Goal: Task Accomplishment & Management: Manage account settings

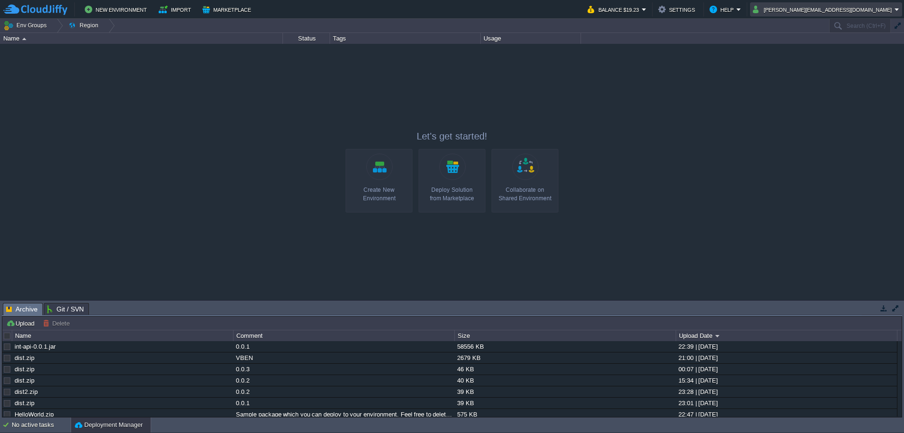
click at [872, 11] on button "[PERSON_NAME][EMAIL_ADDRESS][DOMAIN_NAME]" at bounding box center [824, 9] width 142 height 11
click at [834, 24] on span "Settings" at bounding box center [835, 23] width 23 height 7
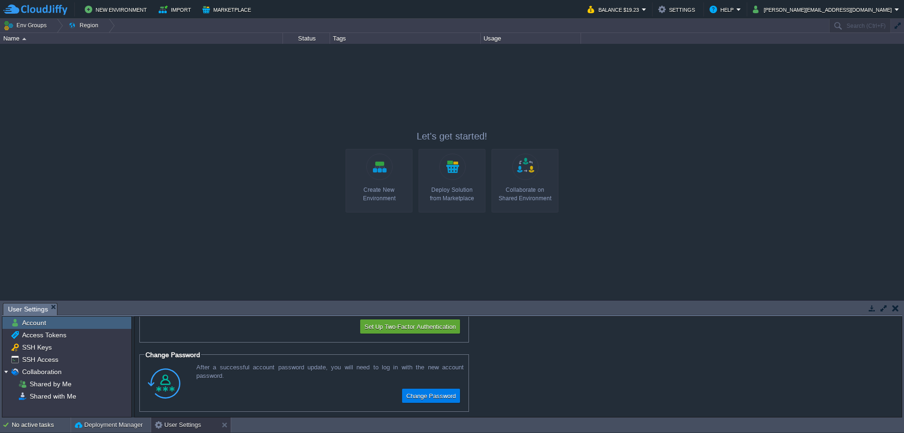
scroll to position [62, 0]
click at [427, 391] on button "Change Password" at bounding box center [431, 391] width 55 height 11
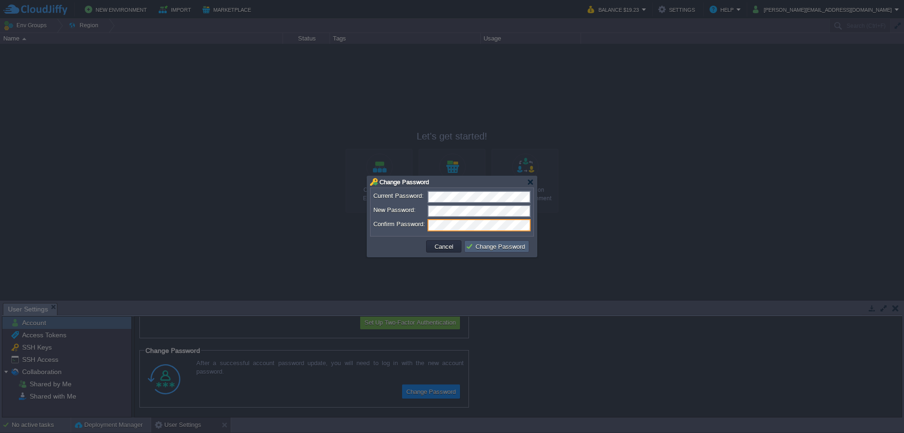
click at [490, 247] on button "Change Password" at bounding box center [497, 246] width 62 height 8
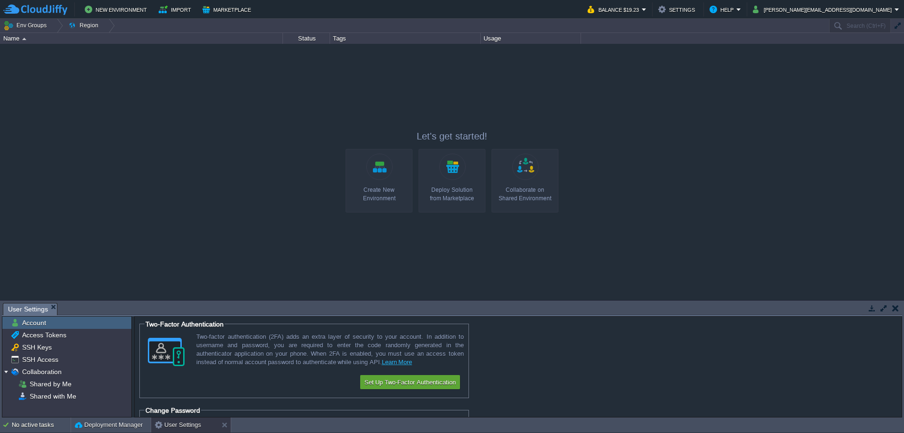
scroll to position [0, 0]
click at [382, 386] on button "Set Up Two-Factor Authentication" at bounding box center [410, 383] width 97 height 11
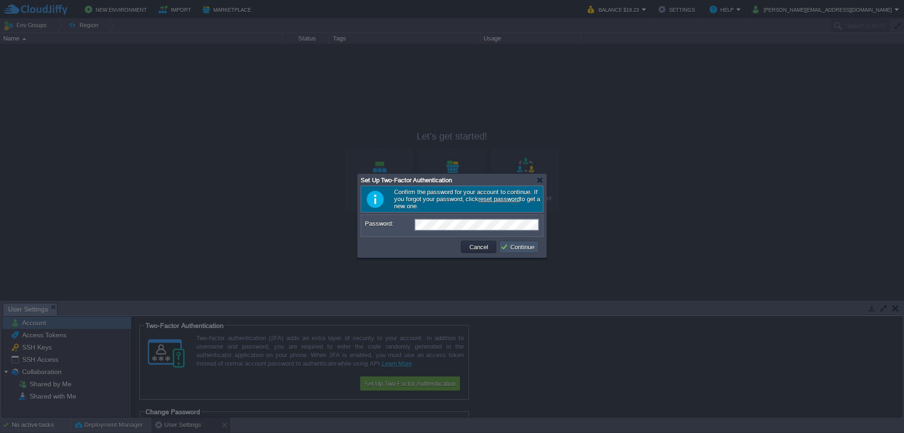
click at [524, 246] on button "Continue" at bounding box center [519, 247] width 37 height 8
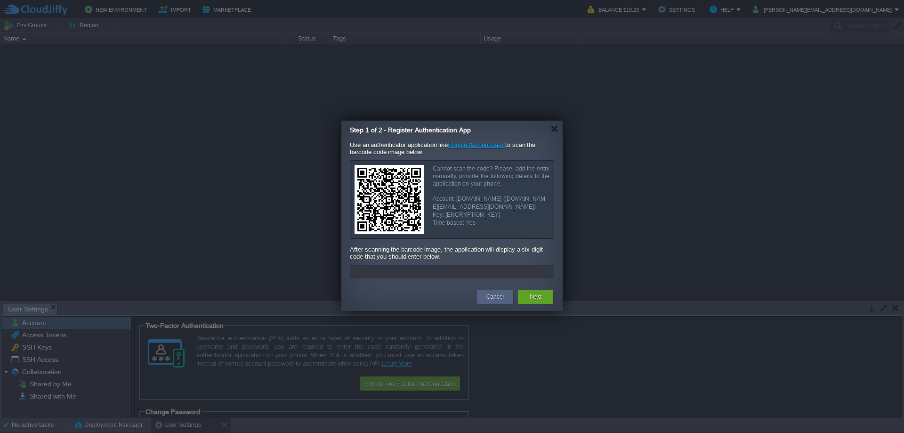
click at [380, 271] on input "text" at bounding box center [452, 272] width 204 height 14
type input "019359"
click at [539, 300] on button "Next" at bounding box center [536, 296] width 12 height 9
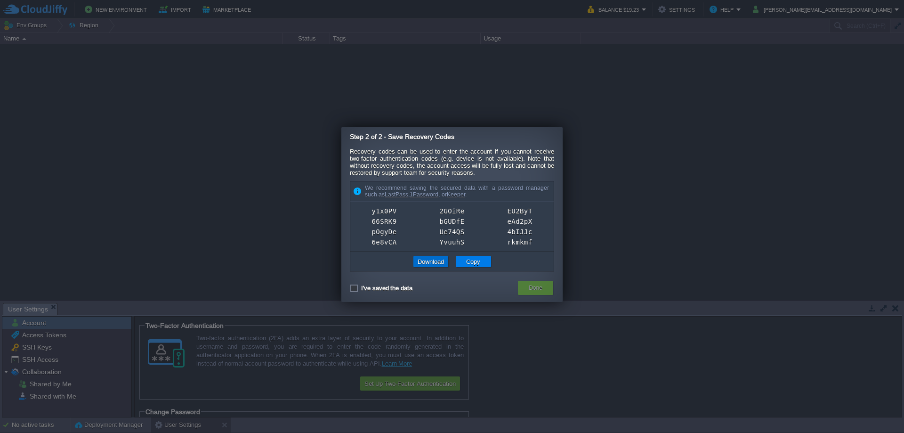
click at [430, 265] on button "Download" at bounding box center [431, 261] width 32 height 8
checkbox input "true"
click at [537, 291] on button "Done" at bounding box center [536, 287] width 14 height 9
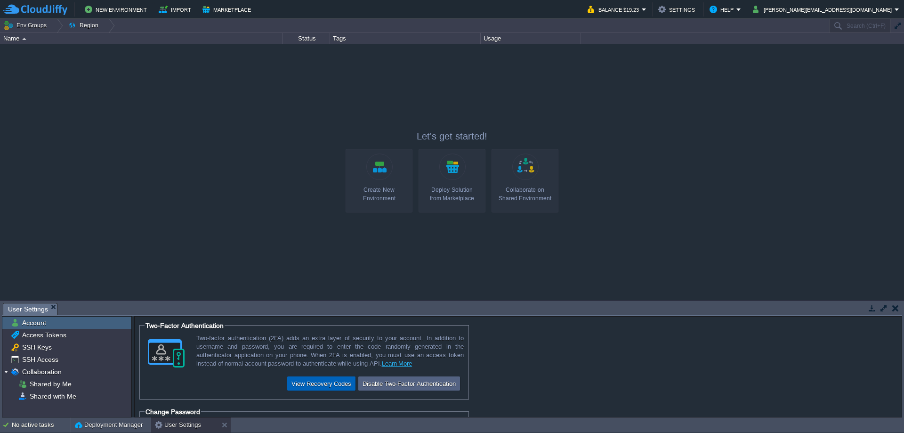
click at [329, 383] on button "View Recovery Codes" at bounding box center [321, 383] width 65 height 11
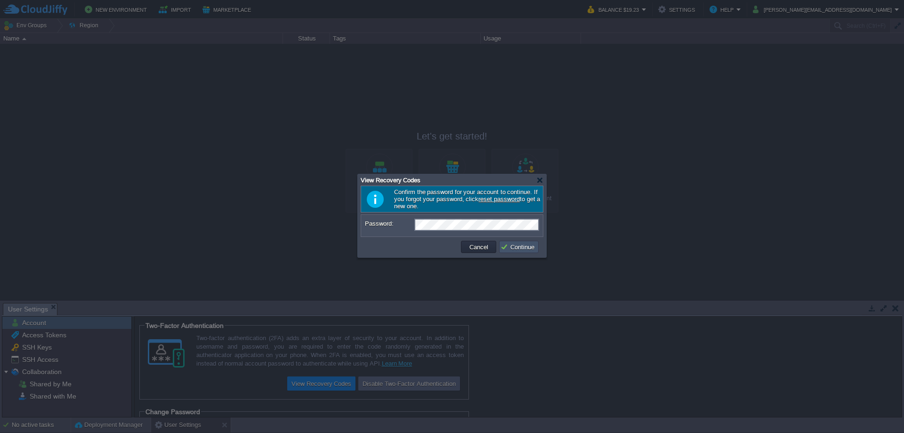
click at [517, 249] on button "Continue" at bounding box center [519, 247] width 37 height 8
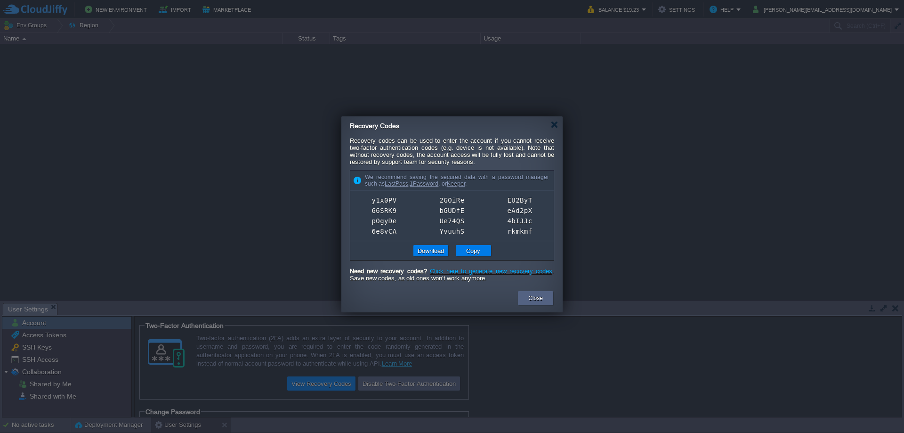
click at [615, 166] on div at bounding box center [452, 216] width 904 height 433
click at [533, 300] on button "Close" at bounding box center [536, 297] width 15 height 9
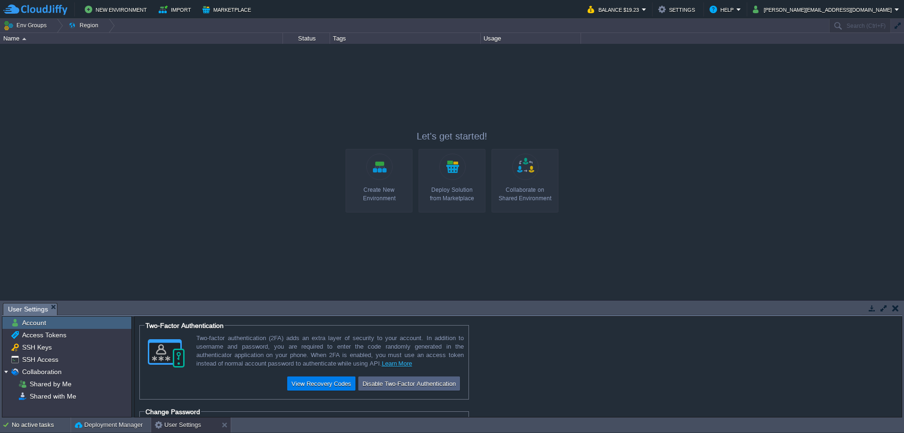
click at [379, 186] on div "Create New Environment" at bounding box center [379, 194] width 61 height 17
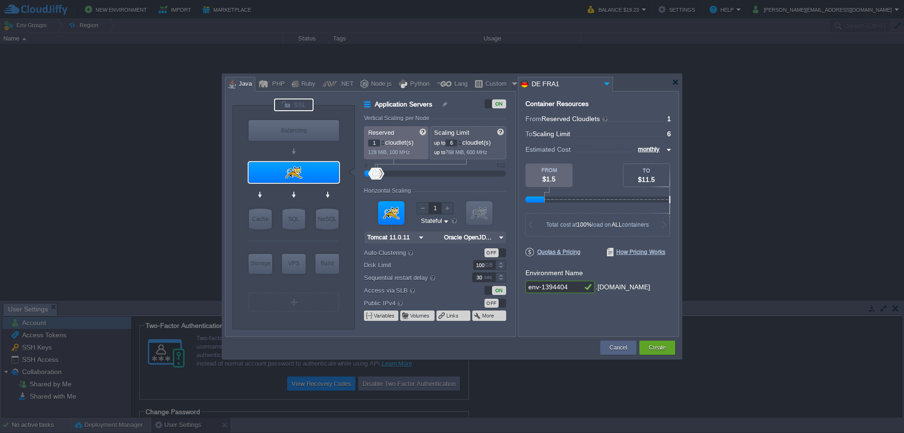
click at [300, 104] on div at bounding box center [294, 104] width 40 height 13
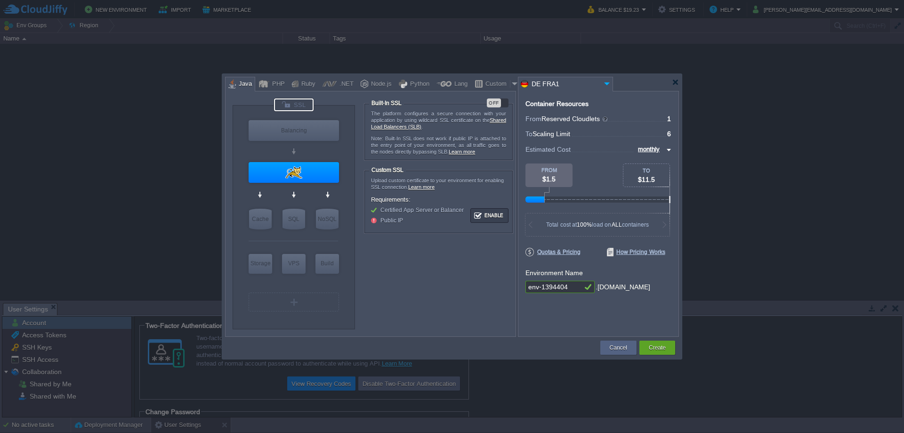
click at [300, 104] on div at bounding box center [294, 104] width 40 height 13
click at [316, 189] on div "Tomcat 11.0.11" at bounding box center [294, 190] width 58 height 9
click at [318, 190] on img at bounding box center [319, 190] width 7 height 9
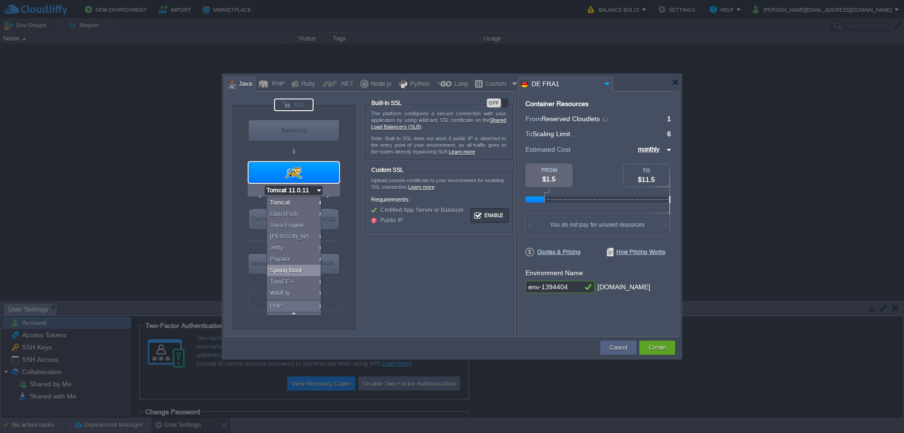
click at [295, 270] on div "Spring Boot" at bounding box center [295, 270] width 57 height 11
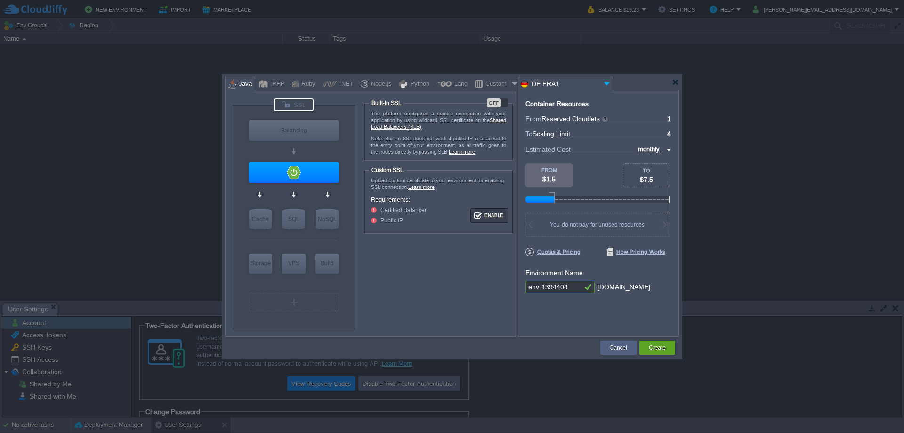
click at [493, 103] on div "OFF" at bounding box center [494, 102] width 14 height 9
type input "Spring Boot"
click at [317, 171] on div at bounding box center [294, 172] width 90 height 21
type input "Oracle OpenJD..."
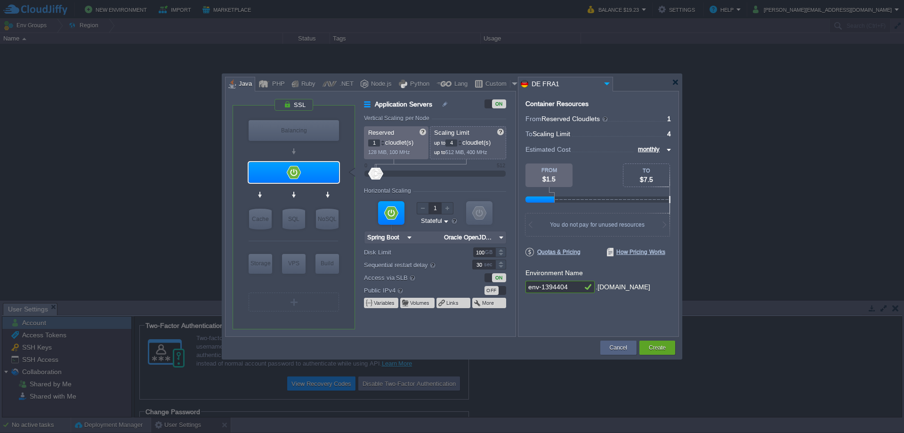
drag, startPoint x: 449, startPoint y: 151, endPoint x: 478, endPoint y: 152, distance: 28.3
click at [478, 152] on span "512 MiB, 400 MHz" at bounding box center [467, 152] width 42 height 6
click at [462, 140] on div at bounding box center [460, 140] width 5 height 3
click at [463, 144] on div at bounding box center [460, 144] width 5 height 3
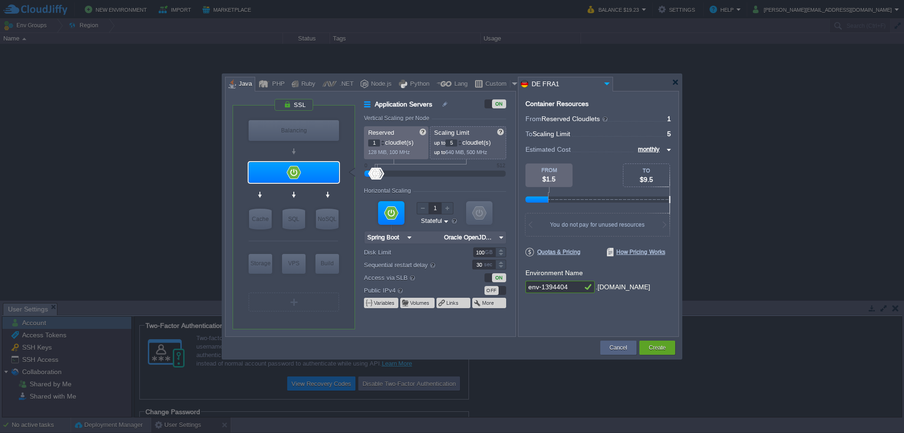
type input "4"
click at [463, 144] on div at bounding box center [460, 144] width 5 height 3
click at [384, 141] on div at bounding box center [383, 140] width 5 height 3
click at [384, 144] on div at bounding box center [383, 144] width 5 height 3
click at [384, 141] on div at bounding box center [383, 140] width 5 height 3
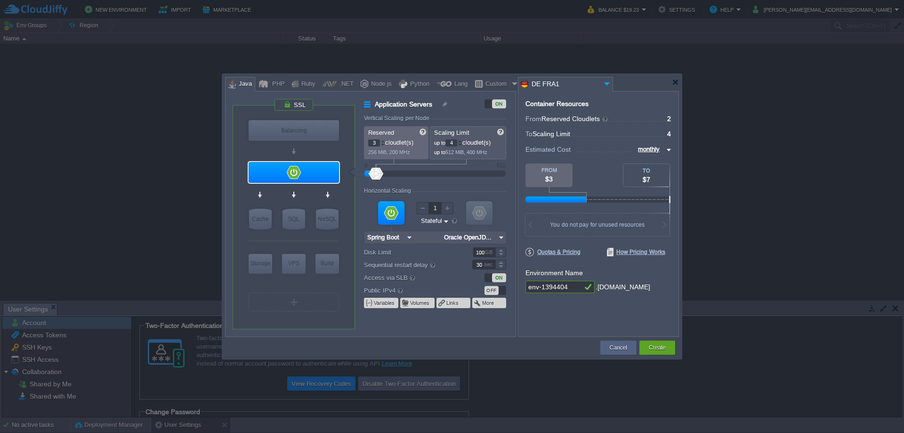
click at [384, 141] on div at bounding box center [383, 140] width 5 height 3
type input "4"
type input "5"
click at [384, 141] on div at bounding box center [383, 140] width 5 height 3
type input "5"
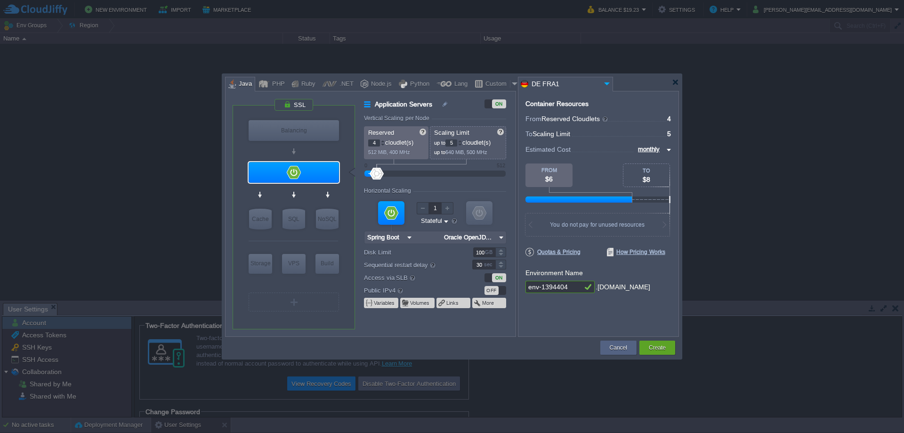
type input "6"
click at [384, 141] on div at bounding box center [383, 140] width 5 height 3
click at [383, 143] on div at bounding box center [383, 144] width 5 height 3
type input "2"
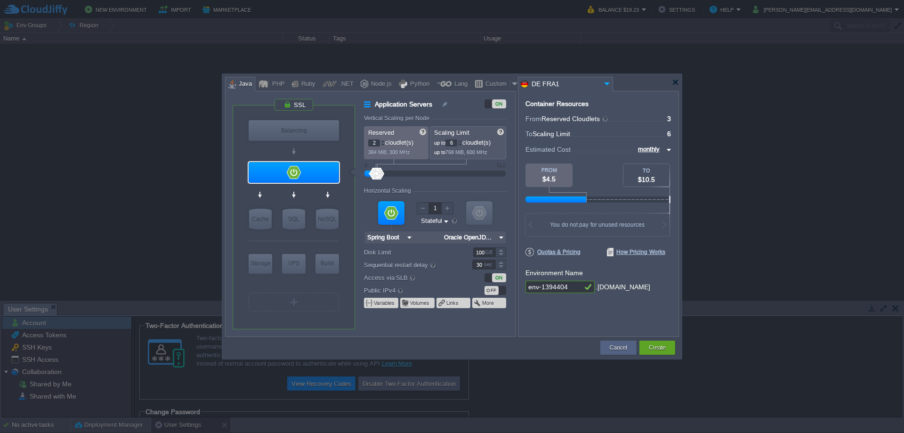
click at [383, 143] on div at bounding box center [383, 144] width 5 height 3
click at [463, 145] on div at bounding box center [460, 144] width 5 height 3
type input "4"
click at [463, 145] on div at bounding box center [460, 144] width 5 height 3
click at [384, 144] on div at bounding box center [383, 144] width 5 height 3
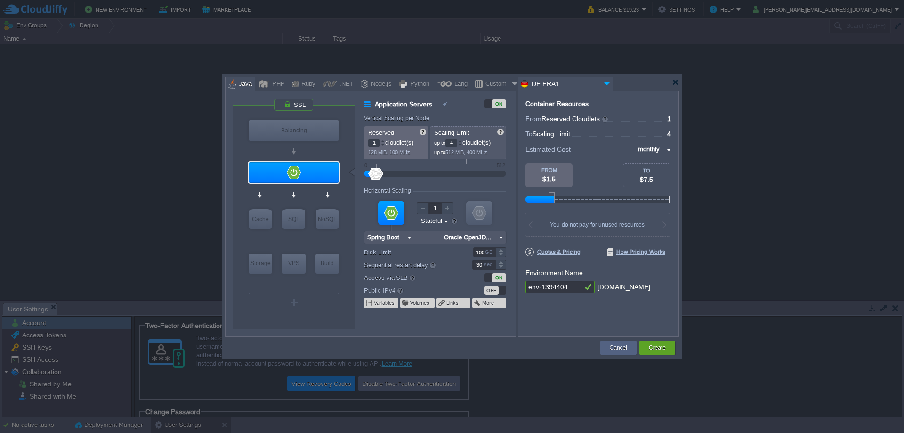
type input "2"
click at [384, 139] on div at bounding box center [383, 140] width 5 height 3
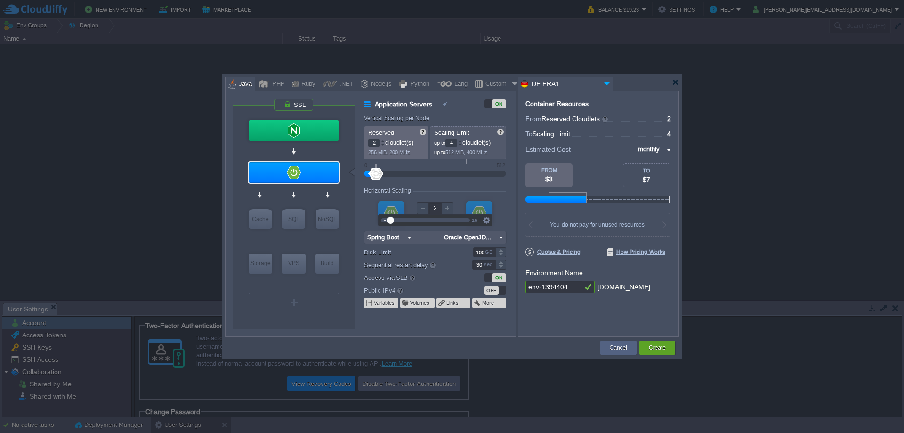
click at [448, 208] on div at bounding box center [447, 208] width 12 height 12
type input "1"
click at [424, 209] on div at bounding box center [423, 208] width 12 height 12
type input "NGINX 1.28.0"
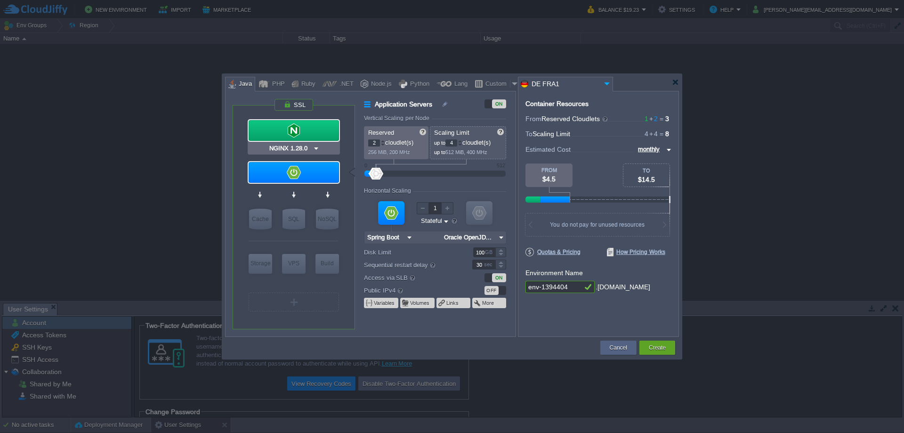
click at [322, 125] on div at bounding box center [294, 130] width 90 height 21
type input "Load Balancer"
type input "1"
type input "NGINX 1.28.0"
type input "1.28.0-almalin..."
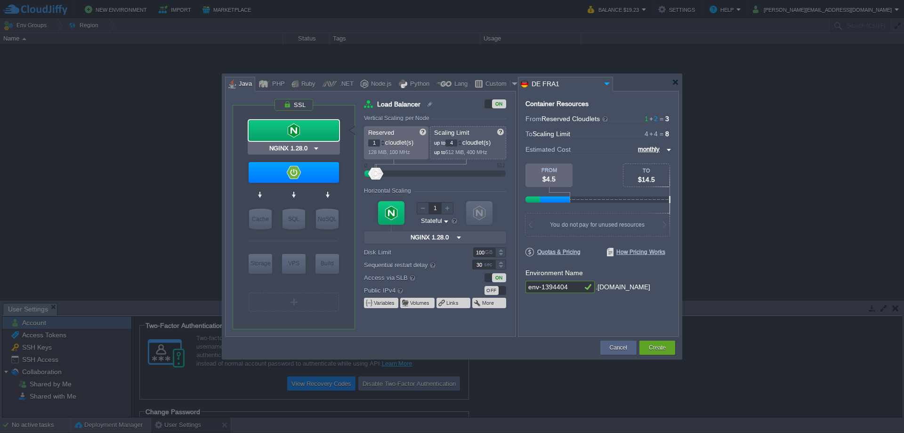
click at [322, 125] on div at bounding box center [294, 130] width 90 height 21
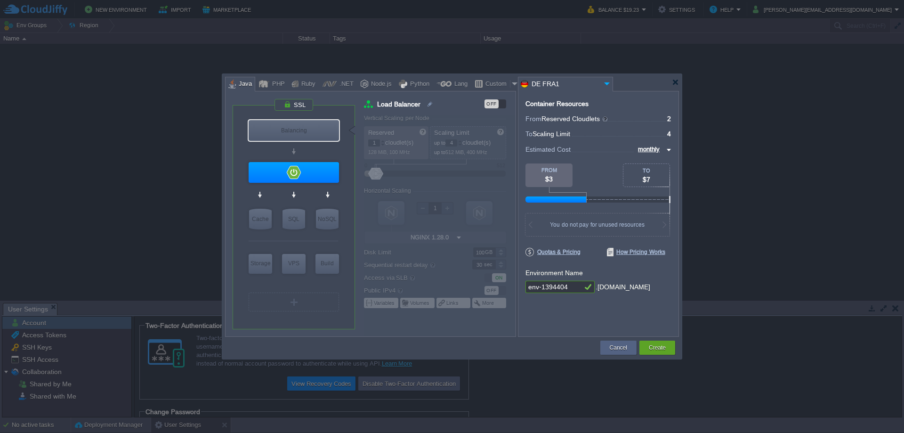
type input "Spring Boot"
click at [324, 171] on div at bounding box center [294, 172] width 90 height 21
type input "Application Servers"
type input "2"
type input "Spring Boot"
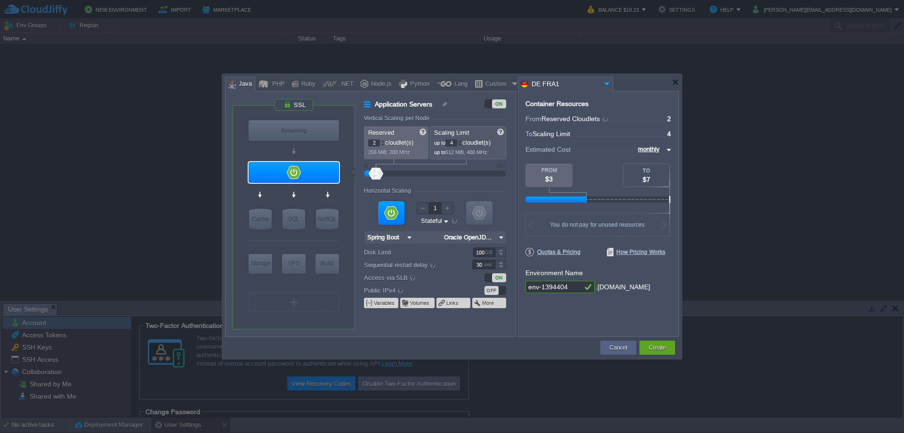
click at [495, 290] on div "OFF" at bounding box center [492, 290] width 14 height 9
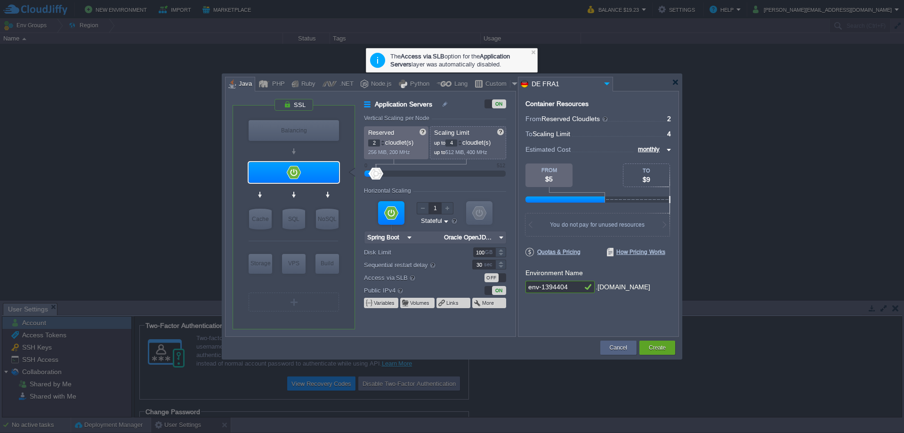
click at [495, 290] on div "ON" at bounding box center [499, 290] width 14 height 9
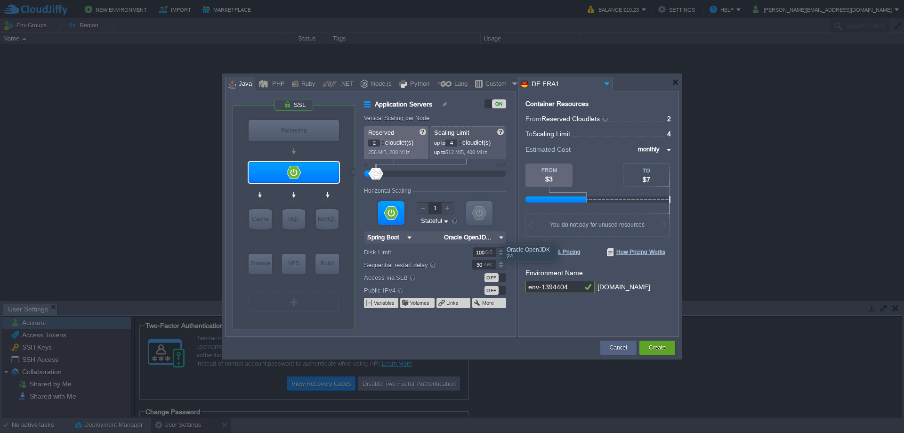
click at [502, 236] on img at bounding box center [502, 237] width 10 height 12
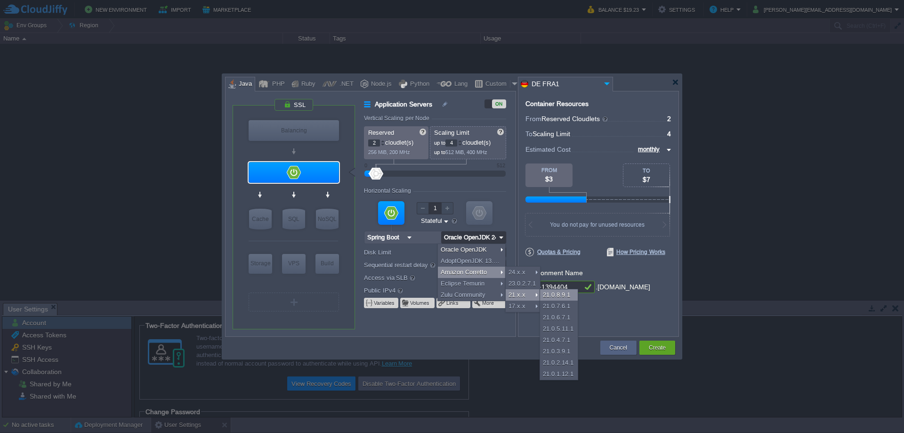
click at [553, 294] on div "21.0.8.9.1" at bounding box center [559, 294] width 38 height 11
type input "Amazon Corrett..."
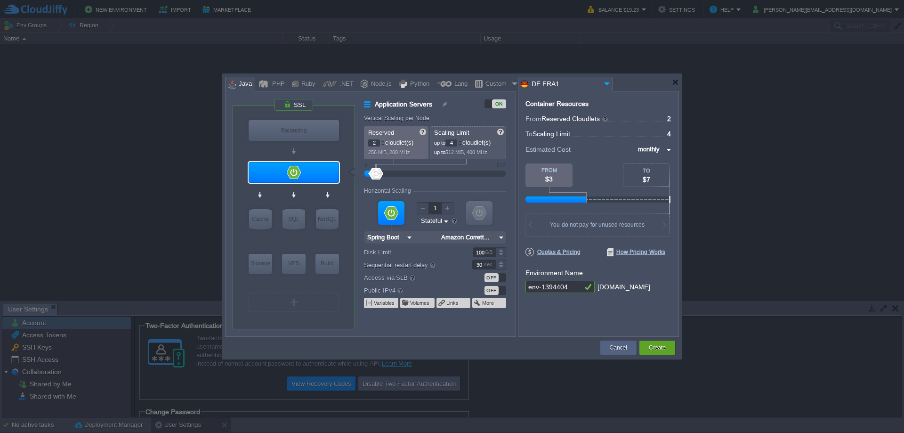
drag, startPoint x: 554, startPoint y: 286, endPoint x: 528, endPoint y: 287, distance: 25.9
click at [528, 287] on input "env-1394404" at bounding box center [554, 287] width 57 height 12
type input "int-api-dev"
click at [594, 81] on input "DE FRA1" at bounding box center [560, 84] width 83 height 14
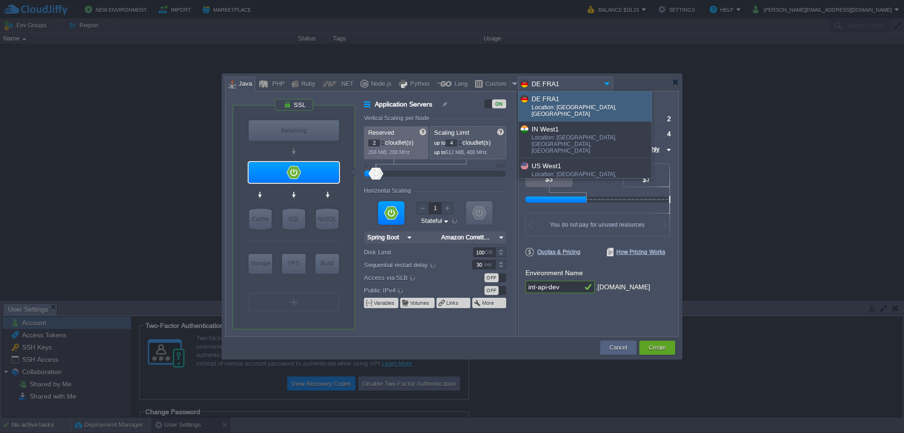
click at [633, 79] on div at bounding box center [452, 82] width 454 height 17
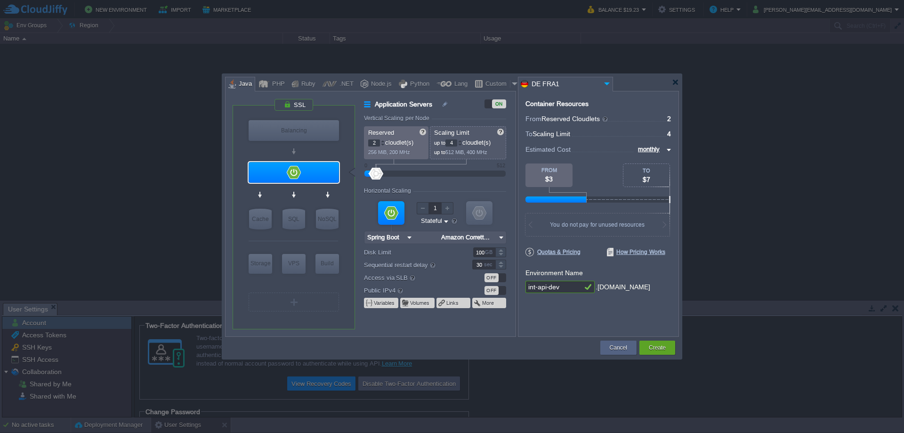
click at [594, 82] on input "DE FRA1" at bounding box center [560, 84] width 83 height 14
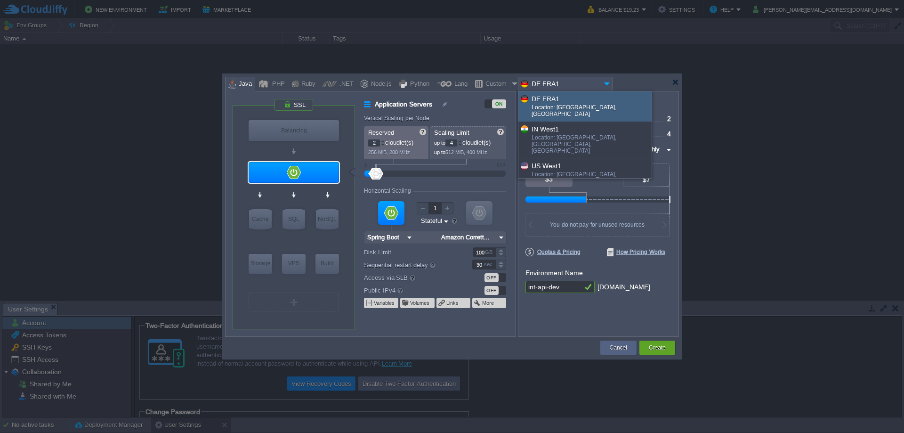
click at [594, 82] on input "DE FRA1" at bounding box center [560, 84] width 83 height 14
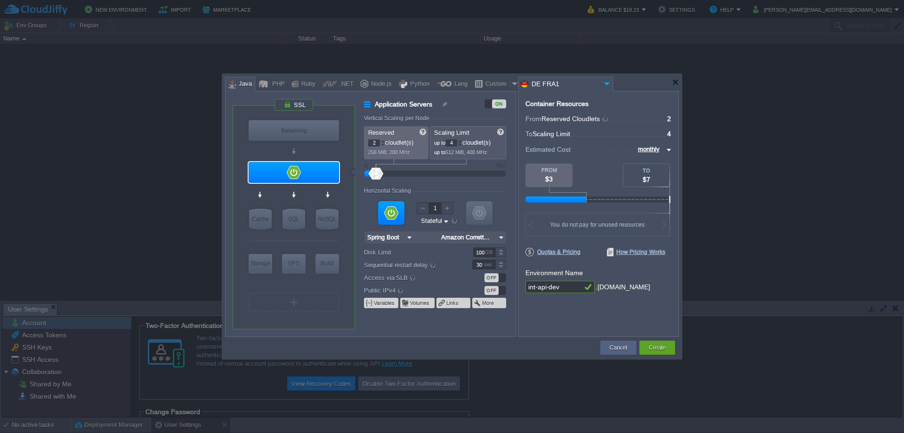
drag, startPoint x: 566, startPoint y: 286, endPoint x: 523, endPoint y: 286, distance: 43.3
click at [523, 286] on div "Container Resources From Reserved Cloudlets ... = 2 not added To Scaling Limit …" at bounding box center [598, 214] width 161 height 246
type input "Spring Boot"
click at [654, 345] on button "Create" at bounding box center [657, 347] width 17 height 9
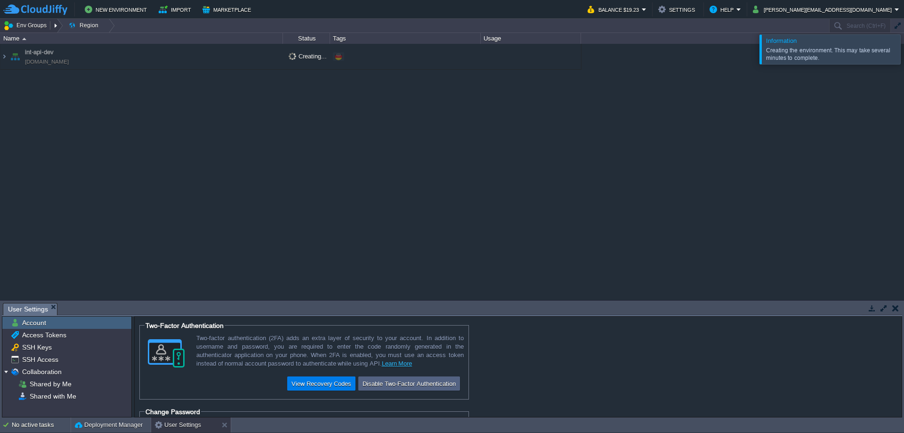
click at [37, 24] on button "Env Groups" at bounding box center [26, 25] width 47 height 13
click at [52, 25] on div at bounding box center [56, 26] width 13 height 14
drag, startPoint x: 143, startPoint y: 123, endPoint x: 157, endPoint y: 98, distance: 29.1
click at [143, 123] on div "int-api-dev int-api-dev.de-fra1.cloudjiffy.net Creating... + Add to Env Group" at bounding box center [452, 172] width 904 height 256
click at [160, 56] on td "int-api-dev [DOMAIN_NAME]" at bounding box center [141, 57] width 283 height 26
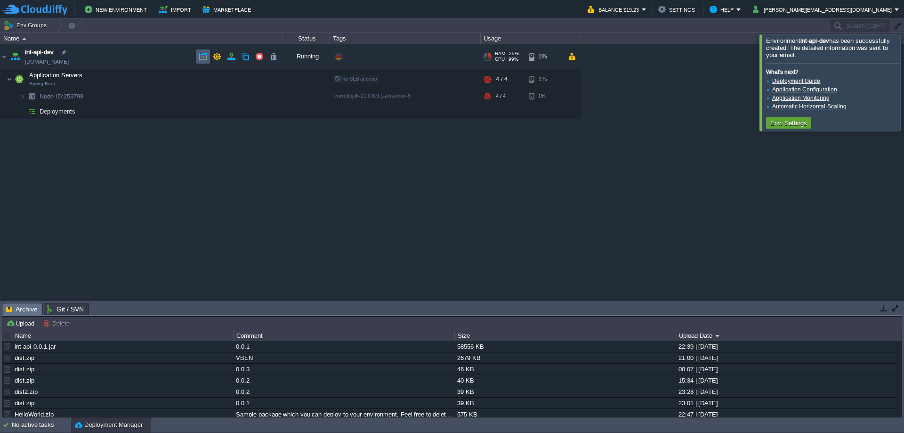
click at [206, 57] on button "button" at bounding box center [203, 56] width 8 height 8
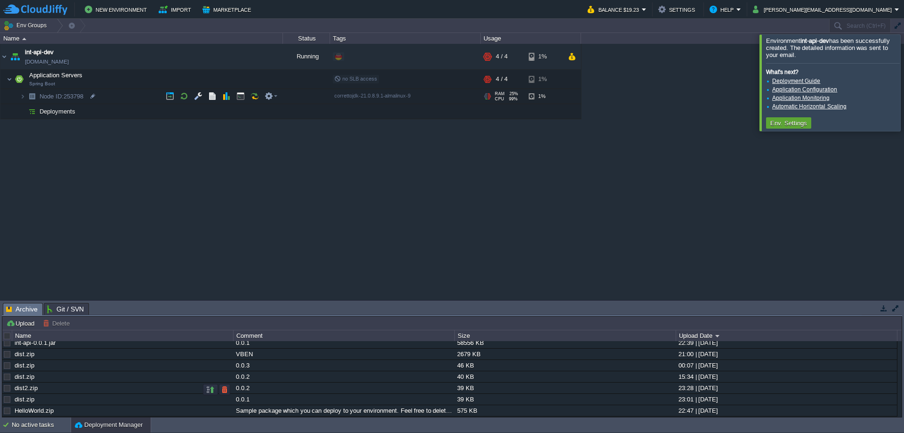
scroll to position [7, 0]
click at [212, 410] on button "button" at bounding box center [210, 411] width 8 height 8
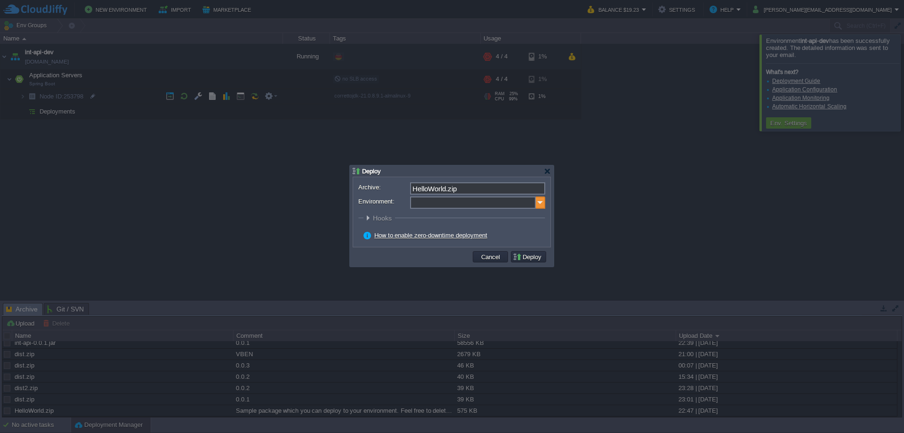
click at [542, 201] on img at bounding box center [540, 202] width 9 height 12
click at [452, 234] on div "Application Servers Spring Boot" at bounding box center [477, 234] width 134 height 18
type input "Application Servers (int-api-dev)"
click at [527, 256] on button "Deploy" at bounding box center [529, 257] width 32 height 8
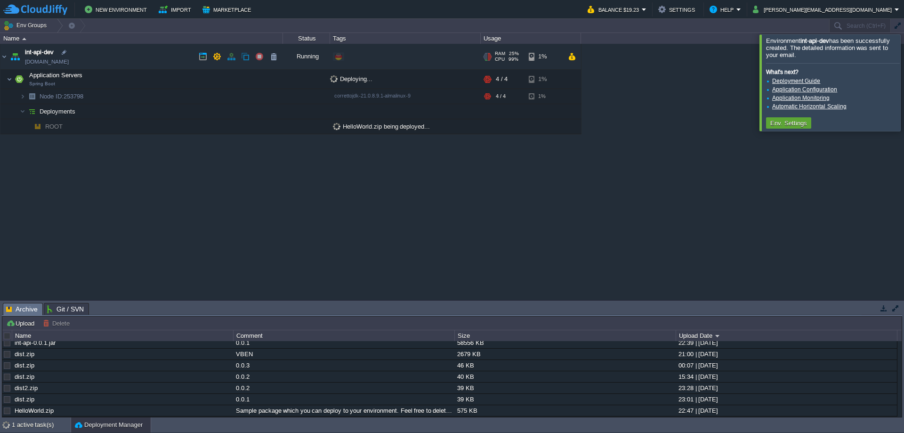
drag, startPoint x: 117, startPoint y: 55, endPoint x: 129, endPoint y: 55, distance: 12.3
click at [117, 55] on td "int-api-dev [DOMAIN_NAME]" at bounding box center [141, 57] width 283 height 26
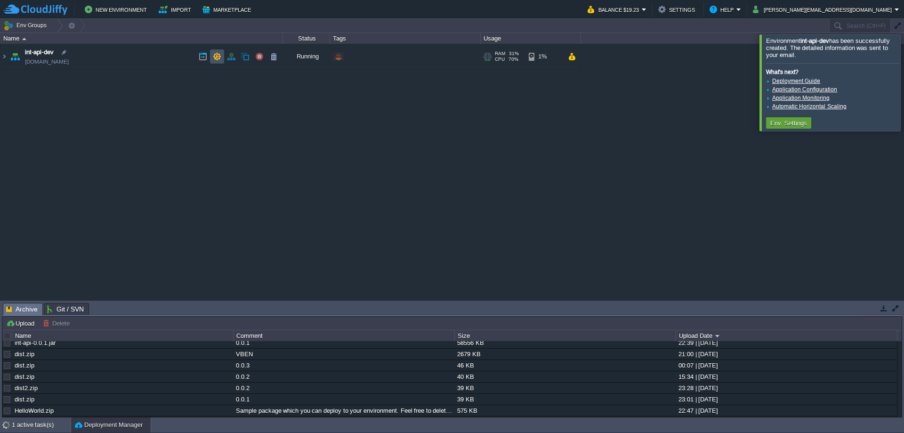
click at [219, 55] on button "button" at bounding box center [217, 56] width 8 height 8
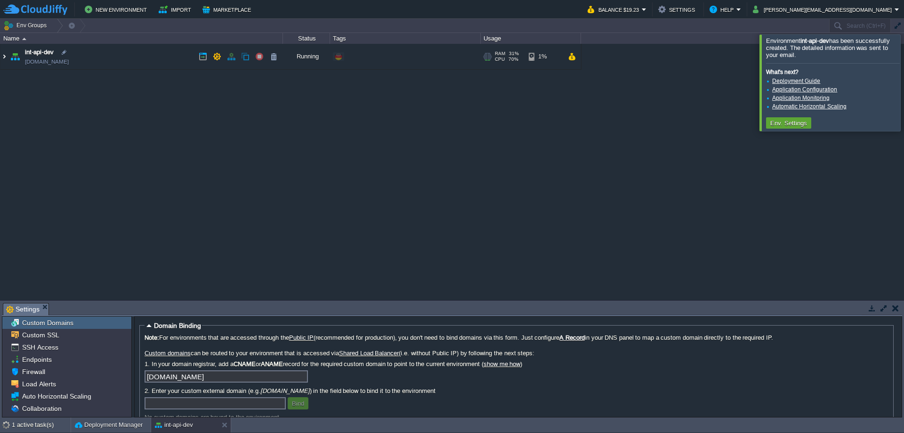
click at [5, 57] on img at bounding box center [4, 56] width 8 height 25
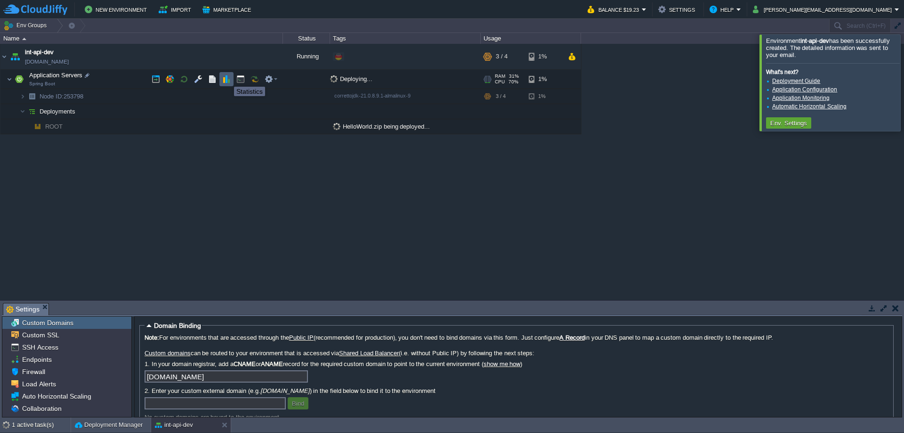
click at [227, 78] on button "button" at bounding box center [226, 79] width 8 height 8
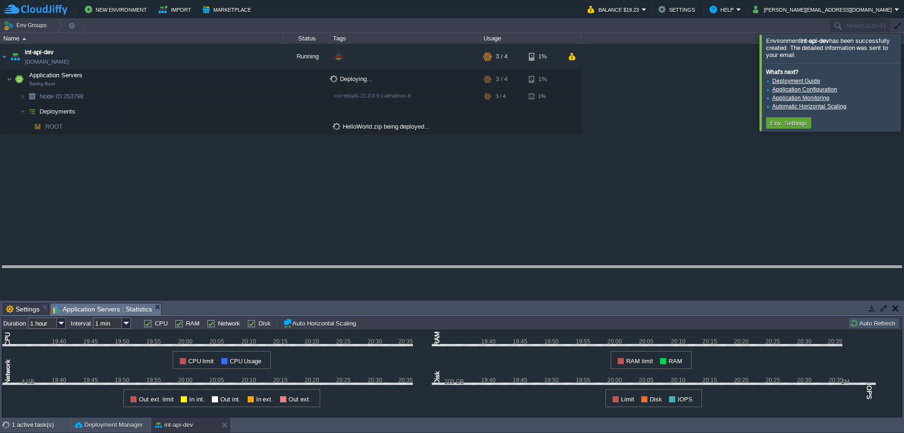
drag, startPoint x: 472, startPoint y: 304, endPoint x: 468, endPoint y: 266, distance: 38.3
click at [468, 266] on body "New Environment Import Marketplace Bonus $0.00 Upgrade Account Balance $19.23 S…" at bounding box center [452, 216] width 904 height 433
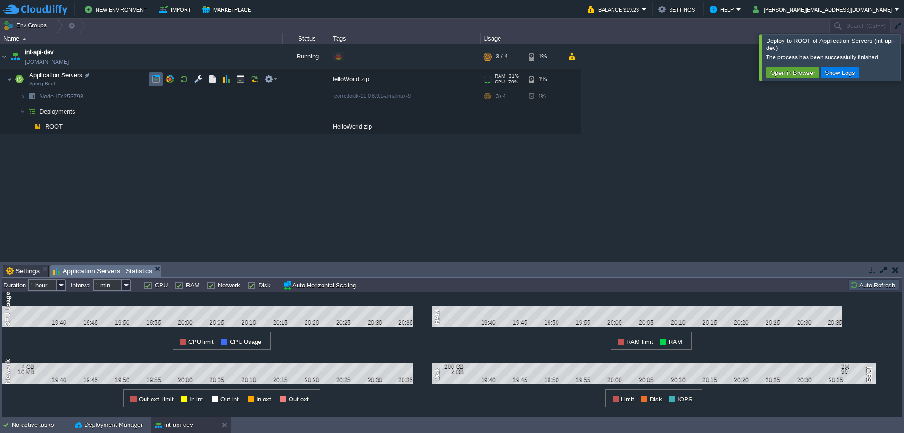
click at [155, 81] on button "button" at bounding box center [156, 79] width 8 height 8
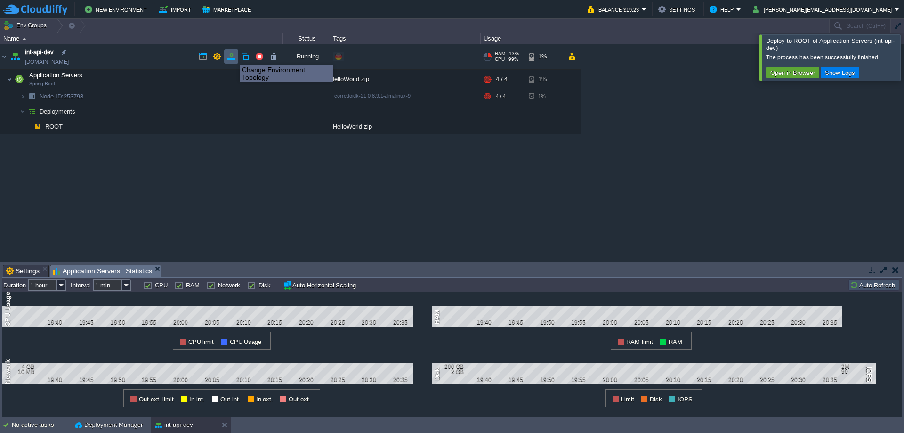
click at [233, 57] on button "button" at bounding box center [231, 56] width 8 height 8
click at [874, 284] on button "Auto Refresh" at bounding box center [874, 285] width 48 height 8
click at [864, 284] on button "Auto Refresh" at bounding box center [874, 285] width 48 height 8
click at [546, 215] on div "int-api-dev [DOMAIN_NAME] Running + Add to Env Group RAM 13% CPU 99% 4 / 4 1% A…" at bounding box center [452, 153] width 904 height 218
click at [840, 73] on button "Show Logs" at bounding box center [841, 72] width 36 height 8
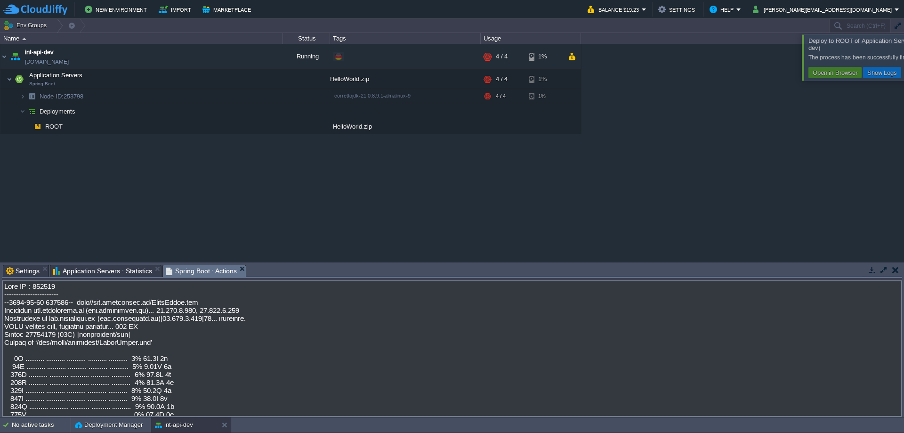
scroll to position [3997, 0]
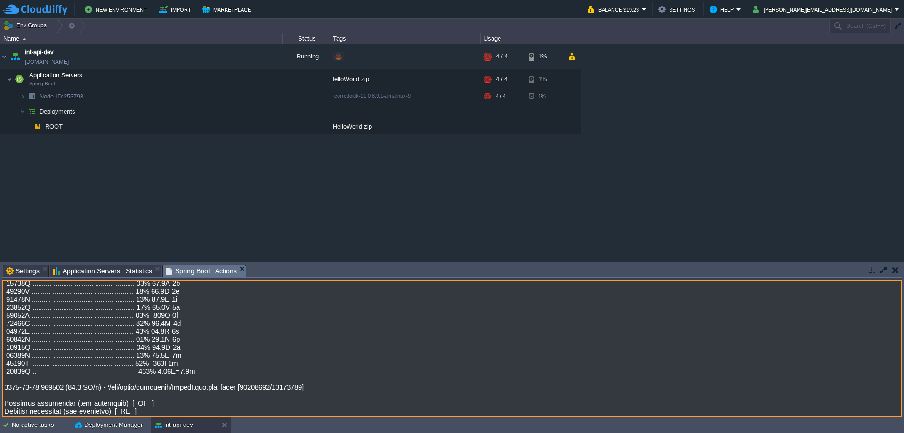
drag, startPoint x: 13, startPoint y: 400, endPoint x: 102, endPoint y: 400, distance: 89.5
click at [102, 400] on textarea at bounding box center [452, 348] width 901 height 137
drag, startPoint x: 12, startPoint y: 414, endPoint x: 126, endPoint y: 414, distance: 114.0
click at [118, 414] on textarea at bounding box center [452, 348] width 901 height 137
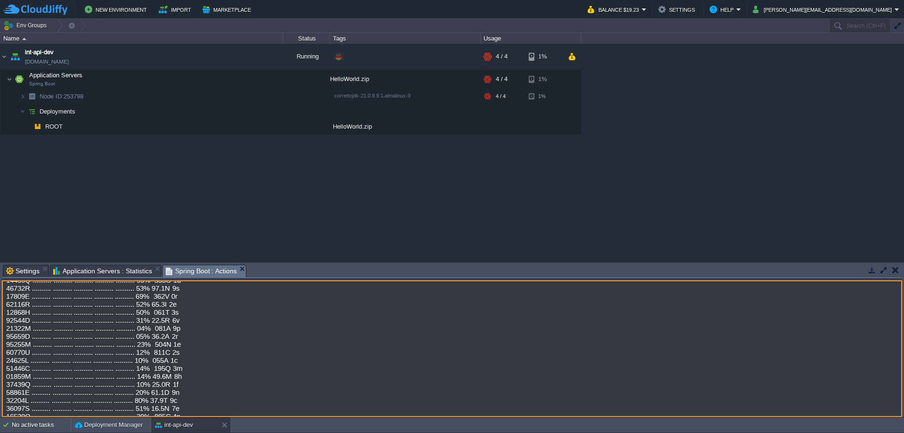
scroll to position [2207, 0]
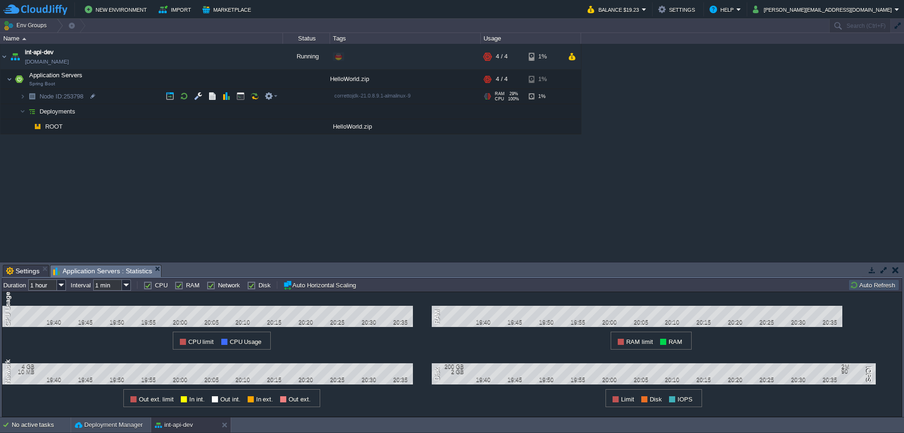
click at [57, 95] on span "Node ID:" at bounding box center [52, 96] width 24 height 7
click at [213, 97] on button "button" at bounding box center [212, 96] width 8 height 8
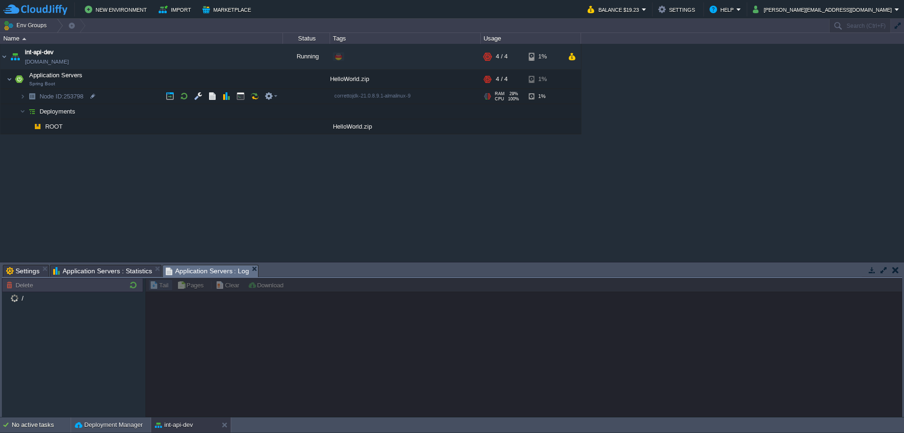
click at [24, 96] on img at bounding box center [23, 96] width 6 height 15
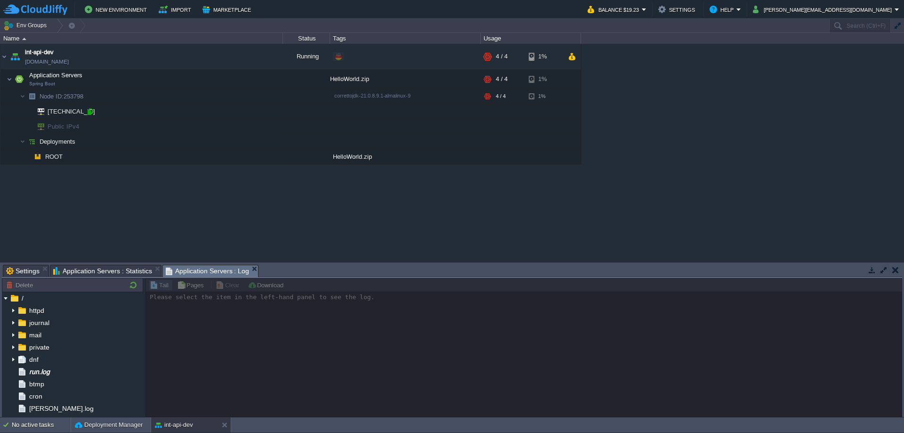
drag, startPoint x: 88, startPoint y: 112, endPoint x: 211, endPoint y: 30, distance: 148.2
click at [88, 112] on div at bounding box center [90, 111] width 8 height 8
click at [274, 124] on button "button" at bounding box center [273, 126] width 8 height 8
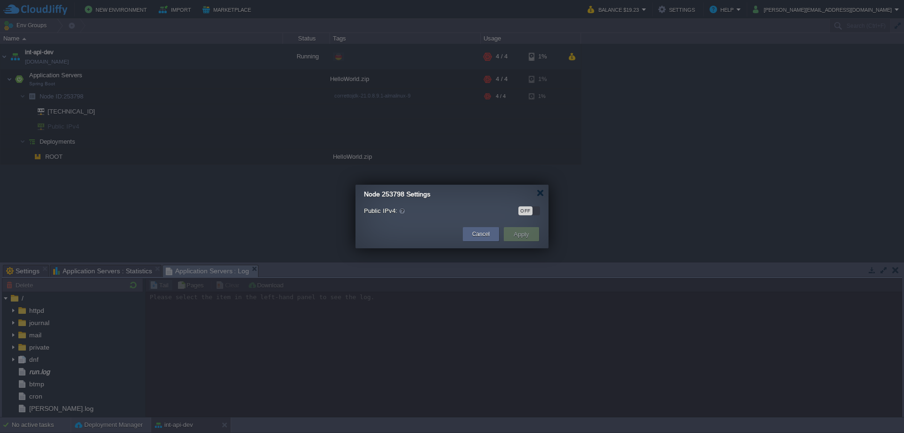
click at [527, 211] on div "OFF" at bounding box center [526, 210] width 14 height 9
click at [533, 211] on div "ON" at bounding box center [533, 210] width 14 height 9
click at [483, 232] on button "Cancel" at bounding box center [481, 233] width 17 height 9
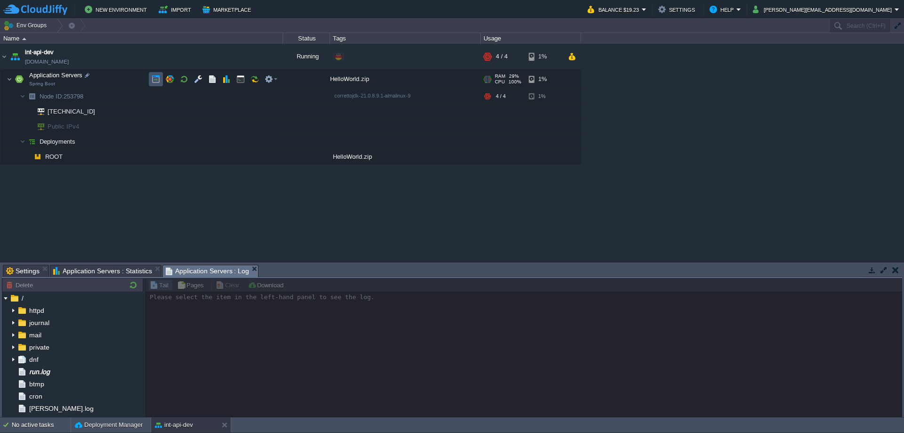
click at [154, 78] on button "button" at bounding box center [156, 79] width 8 height 8
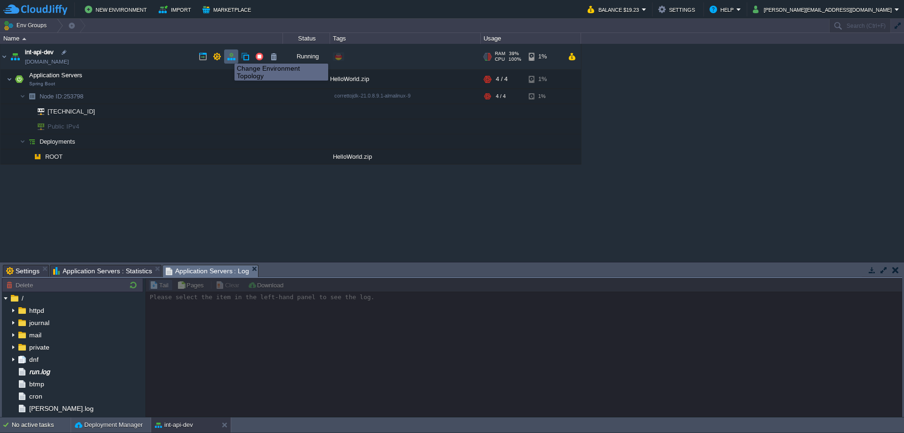
click at [229, 55] on button "button" at bounding box center [231, 56] width 8 height 8
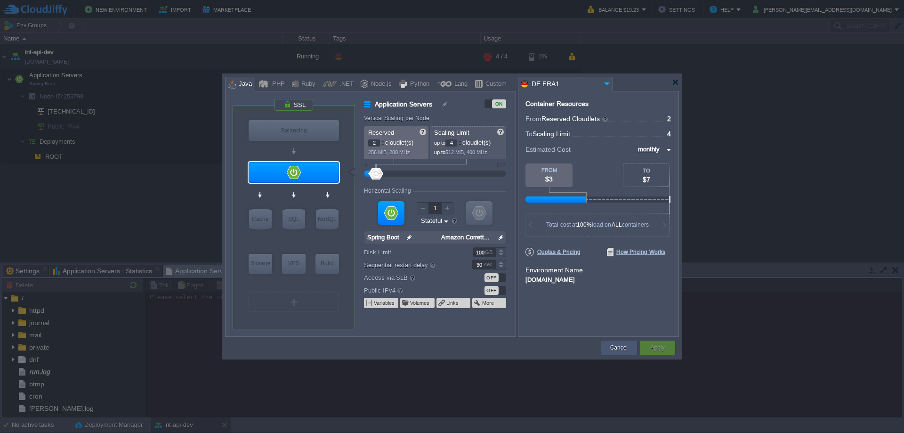
click at [617, 347] on button "Cancel" at bounding box center [619, 347] width 17 height 9
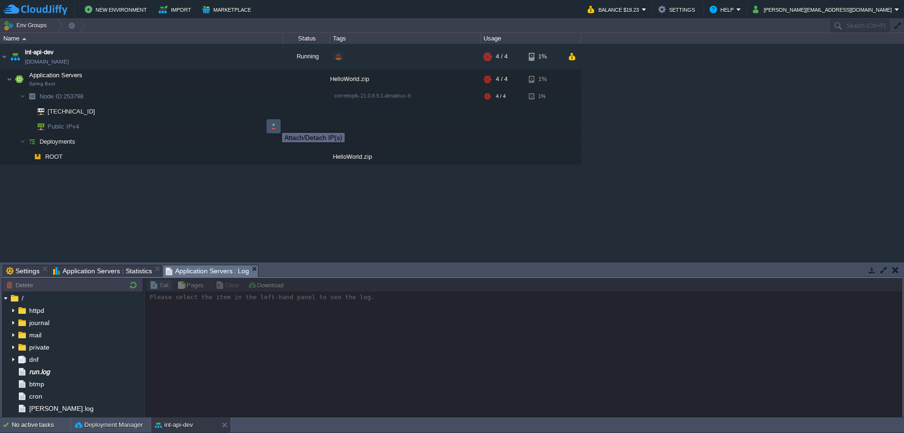
click at [275, 124] on button "button" at bounding box center [273, 126] width 8 height 8
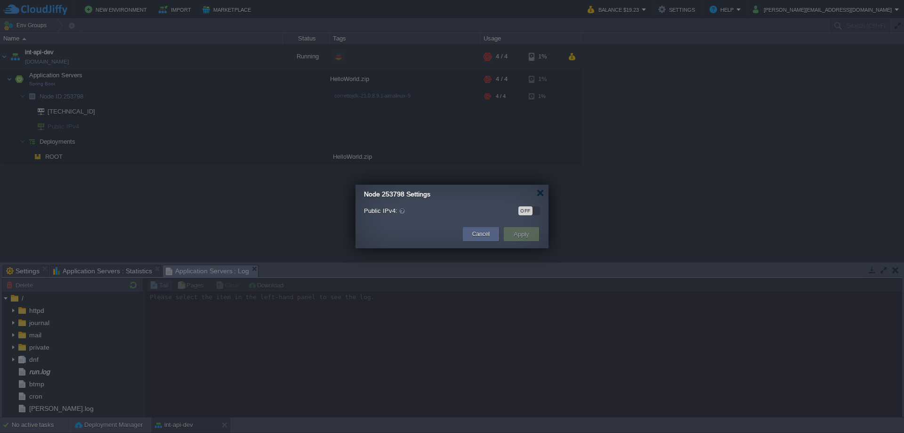
click at [530, 209] on div "OFF" at bounding box center [526, 210] width 14 height 9
click at [521, 233] on button "Apply" at bounding box center [521, 233] width 21 height 11
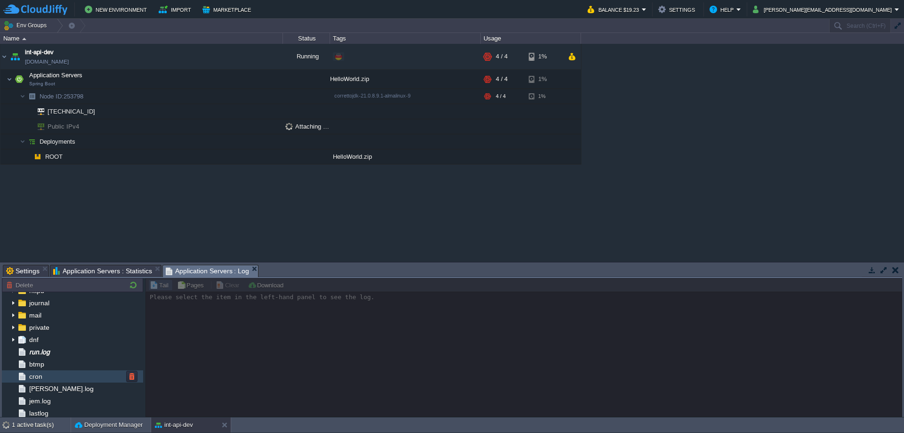
scroll to position [14, 0]
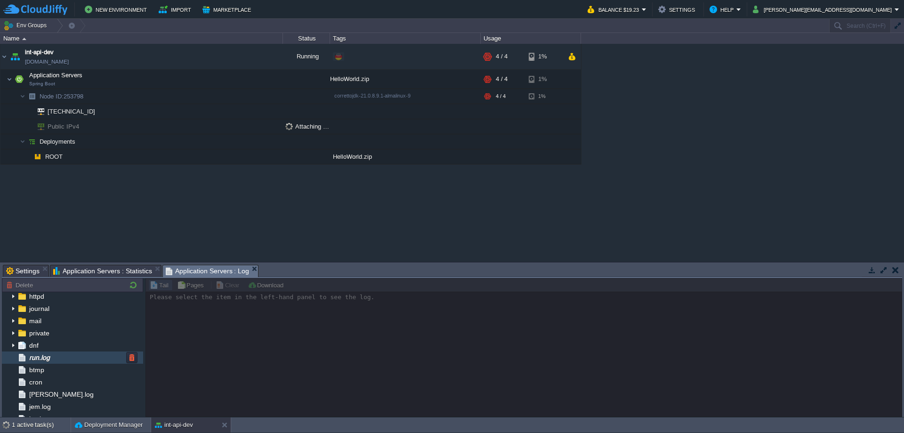
click at [45, 354] on span "run.log" at bounding box center [39, 357] width 24 height 8
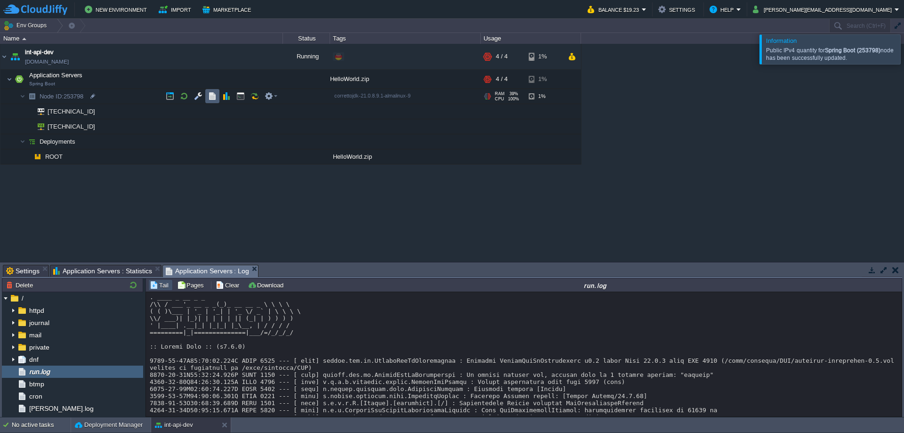
scroll to position [710, 0]
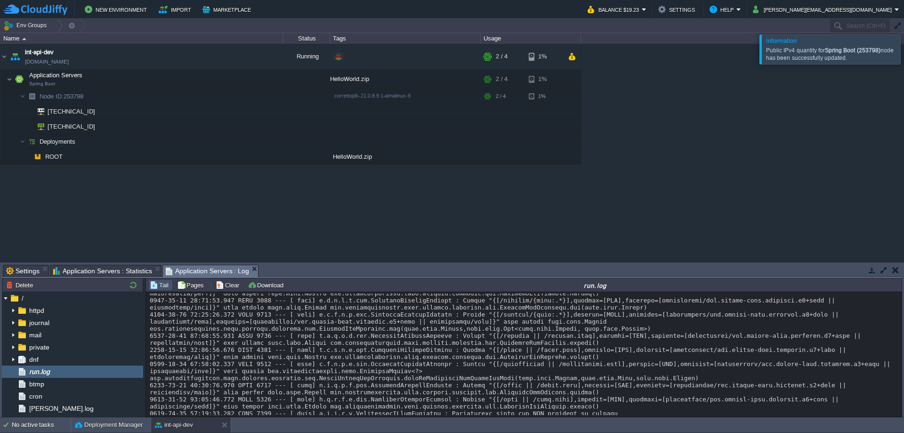
drag, startPoint x: 470, startPoint y: 400, endPoint x: 603, endPoint y: 399, distance: 133.3
click at [603, 399] on div at bounding box center [524, 10] width 749 height 855
click at [527, 374] on div at bounding box center [524, 10] width 749 height 855
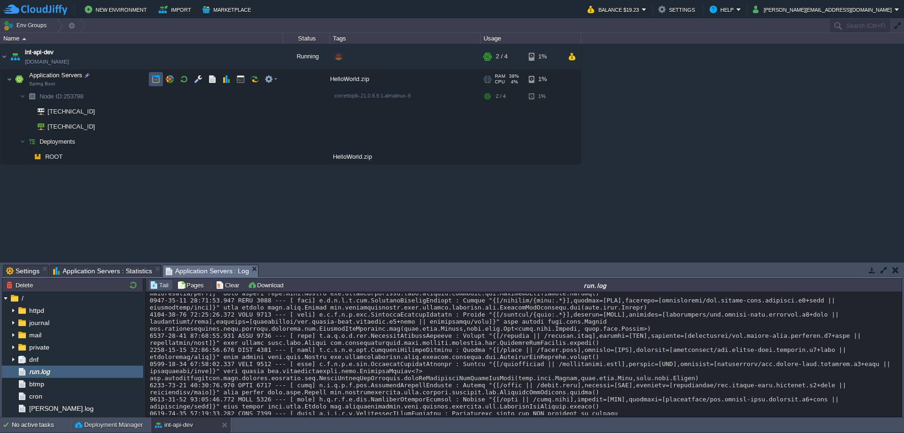
click at [155, 80] on button "button" at bounding box center [156, 79] width 8 height 8
drag, startPoint x: 90, startPoint y: 127, endPoint x: 103, endPoint y: 122, distance: 14.4
click at [90, 127] on div at bounding box center [89, 126] width 8 height 8
type input "[TECHNICAL_ID]"
click at [8, 79] on img at bounding box center [10, 79] width 6 height 19
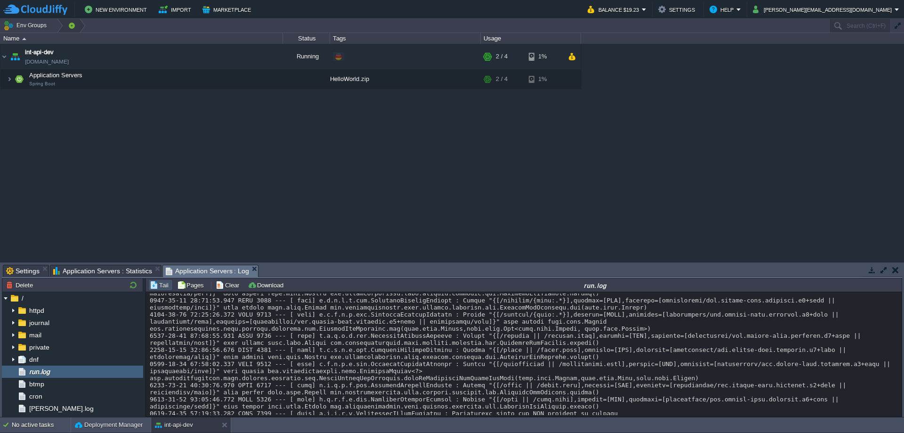
click at [68, 24] on button "button" at bounding box center [71, 25] width 8 height 13
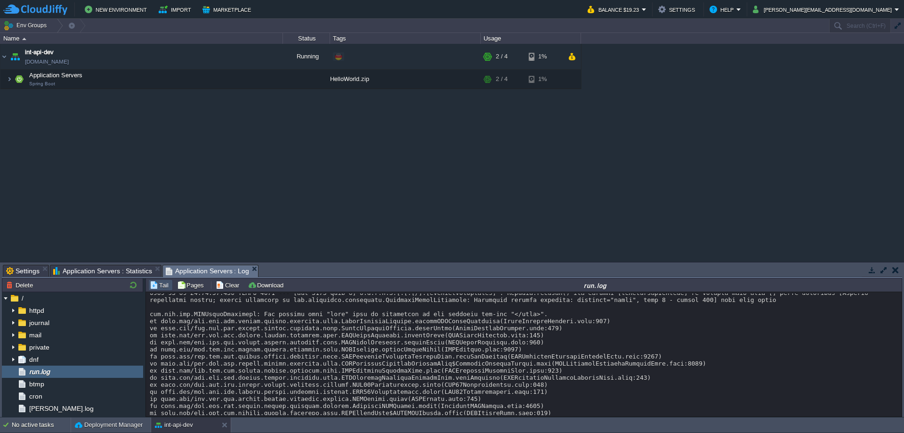
scroll to position [1603, 0]
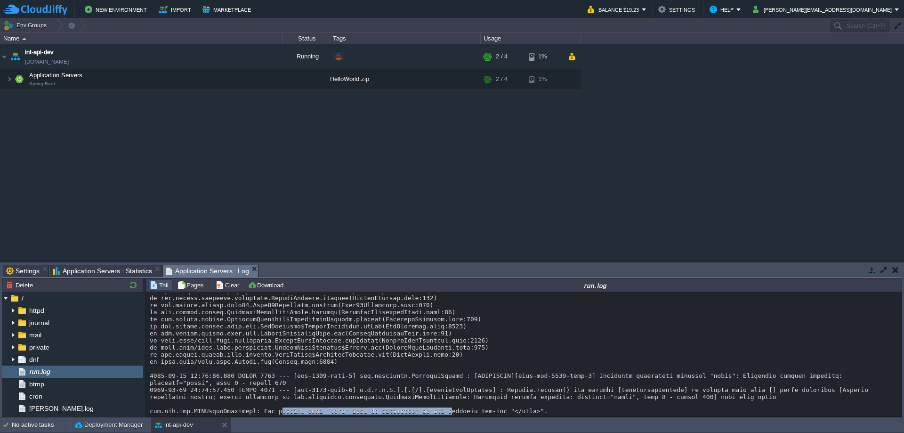
drag, startPoint x: 261, startPoint y: 375, endPoint x: 415, endPoint y: 376, distance: 154.0
click at [9, 80] on img at bounding box center [10, 79] width 6 height 19
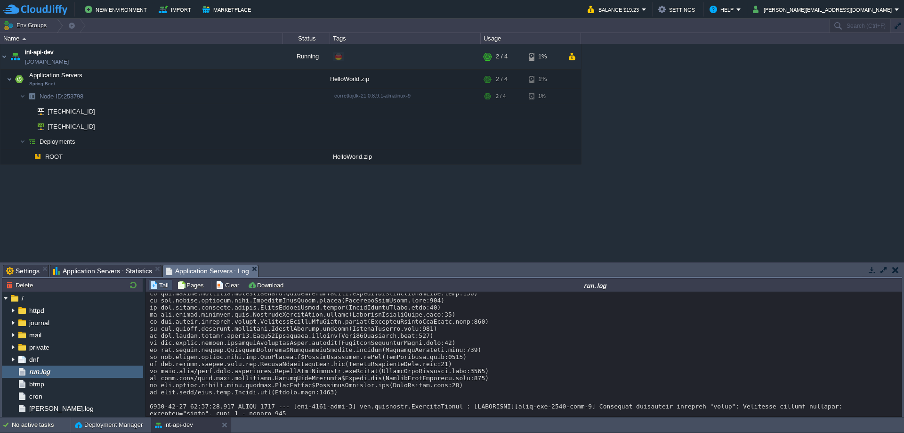
scroll to position [3252, 0]
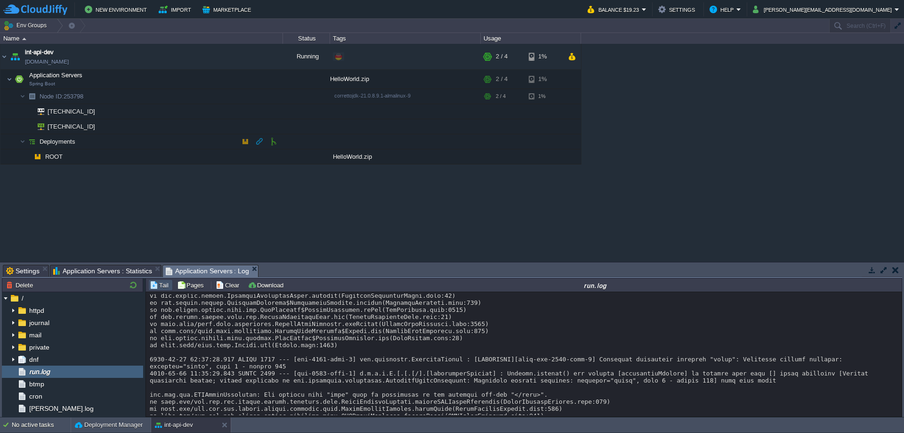
click at [25, 141] on img at bounding box center [31, 141] width 13 height 15
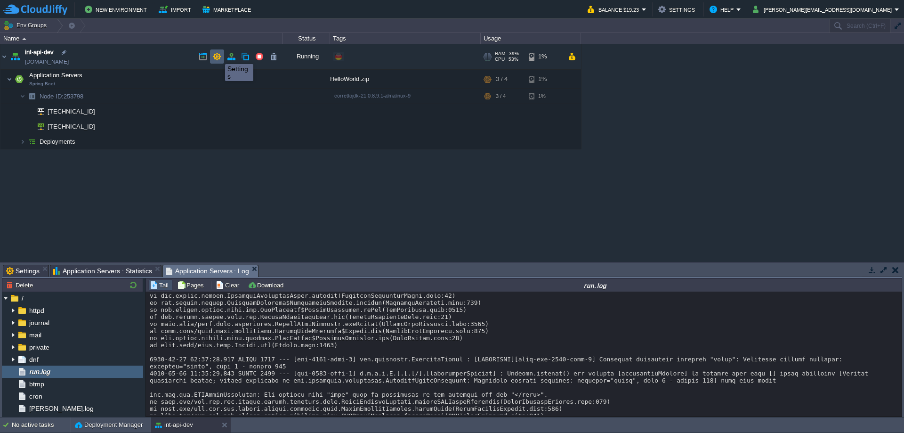
click at [218, 56] on button "button" at bounding box center [217, 56] width 8 height 8
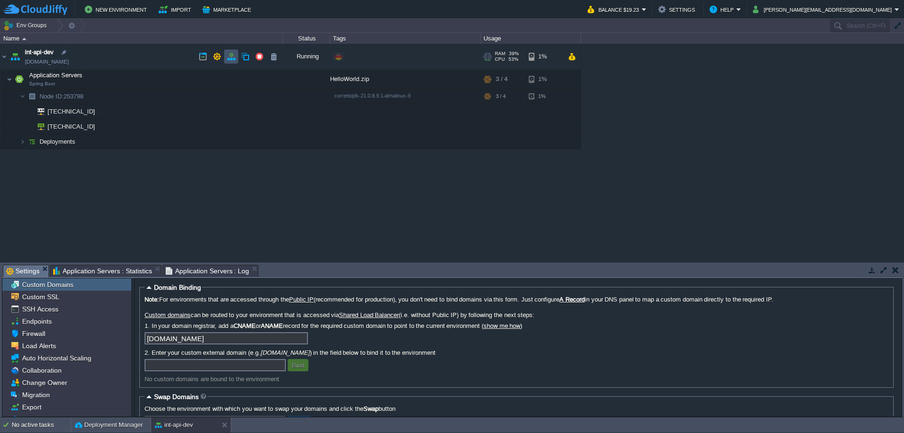
click at [231, 57] on button "button" at bounding box center [231, 56] width 8 height 8
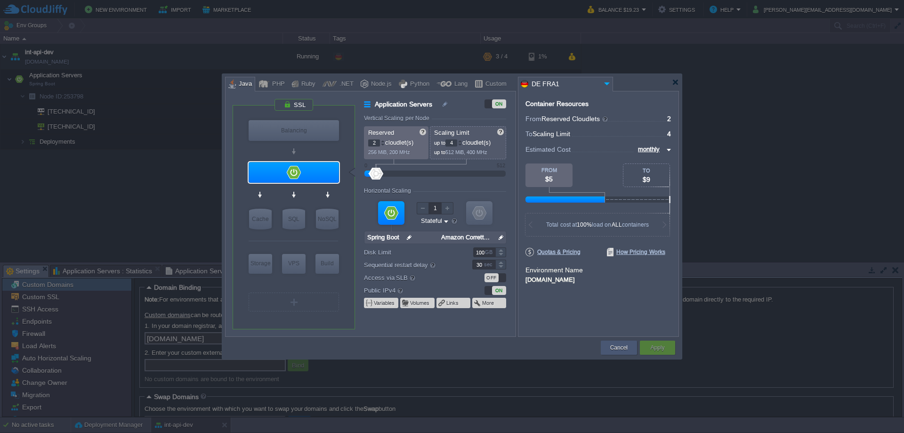
click at [619, 349] on button "Cancel" at bounding box center [619, 347] width 17 height 9
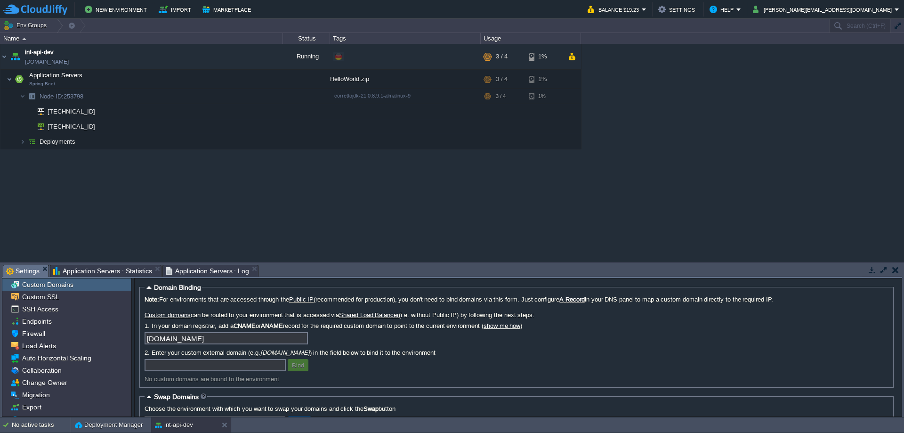
drag, startPoint x: 140, startPoint y: 182, endPoint x: 24, endPoint y: 89, distance: 148.4
click at [136, 178] on div "int-api-dev [DOMAIN_NAME] Running + Add to Env Group RAM 39% CPU 53% 3 / 4 1% A…" at bounding box center [452, 153] width 904 height 218
click at [9, 81] on img at bounding box center [10, 79] width 6 height 19
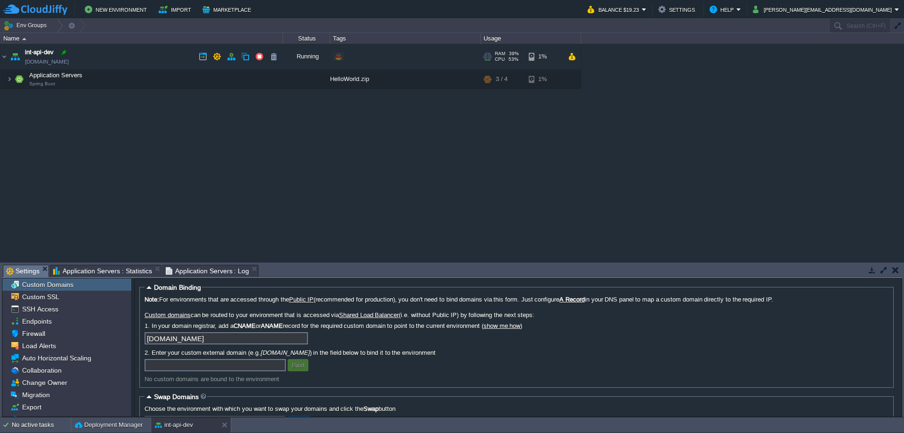
click at [65, 52] on div at bounding box center [64, 52] width 8 height 8
click at [29, 24] on button "Env Groups" at bounding box center [26, 25] width 47 height 13
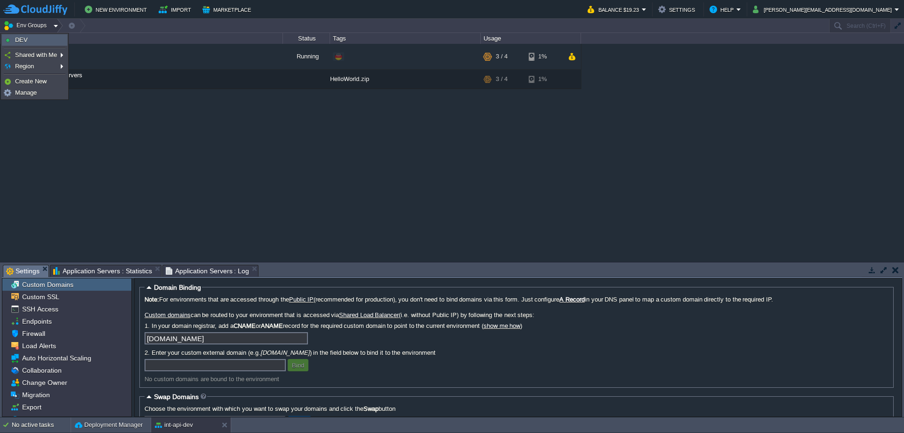
click at [27, 38] on link "DEV" at bounding box center [34, 40] width 65 height 10
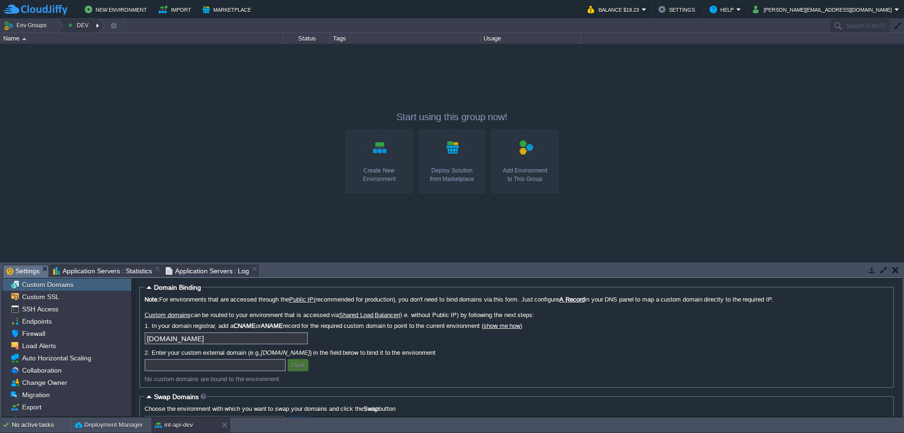
click at [81, 26] on button "DEV" at bounding box center [80, 25] width 24 height 13
click at [161, 73] on div "int-api-dev [DOMAIN_NAME] Running + Add to Env Group RAM 39% CPU 53% 3 / 4 1% A…" at bounding box center [452, 153] width 904 height 218
click at [84, 24] on button "DEV" at bounding box center [80, 25] width 24 height 13
click at [91, 41] on span "Add Child" at bounding box center [89, 39] width 26 height 7
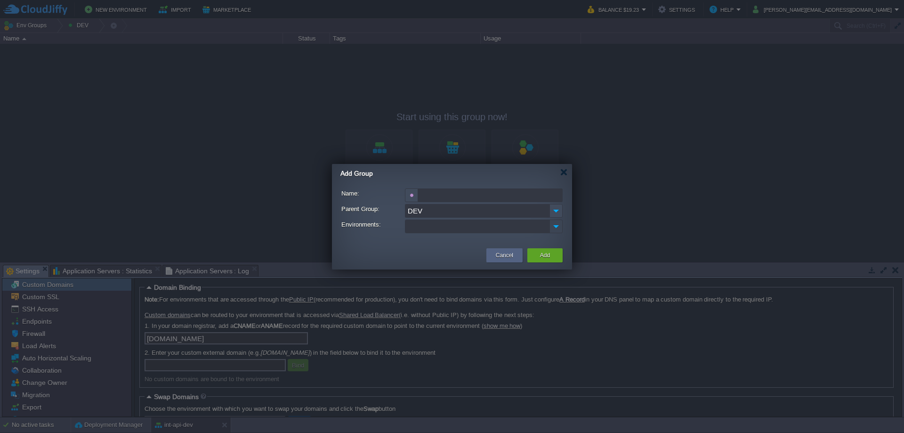
click at [559, 225] on img at bounding box center [556, 226] width 12 height 13
click at [429, 239] on span "int-api-dev" at bounding box center [433, 241] width 31 height 9
click at [501, 255] on button "Cancel" at bounding box center [504, 256] width 17 height 9
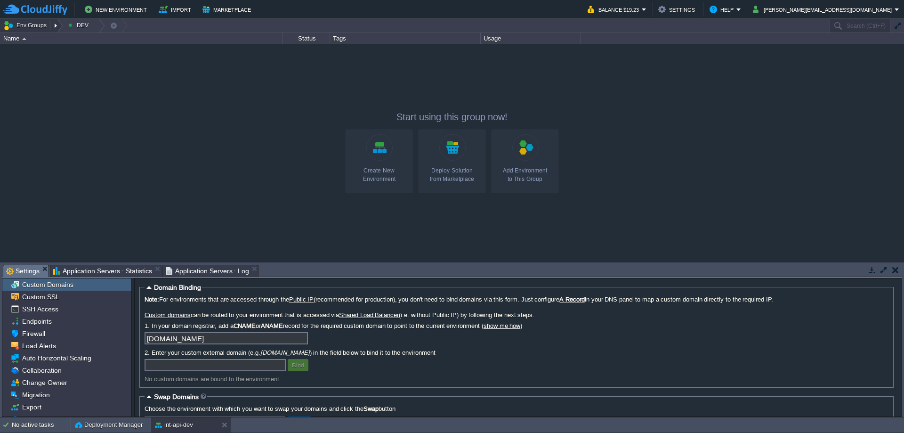
click at [35, 24] on button "Env Groups" at bounding box center [26, 25] width 47 height 13
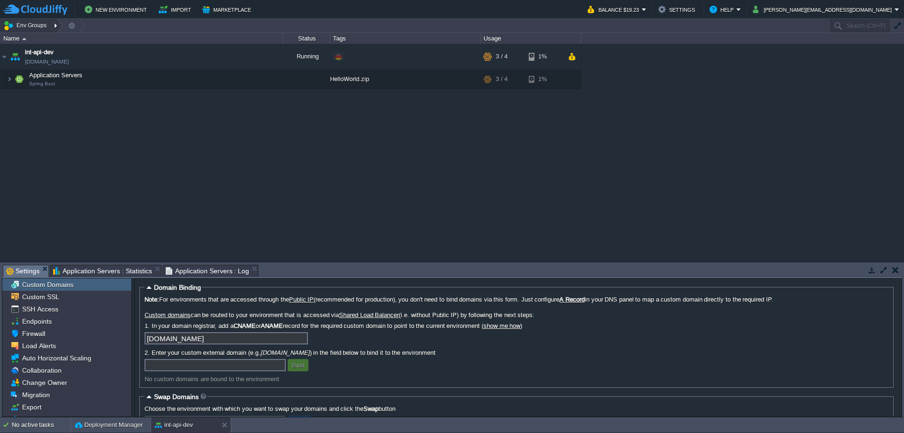
click at [53, 24] on div at bounding box center [56, 26] width 13 height 14
click at [96, 54] on span "Manage" at bounding box center [93, 56] width 22 height 7
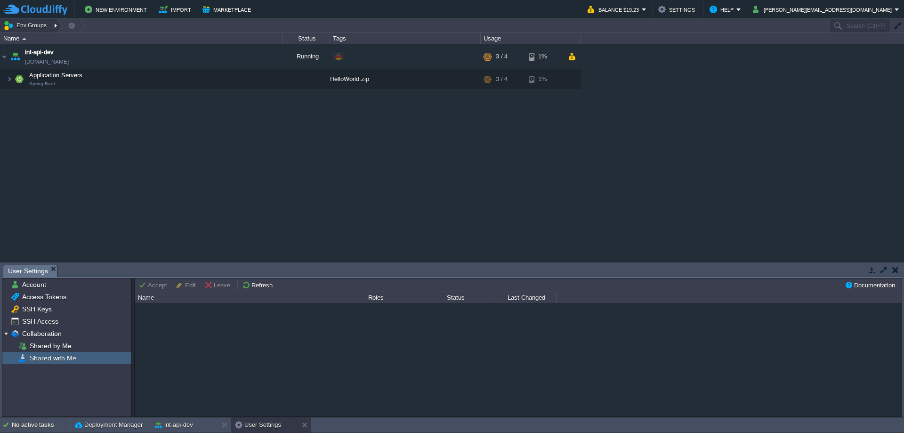
click at [41, 25] on button "Env Groups" at bounding box center [26, 25] width 47 height 13
click at [28, 94] on span "Manage" at bounding box center [26, 92] width 22 height 7
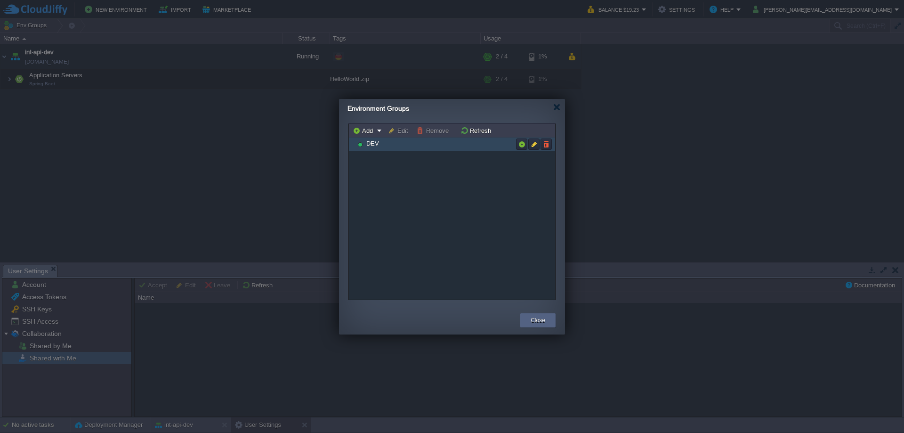
click at [373, 144] on span "DEV" at bounding box center [373, 143] width 15 height 8
click at [523, 142] on button "button" at bounding box center [522, 144] width 8 height 8
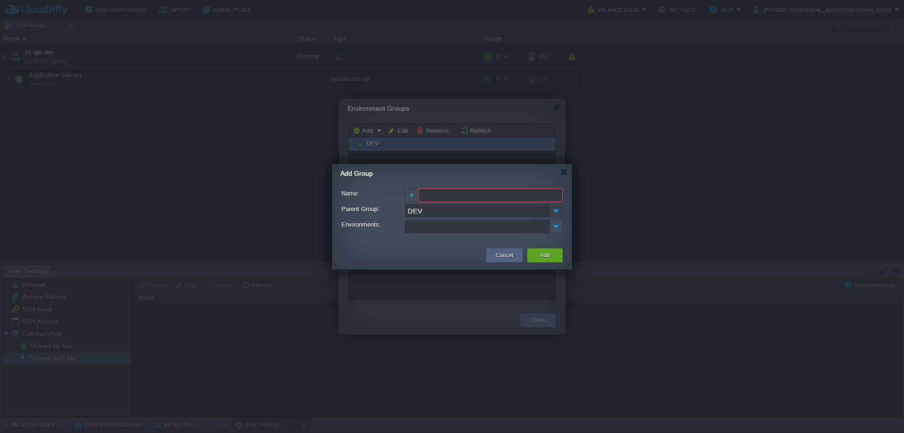
click at [556, 210] on img at bounding box center [556, 211] width 13 height 14
click at [468, 195] on input "Name:" at bounding box center [490, 195] width 145 height 14
drag, startPoint x: 467, startPoint y: 220, endPoint x: 489, endPoint y: 226, distance: 23.3
click at [467, 222] on ul at bounding box center [478, 226] width 144 height 13
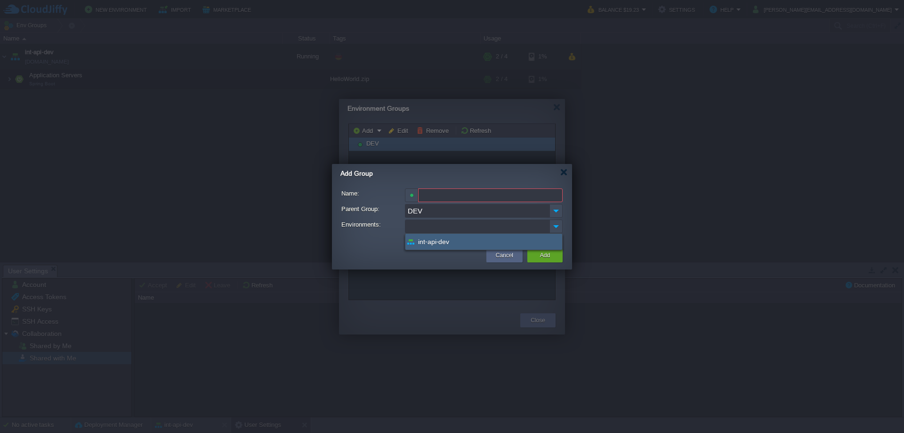
click at [438, 241] on span "int-api-dev" at bounding box center [433, 241] width 31 height 9
click at [511, 255] on button "Cancel" at bounding box center [504, 256] width 17 height 9
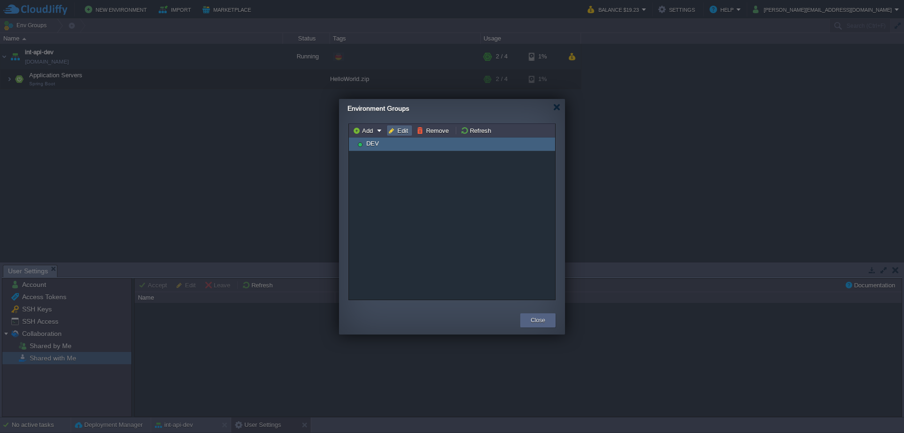
click at [399, 129] on button "Edit" at bounding box center [399, 130] width 23 height 8
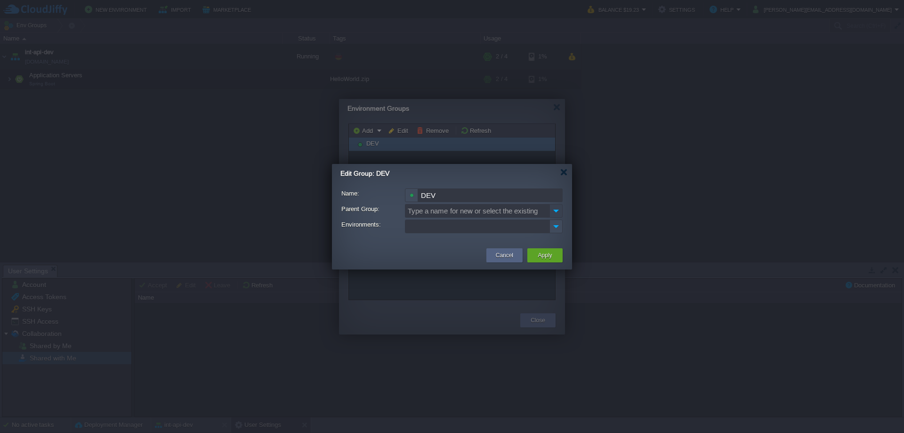
click at [558, 211] on img at bounding box center [556, 211] width 13 height 14
type input "Type a name for new or select the existing"
click at [555, 226] on img at bounding box center [556, 226] width 12 height 13
click at [443, 241] on span "int-api-dev" at bounding box center [433, 241] width 31 height 9
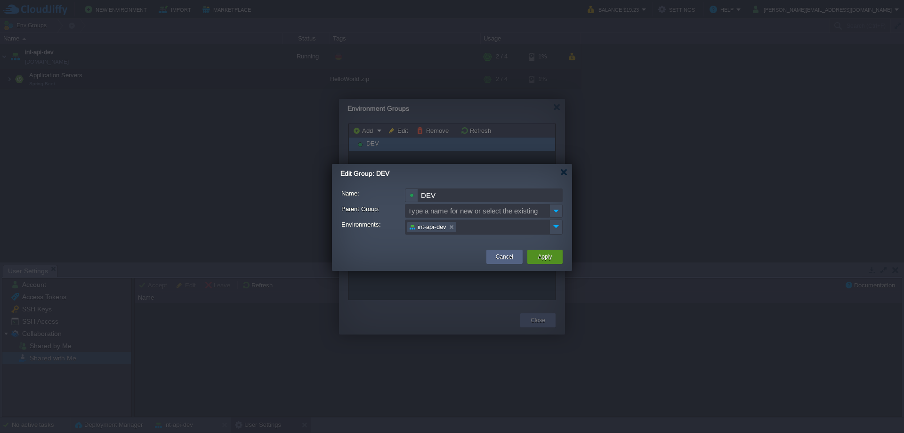
click at [542, 255] on button "Apply" at bounding box center [545, 256] width 14 height 9
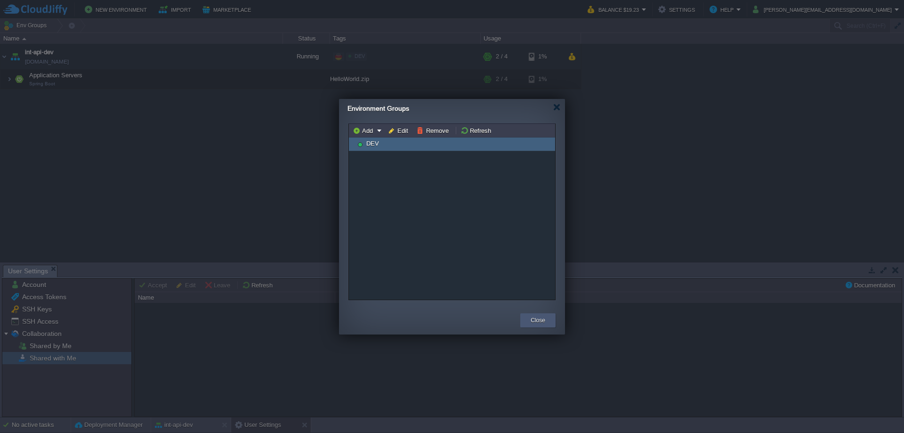
click at [536, 318] on button "Close" at bounding box center [538, 320] width 15 height 9
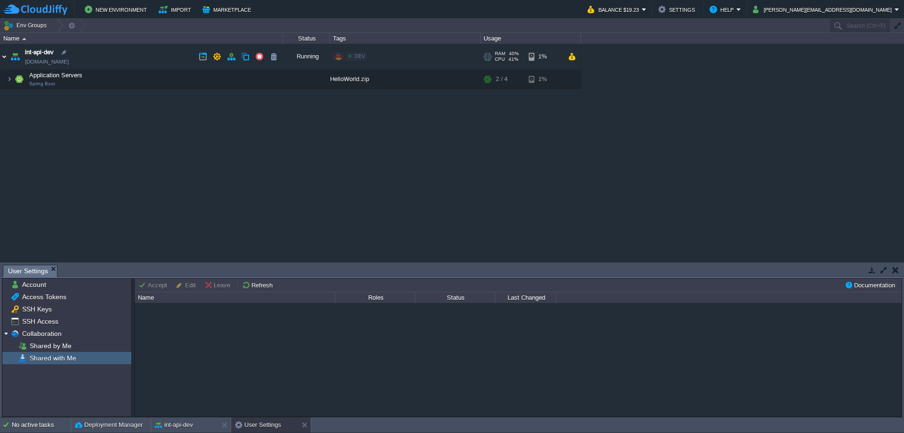
click at [7, 57] on img at bounding box center [4, 56] width 8 height 25
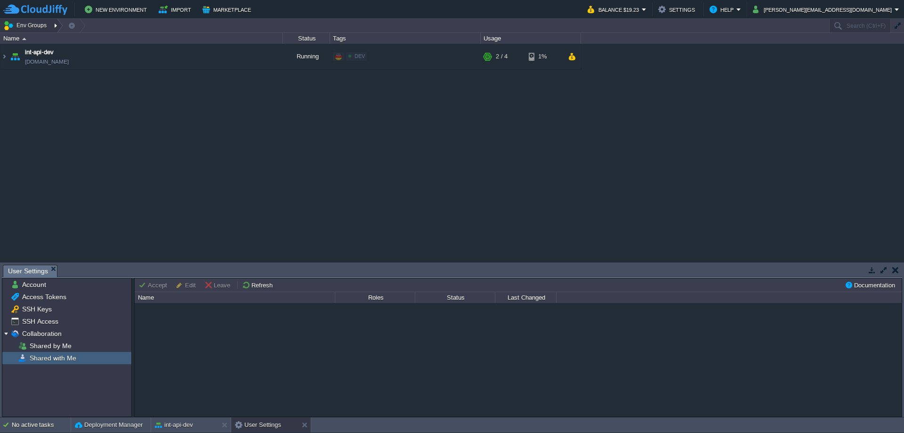
click at [35, 26] on button "Env Groups" at bounding box center [26, 25] width 47 height 13
click at [34, 38] on link "DEV" at bounding box center [34, 40] width 65 height 10
drag, startPoint x: 87, startPoint y: 109, endPoint x: 108, endPoint y: 110, distance: 21.2
click at [90, 109] on div "int-api-dev [DOMAIN_NAME] Running Edit RAM 40% CPU 41% 2 / 4 1% Application Ser…" at bounding box center [452, 153] width 904 height 218
click at [121, 10] on button "New Environment" at bounding box center [117, 9] width 65 height 11
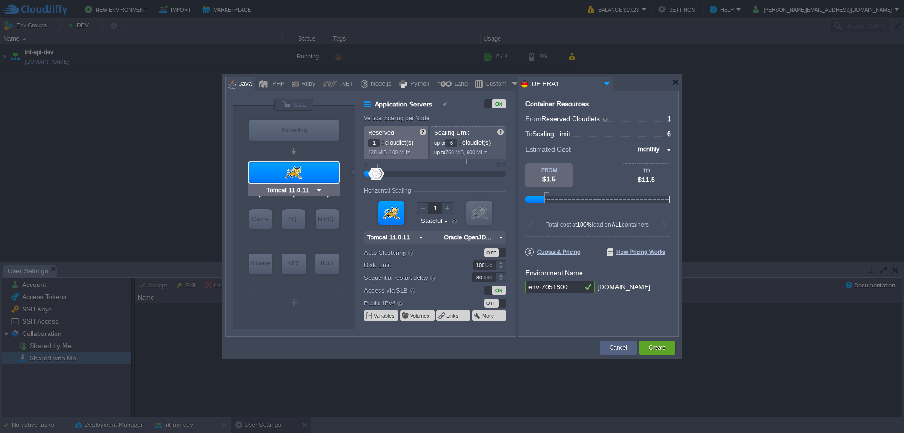
click at [315, 189] on input "Tomcat 11.0.11" at bounding box center [290, 190] width 51 height 9
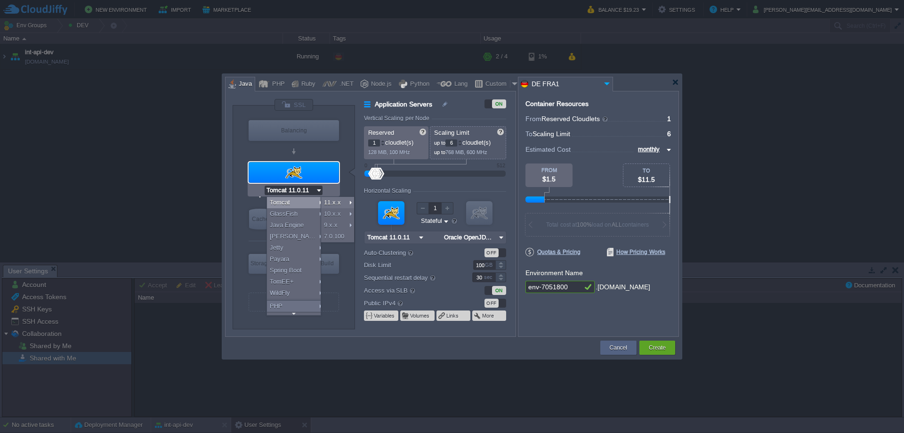
click at [326, 169] on div at bounding box center [294, 172] width 90 height 21
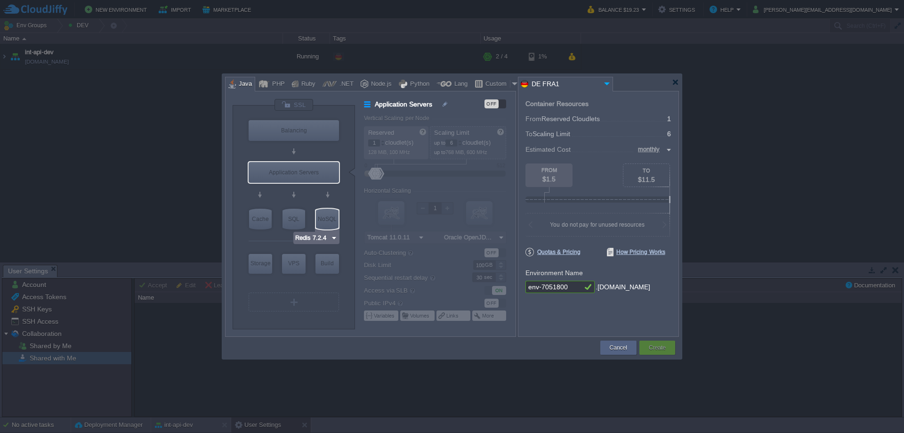
type input "MariaDB 12.0.2"
click at [294, 218] on div "SQL" at bounding box center [294, 219] width 23 height 21
type input "SQL Databases"
type input "4"
type input "MariaDB 12.0.2"
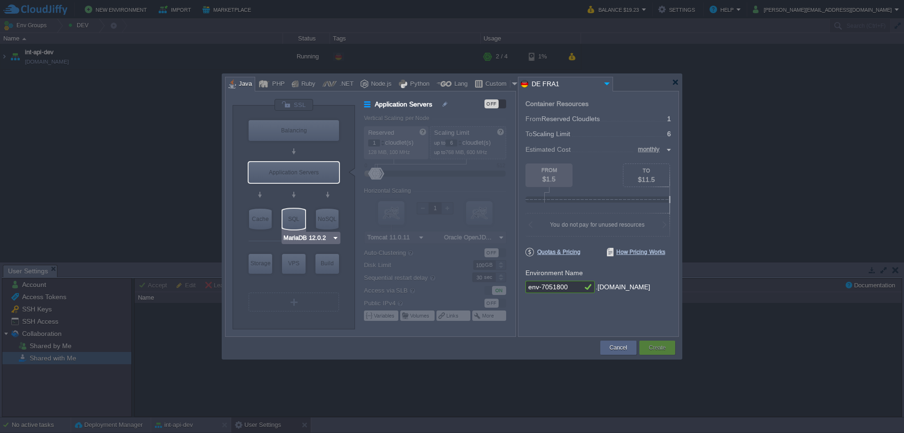
type input "12.0.2-almalin..."
type input "Stateless"
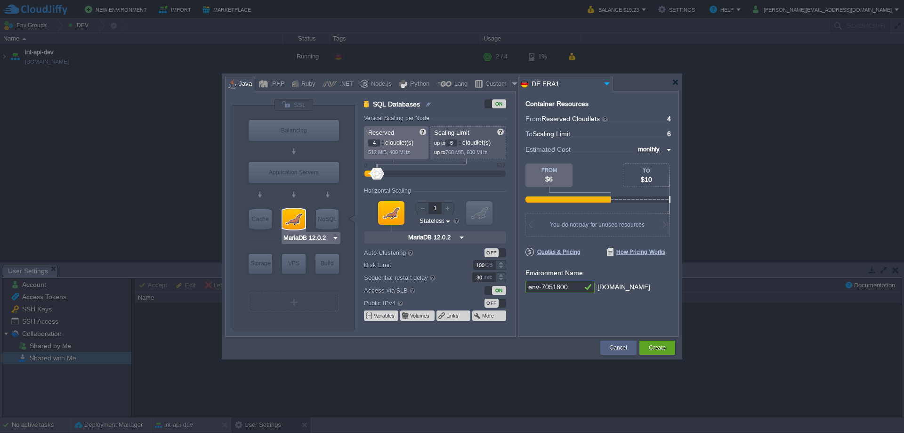
click at [310, 237] on input "MariaDB 12.0.2" at bounding box center [307, 237] width 49 height 9
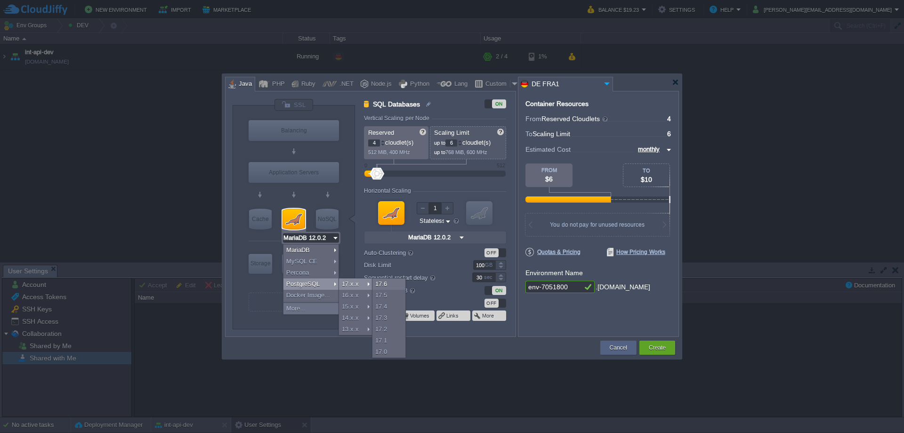
click at [354, 285] on div "17.x.x" at bounding box center [355, 283] width 33 height 11
type input "3"
type input "PostgreSQL 17.6"
type input "17.6-almalinux-9"
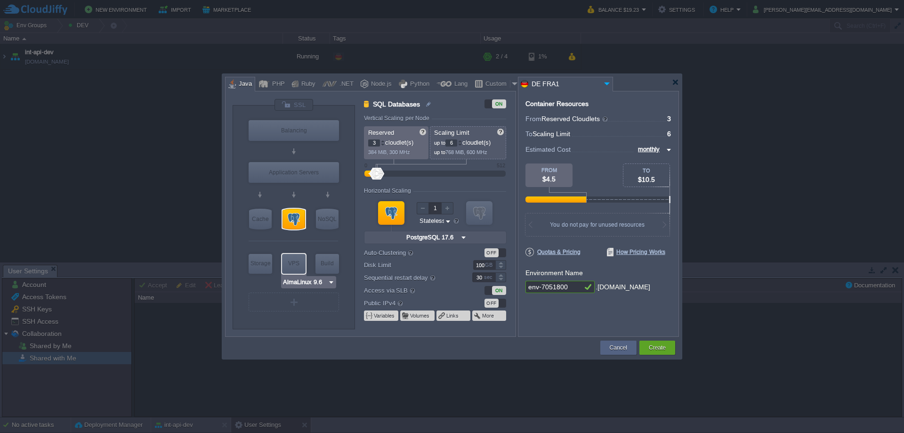
type input "PostgreSQL 17.6"
click at [382, 143] on div at bounding box center [383, 143] width 4 height 0
type input "2"
click at [384, 144] on div at bounding box center [383, 144] width 5 height 3
click at [463, 143] on div at bounding box center [460, 144] width 5 height 3
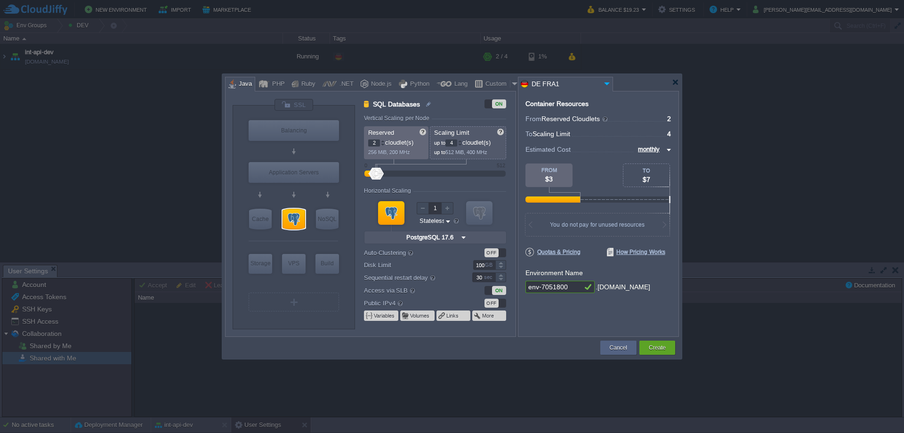
click at [463, 143] on div at bounding box center [460, 144] width 5 height 3
type input "4"
click at [462, 141] on div at bounding box center [460, 140] width 5 height 3
click at [494, 304] on div "OFF" at bounding box center [492, 303] width 14 height 9
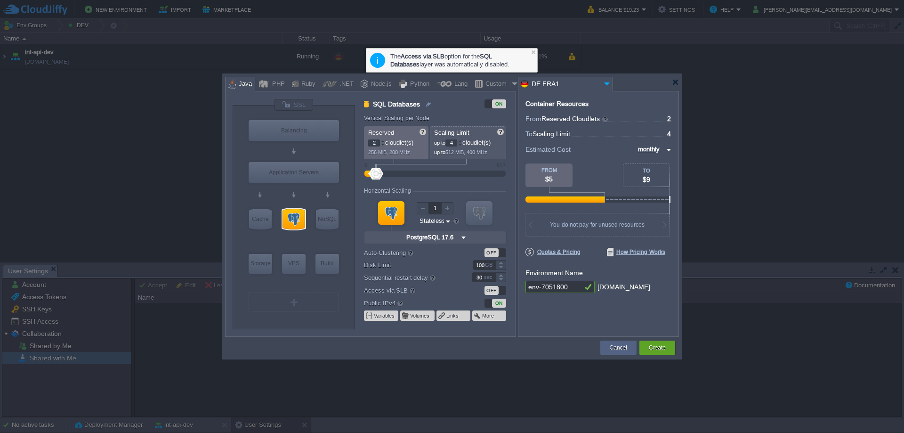
click at [452, 262] on label "Disk Limit" at bounding box center [412, 265] width 96 height 10
click at [473, 262] on input "100" at bounding box center [484, 265] width 22 height 10
drag, startPoint x: 575, startPoint y: 288, endPoint x: 523, endPoint y: 287, distance: 52.3
click at [523, 287] on div "Container Resources From Reserved Cloudlets ... = 2 not added To Scaling Limit …" at bounding box center [598, 214] width 161 height 246
type input "int-db-dev"
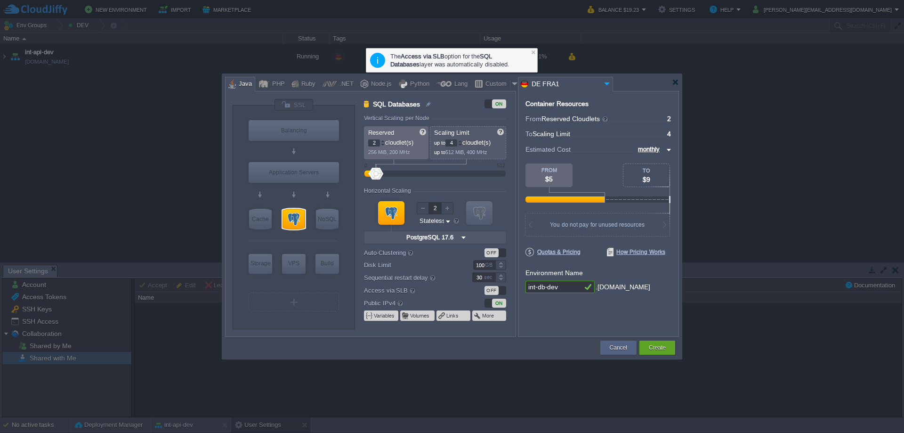
click at [449, 206] on div at bounding box center [447, 208] width 12 height 12
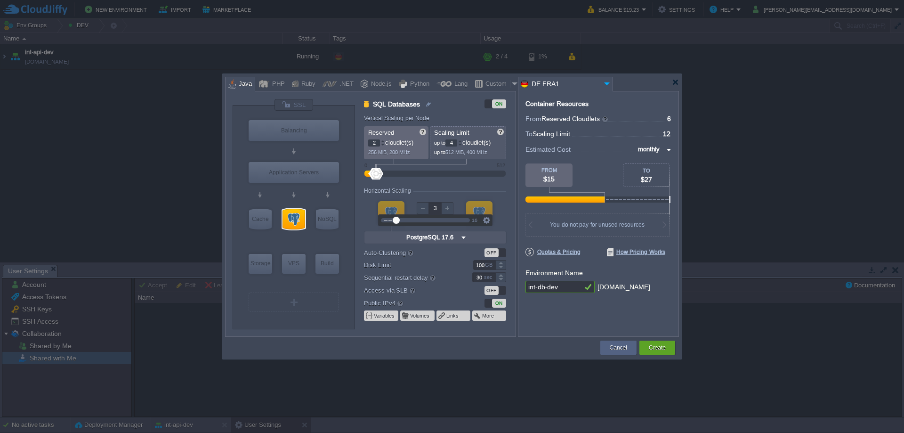
click at [449, 208] on div at bounding box center [447, 208] width 12 height 12
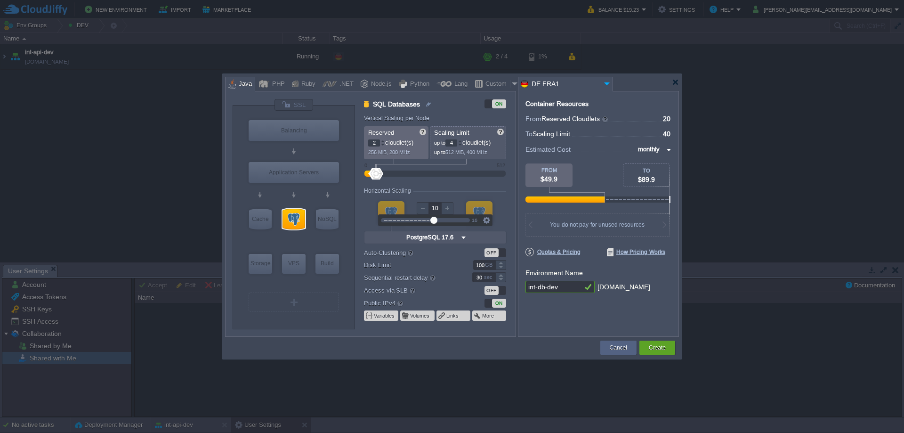
click at [449, 208] on div at bounding box center [447, 208] width 12 height 12
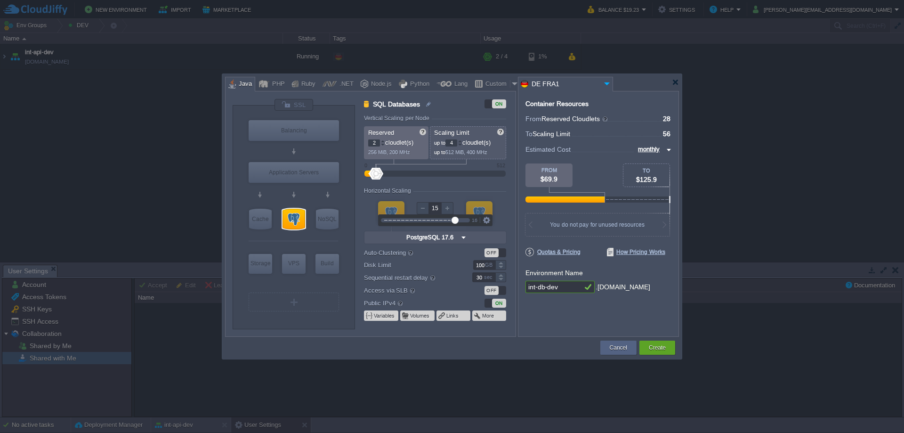
click at [449, 208] on div at bounding box center [447, 208] width 12 height 12
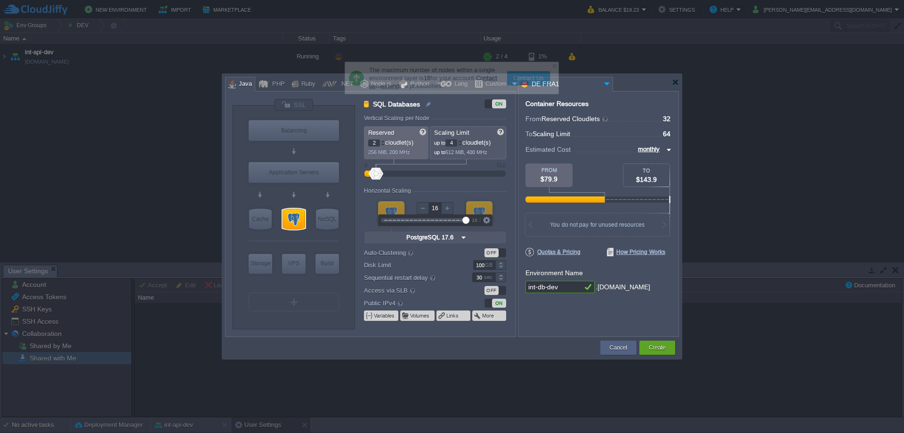
click at [449, 208] on div at bounding box center [447, 208] width 12 height 12
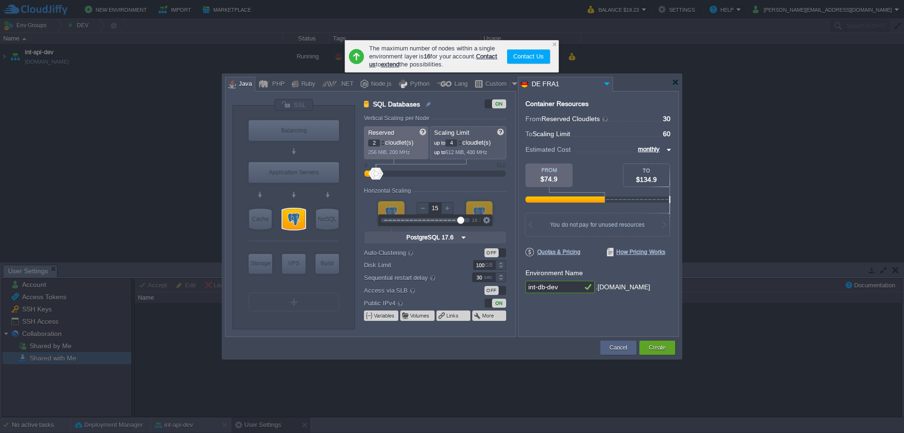
click at [426, 210] on div at bounding box center [423, 208] width 12 height 12
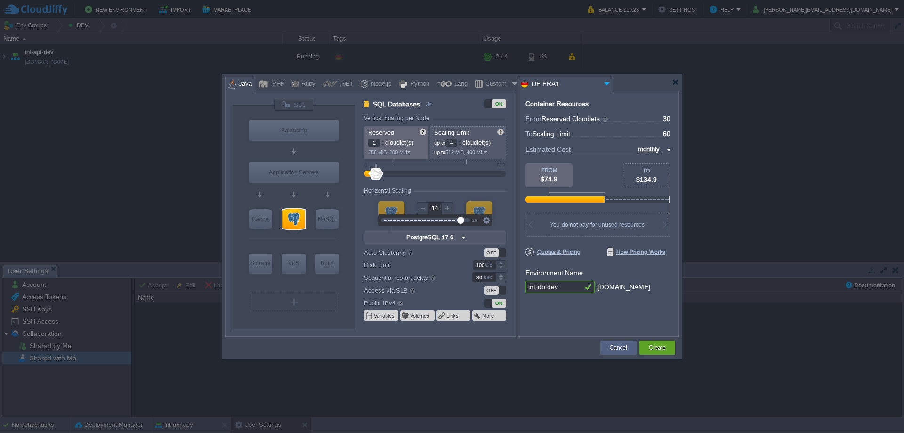
click at [426, 210] on div at bounding box center [423, 208] width 12 height 12
click at [427, 210] on div at bounding box center [423, 208] width 12 height 12
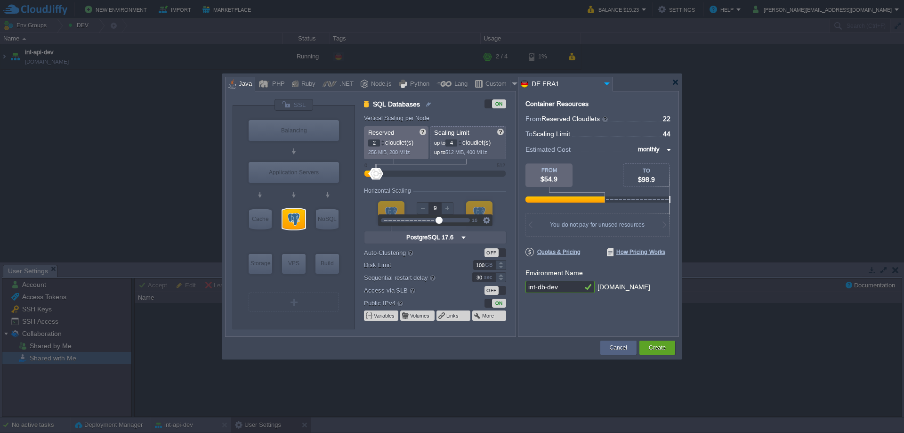
click at [427, 210] on div at bounding box center [423, 208] width 12 height 12
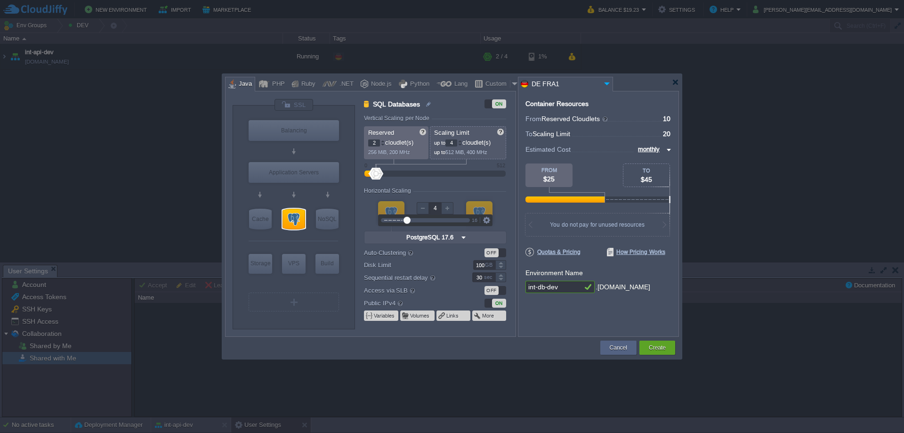
click at [427, 210] on div at bounding box center [423, 208] width 12 height 12
type input "1"
click at [427, 210] on div at bounding box center [423, 208] width 12 height 12
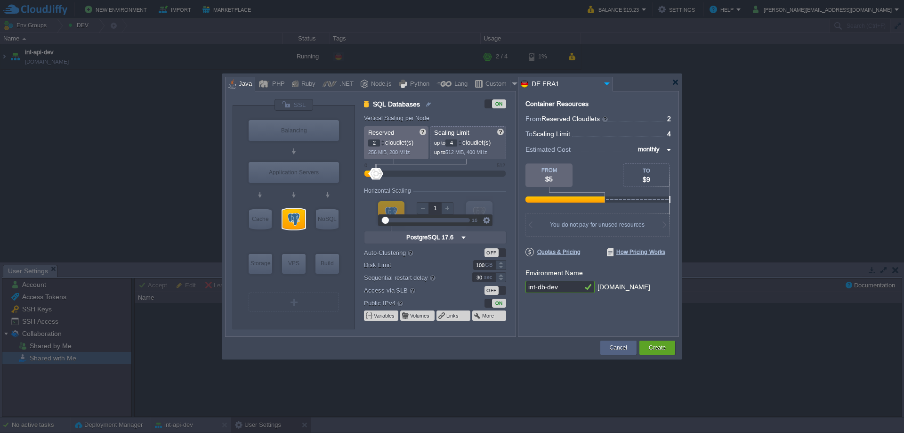
click at [457, 183] on form "Vertical Scaling per Node Reserved 2 cloudlet(s) 256 MiB, 200 MHz Scaling Limit…" at bounding box center [439, 225] width 151 height 221
click at [447, 222] on img at bounding box center [448, 221] width 7 height 9
click at [439, 241] on div "Stateful" at bounding box center [435, 242] width 32 height 11
click at [441, 221] on input "Stateless Stateful" at bounding box center [431, 221] width 23 height 9
click at [442, 231] on div "Stateless" at bounding box center [435, 231] width 31 height 11
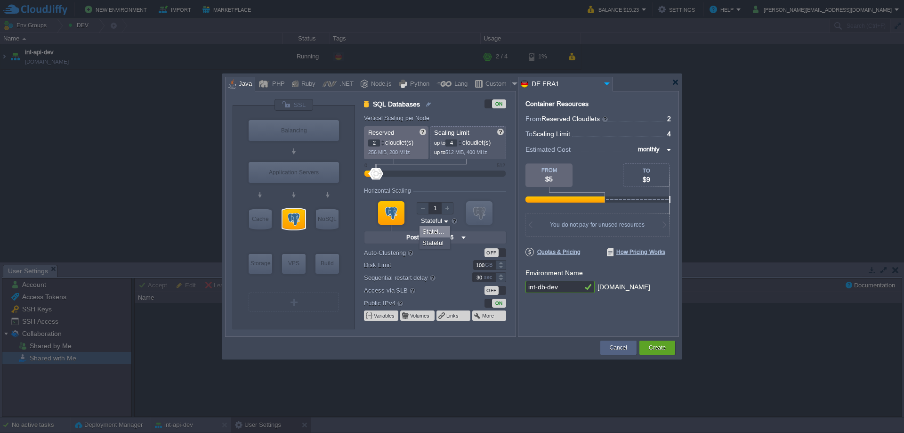
type input "Stateless"
click at [503, 220] on div "VM VM" at bounding box center [435, 221] width 142 height 50
drag, startPoint x: 380, startPoint y: 174, endPoint x: 422, endPoint y: 173, distance: 42.4
click at [422, 173] on div at bounding box center [422, 174] width 14 height 12
drag, startPoint x: 424, startPoint y: 173, endPoint x: 400, endPoint y: 175, distance: 24.5
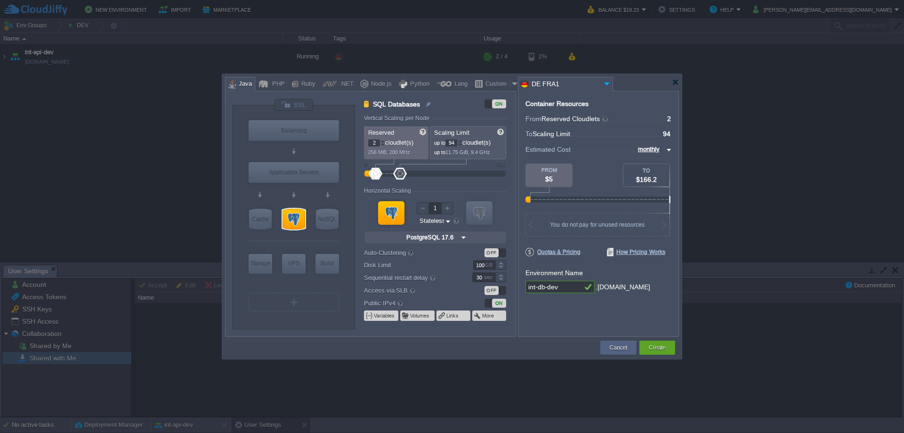
click at [400, 175] on div at bounding box center [400, 174] width 14 height 12
type input "8"
drag, startPoint x: 402, startPoint y: 175, endPoint x: 379, endPoint y: 176, distance: 23.6
click at [379, 176] on div at bounding box center [379, 174] width 14 height 12
click at [653, 347] on button "Create" at bounding box center [657, 347] width 17 height 9
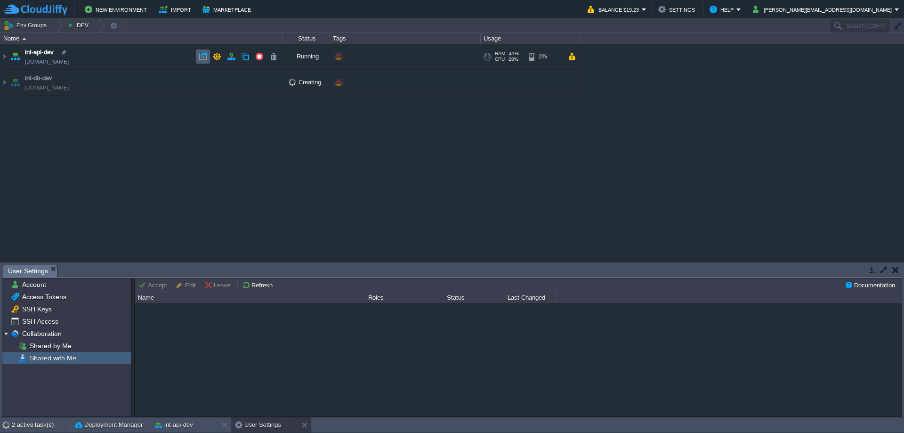
click at [203, 56] on button "button" at bounding box center [203, 56] width 8 height 8
click at [4, 56] on img at bounding box center [4, 56] width 8 height 25
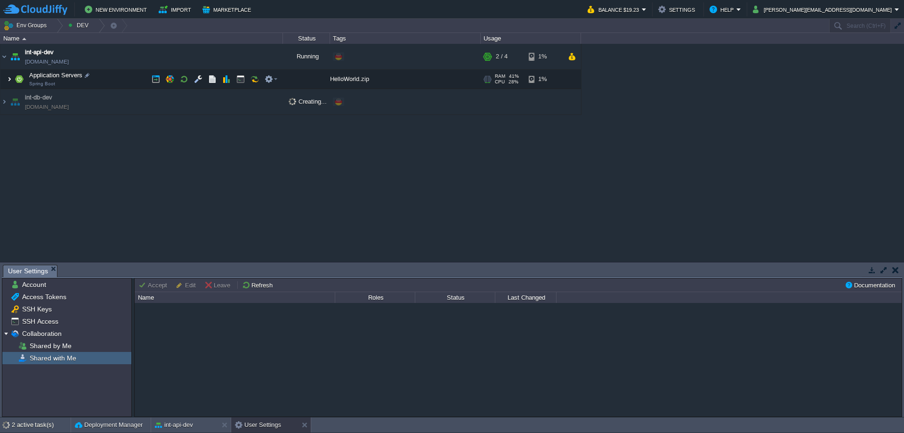
click at [12, 79] on img at bounding box center [10, 79] width 6 height 19
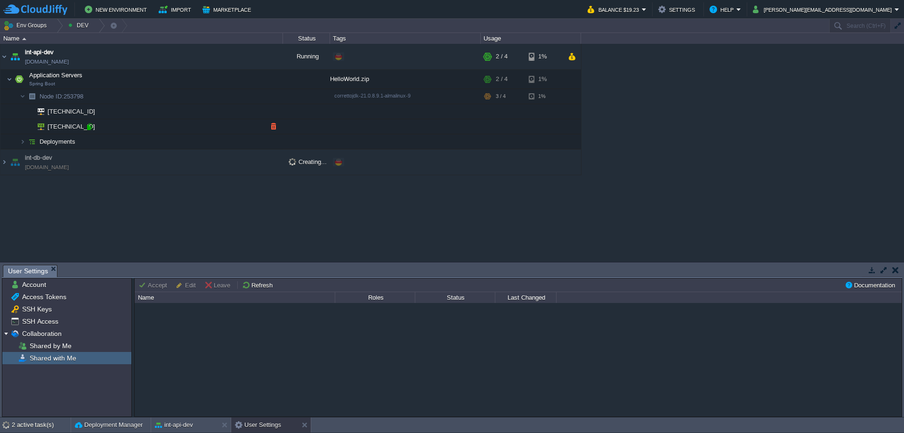
click at [89, 128] on div at bounding box center [89, 126] width 8 height 8
click at [11, 76] on img at bounding box center [10, 79] width 6 height 19
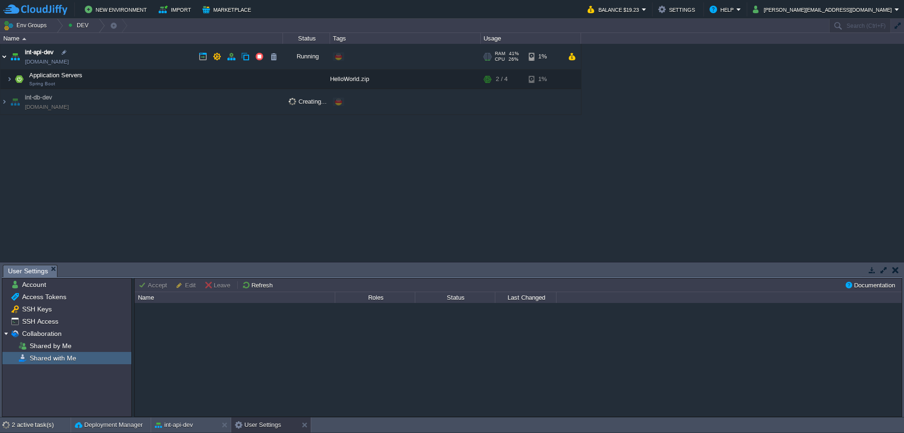
click at [4, 56] on img at bounding box center [4, 56] width 8 height 25
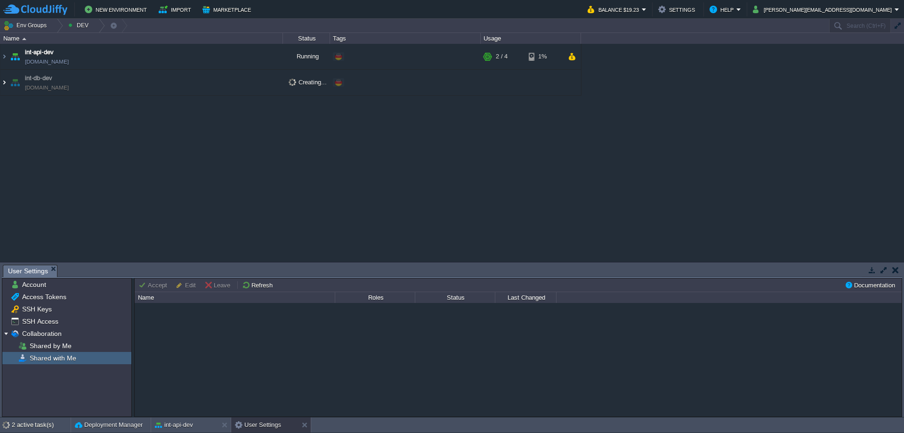
click at [7, 82] on img at bounding box center [4, 82] width 8 height 25
click at [6, 81] on img at bounding box center [4, 82] width 8 height 25
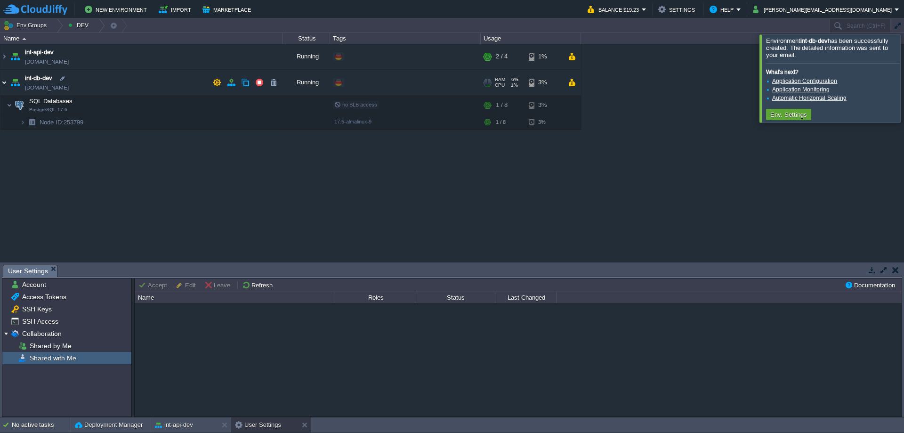
click at [5, 82] on img at bounding box center [4, 82] width 8 height 25
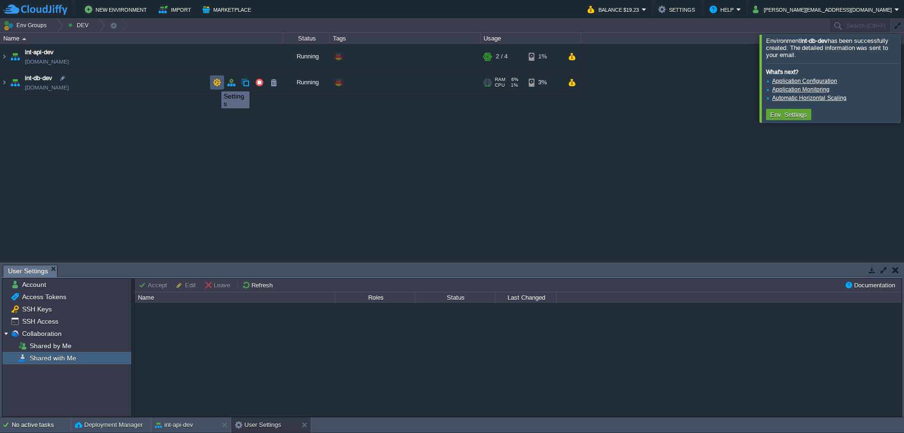
click at [218, 82] on button "button" at bounding box center [217, 82] width 8 height 8
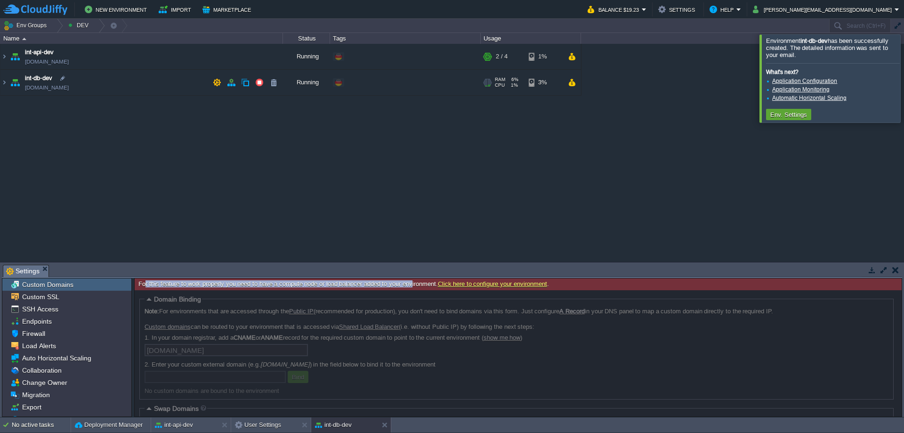
drag, startPoint x: 144, startPoint y: 285, endPoint x: 417, endPoint y: 287, distance: 273.2
click at [417, 287] on div "For this feature to work properly you need to have a compute node or load balan…" at bounding box center [518, 284] width 767 height 12
click at [471, 284] on link "Click here to configure your environment" at bounding box center [492, 283] width 109 height 7
drag, startPoint x: 172, startPoint y: 312, endPoint x: 264, endPoint y: 324, distance: 92.7
click at [264, 315] on div at bounding box center [518, 353] width 767 height 126
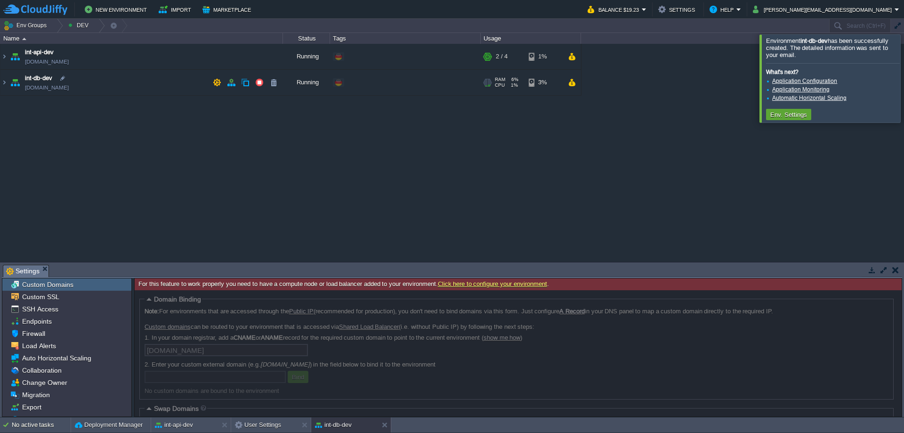
drag, startPoint x: 326, startPoint y: 314, endPoint x: 380, endPoint y: 314, distance: 53.7
click at [379, 314] on div at bounding box center [518, 353] width 767 height 126
drag, startPoint x: 416, startPoint y: 315, endPoint x: 532, endPoint y: 314, distance: 115.9
click at [511, 314] on div at bounding box center [518, 353] width 767 height 126
drag, startPoint x: 539, startPoint y: 314, endPoint x: 563, endPoint y: 314, distance: 24.5
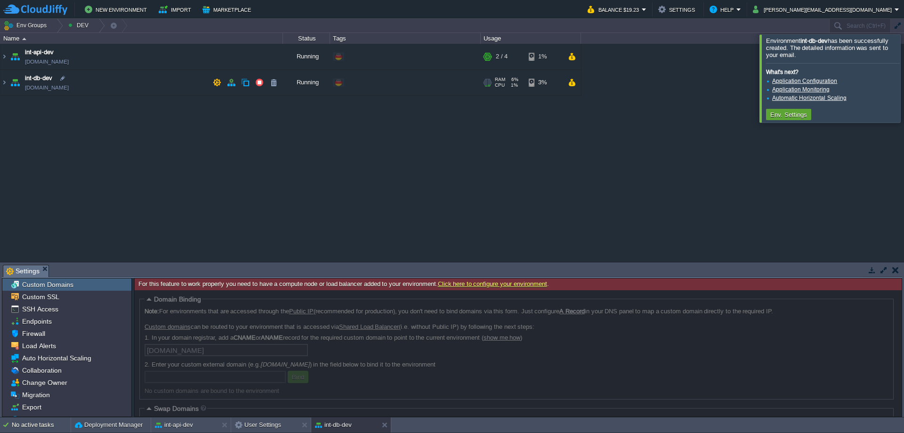
click at [563, 314] on div at bounding box center [518, 353] width 767 height 126
drag, startPoint x: 668, startPoint y: 314, endPoint x: 770, endPoint y: 314, distance: 102.7
click at [770, 314] on div at bounding box center [518, 353] width 767 height 126
drag, startPoint x: 200, startPoint y: 328, endPoint x: 251, endPoint y: 328, distance: 50.9
click at [251, 328] on div at bounding box center [518, 353] width 767 height 126
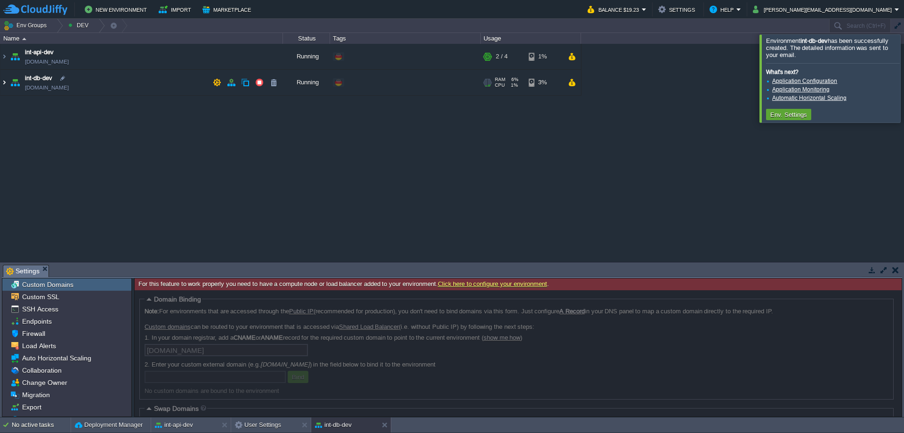
click at [4, 84] on img at bounding box center [4, 82] width 8 height 25
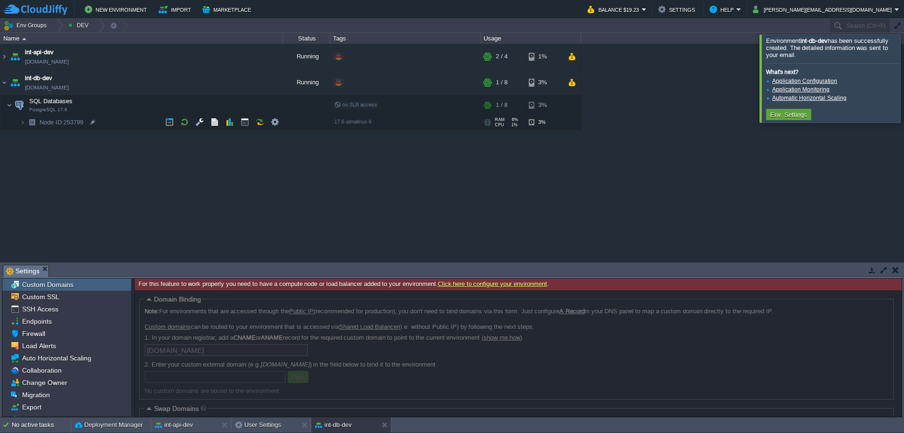
click at [25, 122] on img at bounding box center [31, 122] width 13 height 15
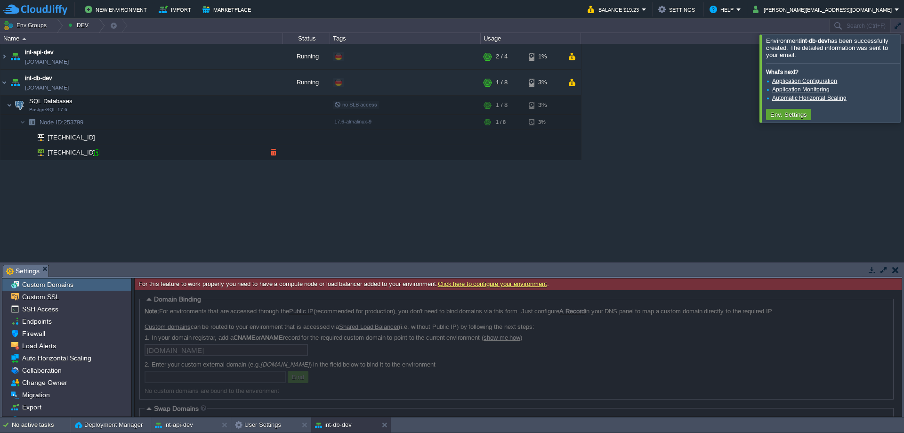
click at [97, 153] on div at bounding box center [96, 152] width 8 height 8
type input "[TECHNICAL_ID]"
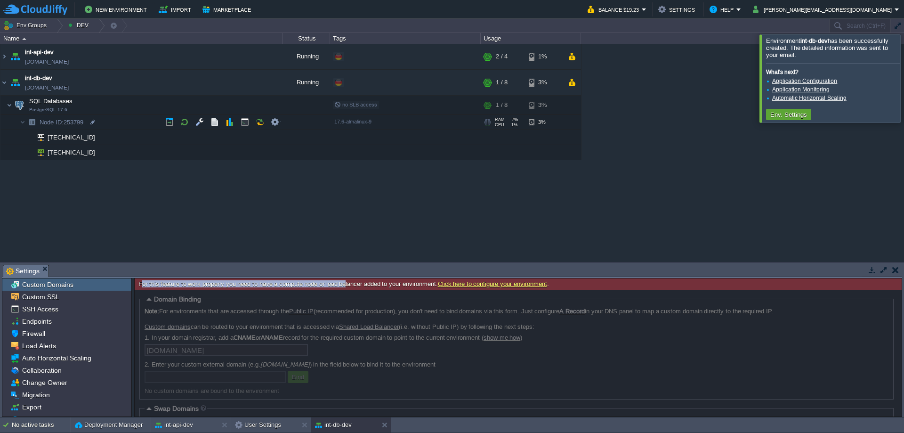
drag, startPoint x: 140, startPoint y: 284, endPoint x: 347, endPoint y: 289, distance: 206.4
click at [351, 286] on div "For this feature to work properly you need to have a compute node or load balan…" at bounding box center [518, 284] width 767 height 12
drag, startPoint x: 163, startPoint y: 313, endPoint x: 267, endPoint y: 313, distance: 104.6
click at [267, 313] on div at bounding box center [518, 353] width 767 height 126
drag, startPoint x: 415, startPoint y: 313, endPoint x: 538, endPoint y: 315, distance: 123.4
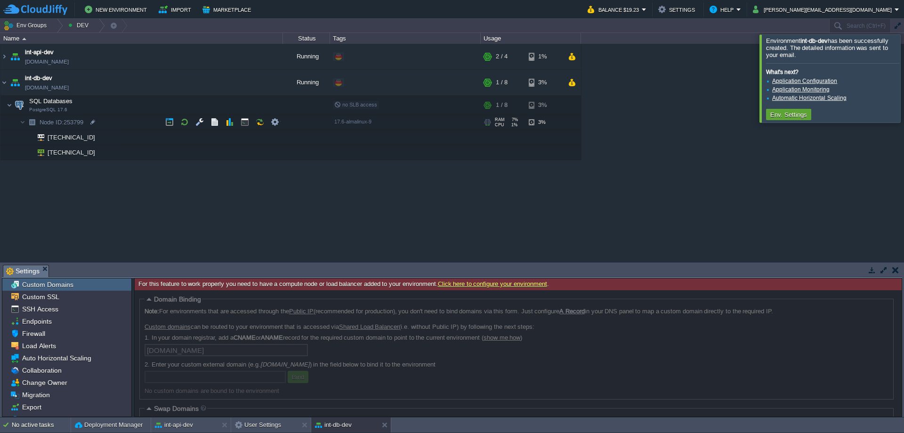
click at [522, 315] on div at bounding box center [518, 353] width 767 height 126
drag, startPoint x: 538, startPoint y: 315, endPoint x: 601, endPoint y: 315, distance: 62.7
click at [556, 315] on div at bounding box center [518, 353] width 767 height 126
drag, startPoint x: 647, startPoint y: 312, endPoint x: 762, endPoint y: 315, distance: 115.0
click at [762, 315] on div at bounding box center [518, 353] width 767 height 126
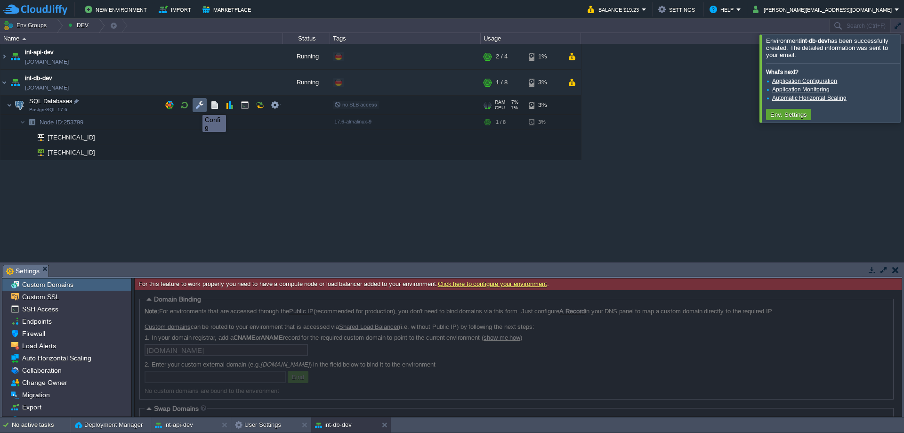
click at [199, 105] on button "button" at bounding box center [200, 105] width 8 height 8
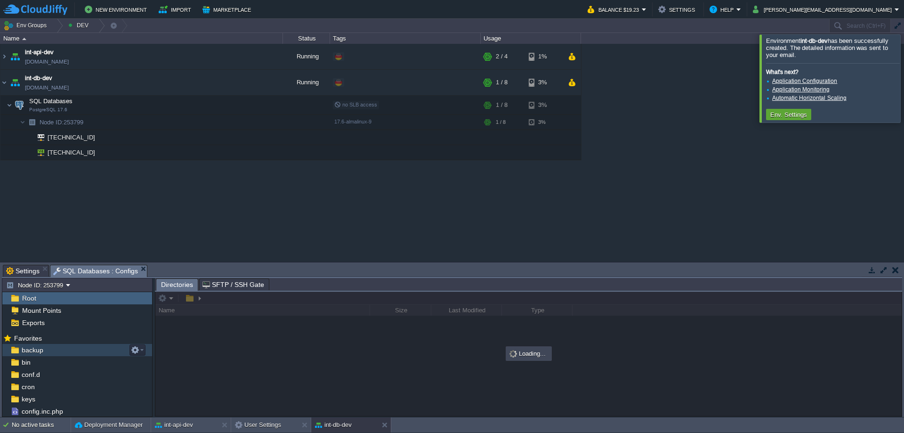
scroll to position [36, 0]
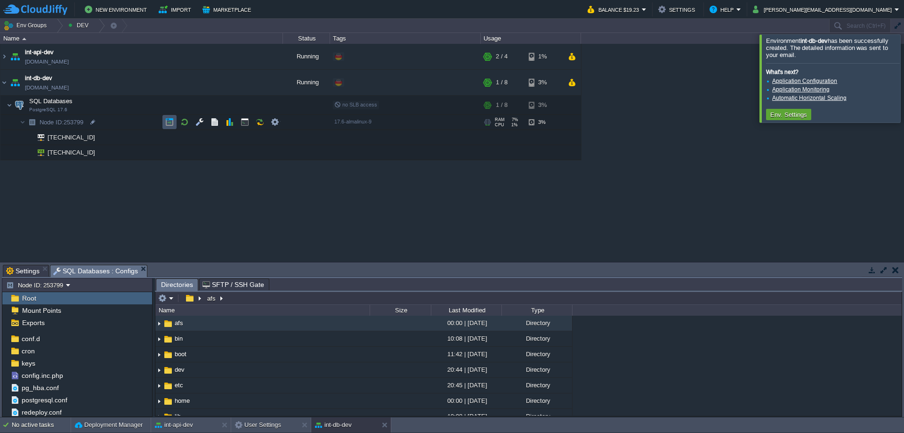
click at [171, 122] on button "button" at bounding box center [169, 122] width 8 height 8
click at [171, 104] on button "button" at bounding box center [169, 105] width 8 height 8
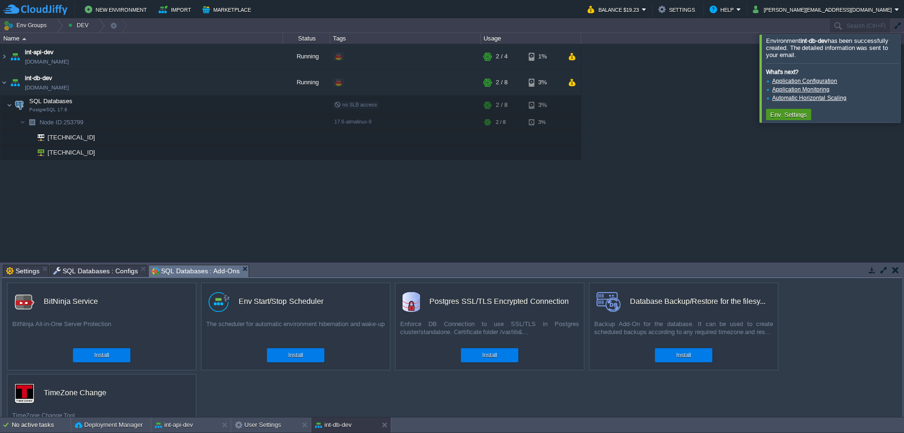
click at [788, 115] on button "Env. Settings" at bounding box center [789, 114] width 42 height 8
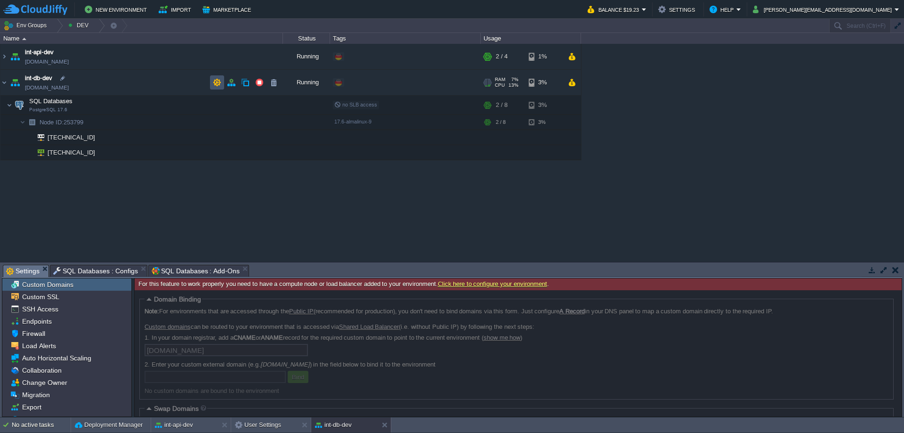
click at [218, 83] on button "button" at bounding box center [217, 82] width 8 height 8
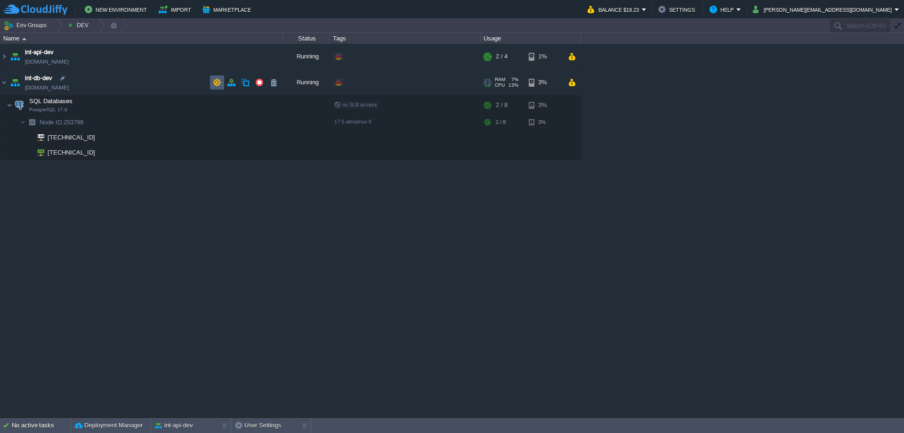
click at [217, 81] on button "button" at bounding box center [217, 82] width 8 height 8
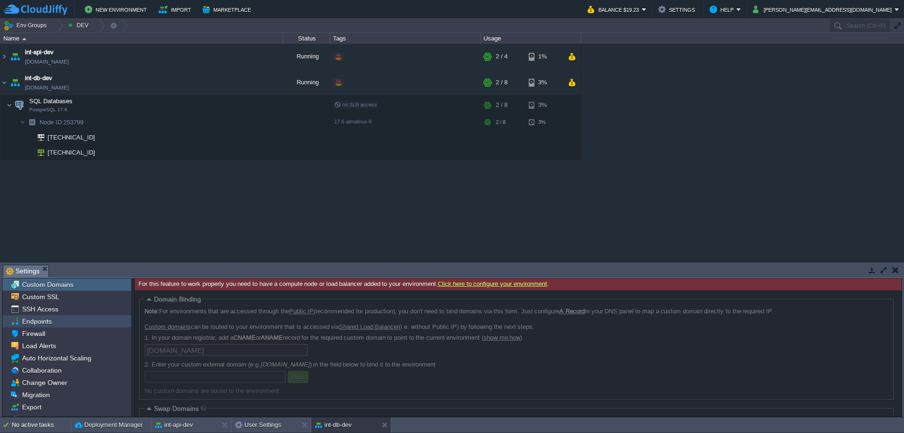
click at [39, 321] on span "Endpoints" at bounding box center [36, 321] width 33 height 8
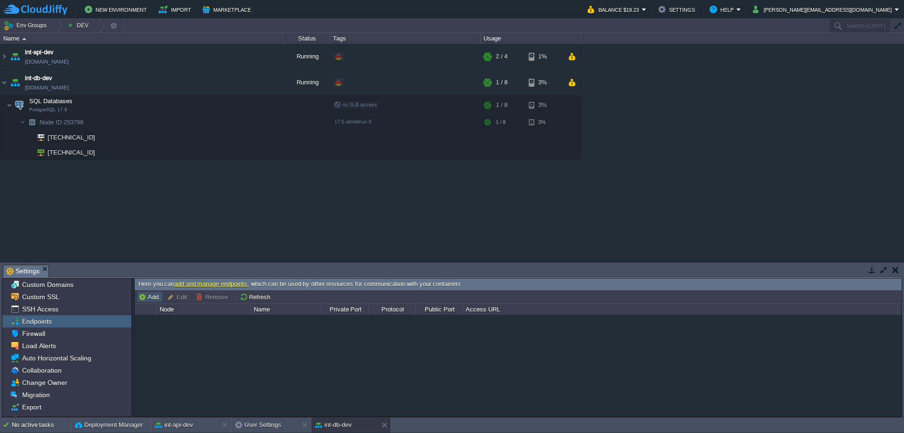
click at [152, 296] on button "Add" at bounding box center [149, 297] width 23 height 8
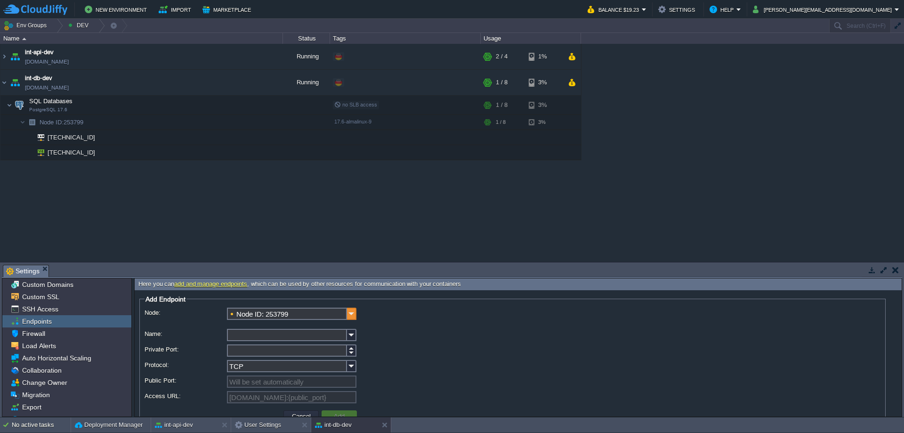
click at [351, 311] on img at bounding box center [351, 314] width 9 height 12
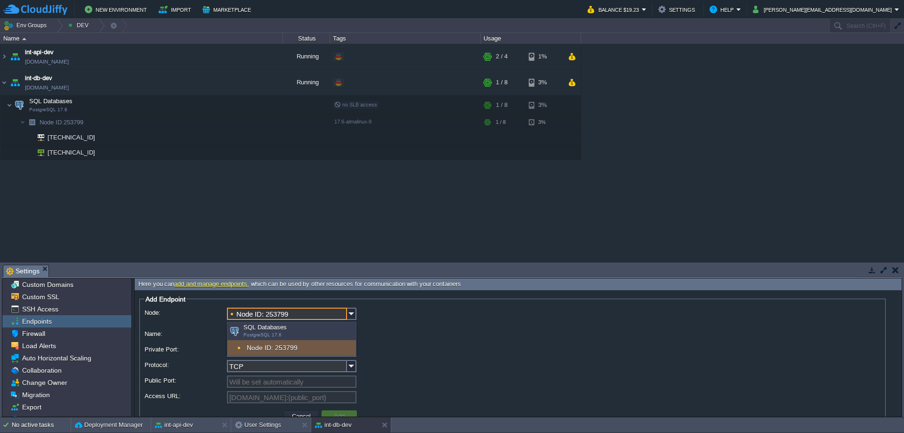
click at [279, 346] on div "Node ID: 253799" at bounding box center [292, 347] width 129 height 15
type input "[DOMAIN_NAME]:{public_port}"
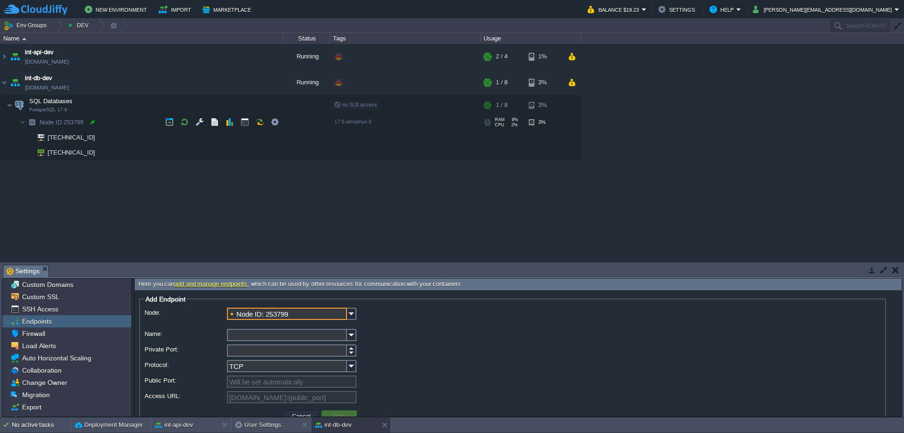
click at [93, 121] on div at bounding box center [93, 122] width 8 height 8
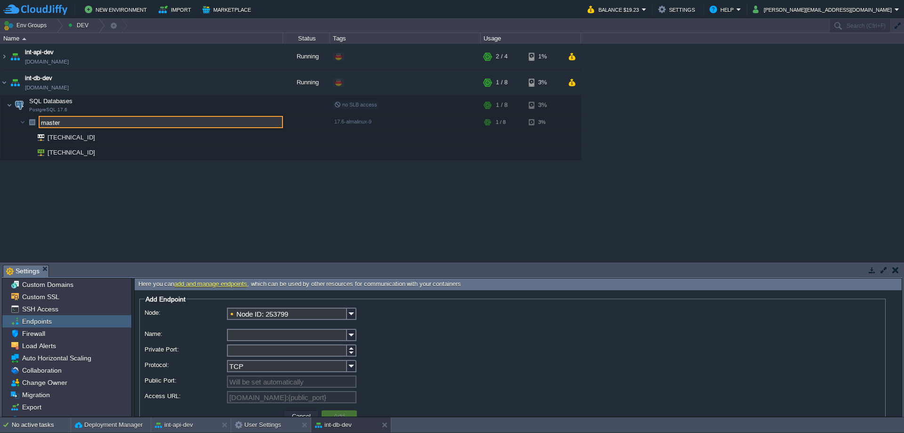
type input "master"
click at [350, 313] on img at bounding box center [351, 314] width 9 height 12
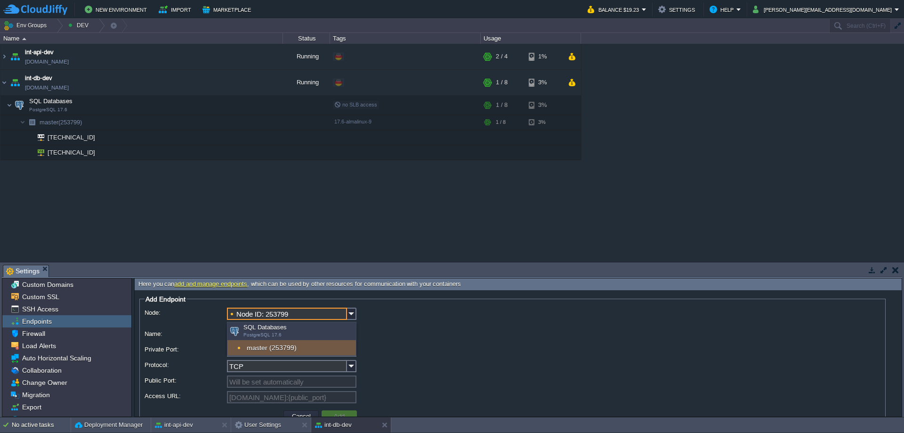
click at [279, 346] on div "master (253799)" at bounding box center [292, 347] width 129 height 15
type input "master (253799)"
type input "[DOMAIN_NAME]:{public_port}"
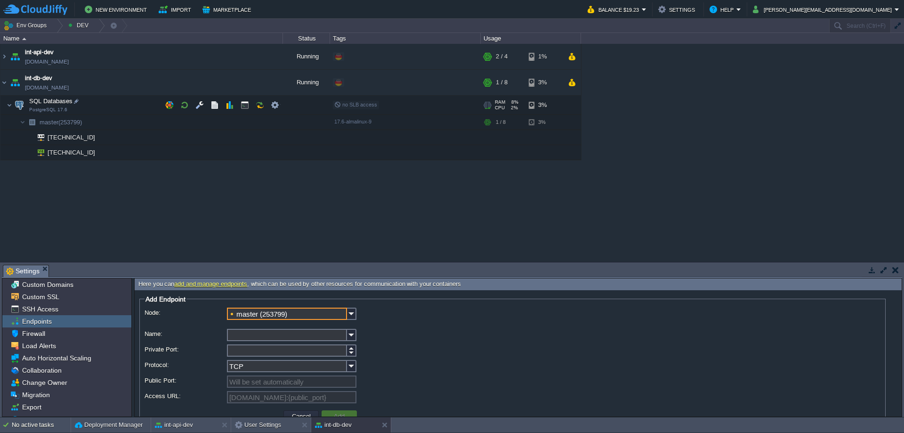
click at [270, 338] on input "Name:" at bounding box center [287, 335] width 120 height 12
click at [352, 335] on img at bounding box center [351, 335] width 9 height 12
click at [352, 338] on img at bounding box center [351, 335] width 9 height 12
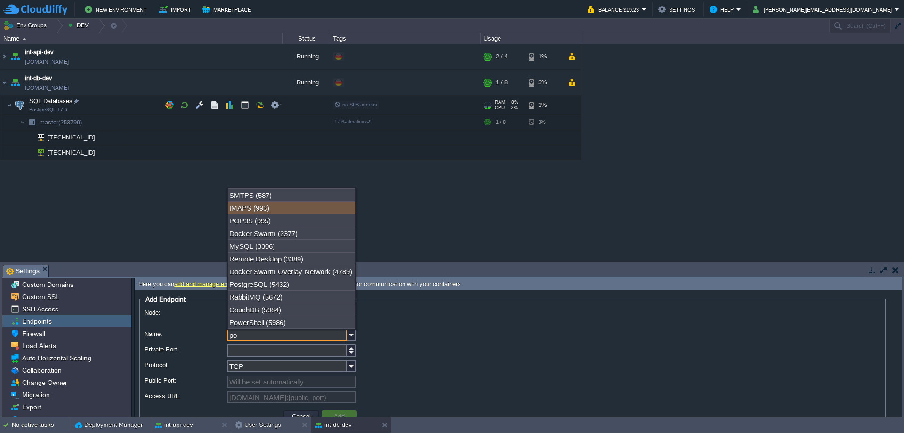
scroll to position [136, 0]
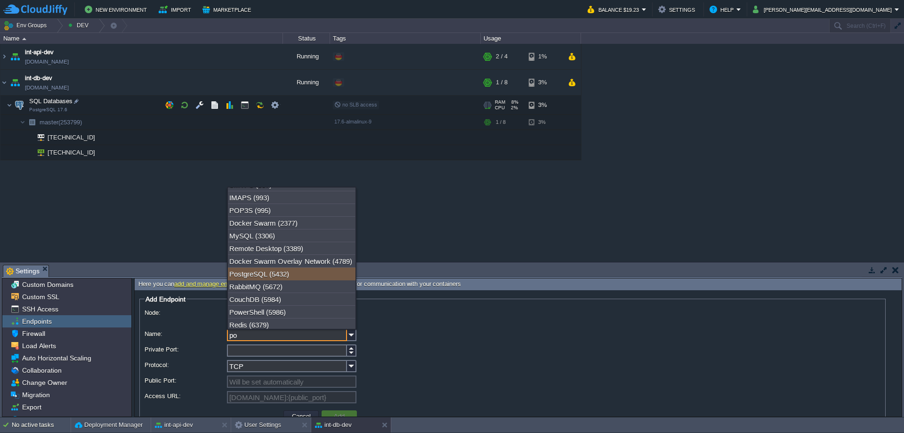
click at [291, 280] on div "PostgreSQL (5432)" at bounding box center [292, 274] width 128 height 13
type input "PostgreSQL"
type input "5432"
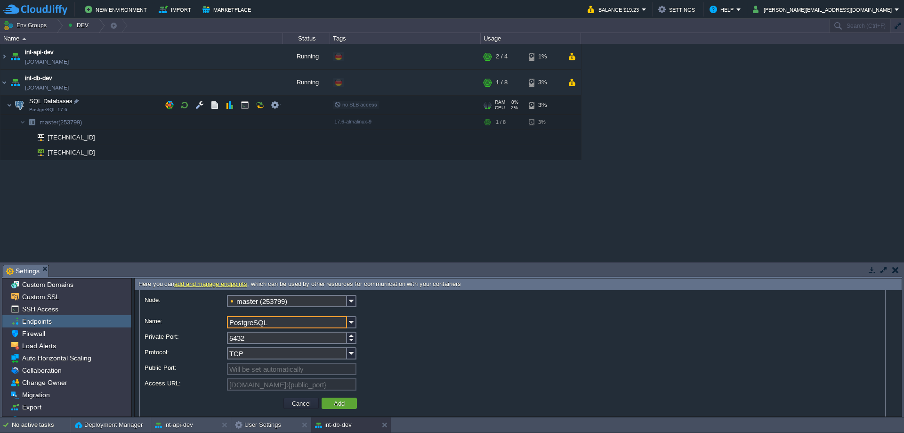
scroll to position [24, 0]
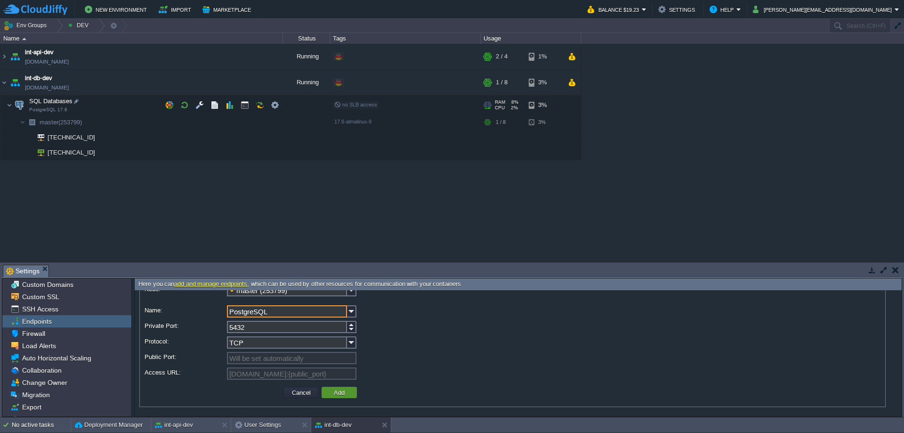
click at [339, 392] on button "Add" at bounding box center [339, 392] width 16 height 8
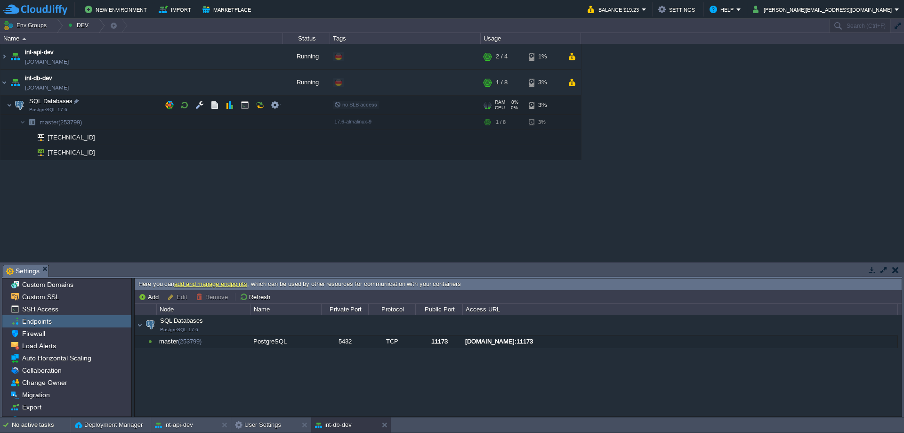
click at [273, 375] on div "SQL Databases PostgreSQL 17.6 SQL Databases PostgreSQL 17.6 master (253799) Pos…" at bounding box center [518, 365] width 767 height 101
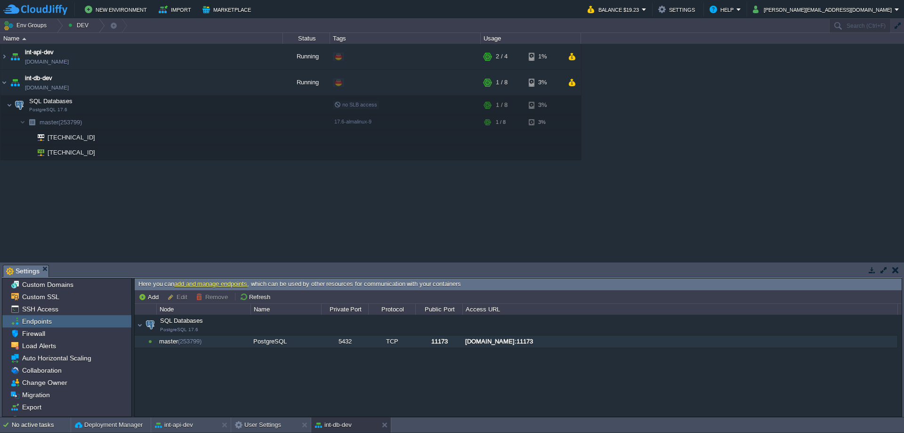
drag, startPoint x: 428, startPoint y: 342, endPoint x: 456, endPoint y: 342, distance: 27.8
click at [456, 342] on div "11173" at bounding box center [439, 341] width 46 height 12
click at [413, 366] on div "SQL Databases PostgreSQL 17.6 SQL Databases PostgreSQL 17.6 master (253799) Pos…" at bounding box center [518, 365] width 767 height 101
click at [95, 152] on div at bounding box center [96, 152] width 8 height 8
click at [170, 122] on button "button" at bounding box center [169, 122] width 8 height 8
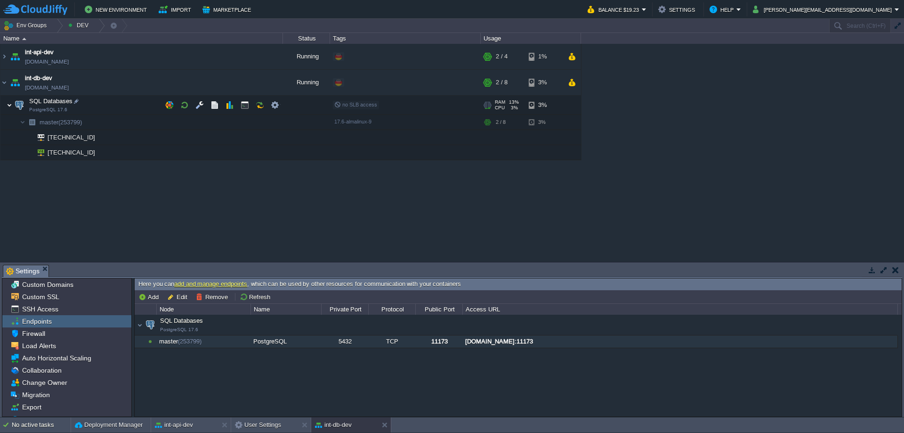
click at [10, 104] on img at bounding box center [10, 105] width 6 height 19
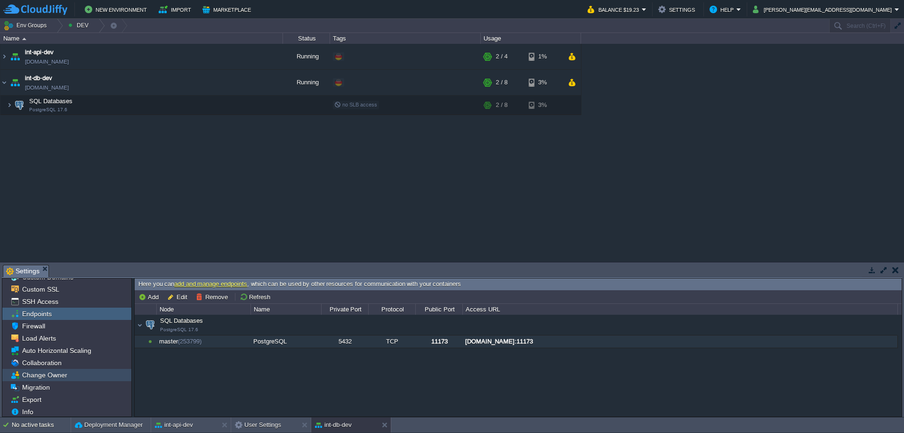
scroll to position [9, 0]
click at [34, 398] on span "Export" at bounding box center [31, 397] width 23 height 8
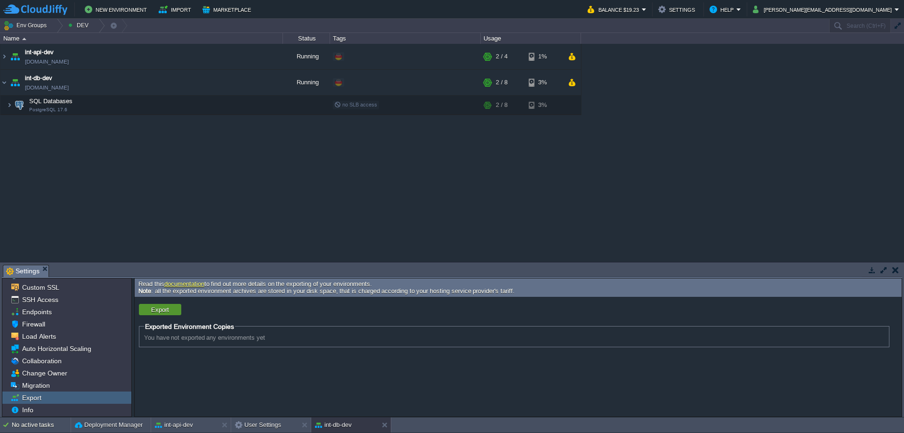
click at [159, 309] on button "Export" at bounding box center [160, 309] width 24 height 8
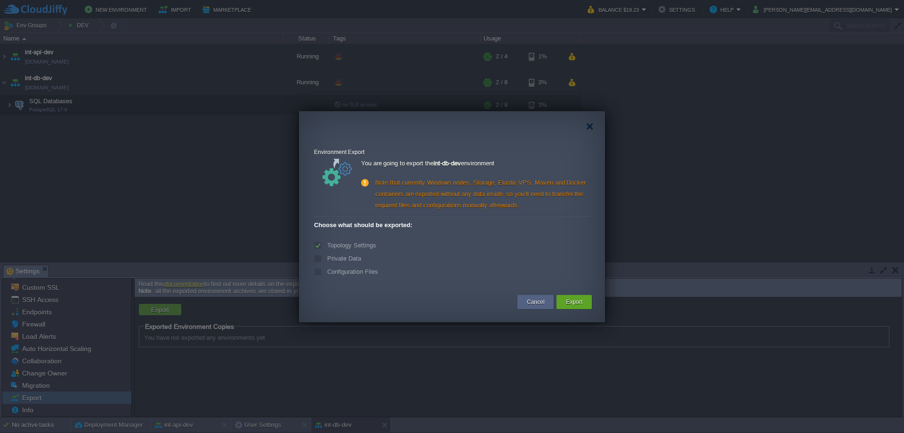
click at [325, 258] on label "Private Data" at bounding box center [343, 258] width 36 height 7
click at [325, 271] on label "Configuration Files" at bounding box center [351, 271] width 53 height 7
drag, startPoint x: 378, startPoint y: 163, endPoint x: 526, endPoint y: 220, distance: 159.0
click at [504, 165] on div "You are going to export the int-db-dev environment" at bounding box center [475, 165] width 229 height 15
click at [572, 301] on button "Export" at bounding box center [574, 301] width 16 height 9
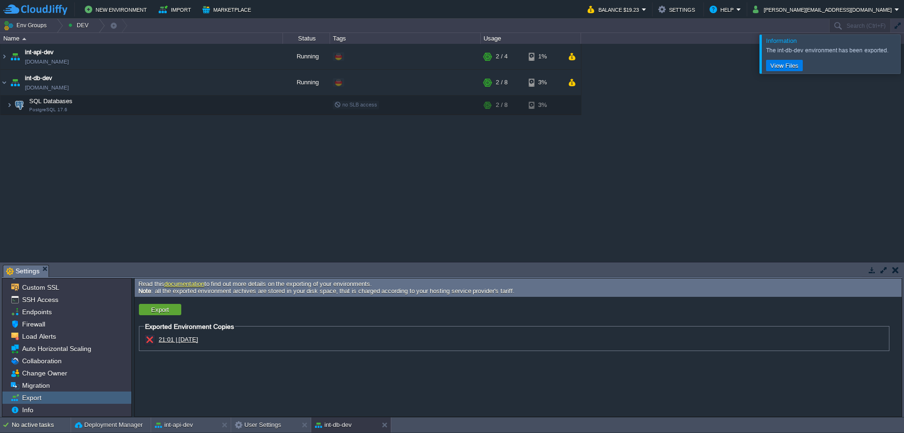
click at [198, 339] on span "21:01 | [DATE]" at bounding box center [179, 339] width 40 height 7
click at [776, 68] on button "View Files" at bounding box center [785, 65] width 34 height 8
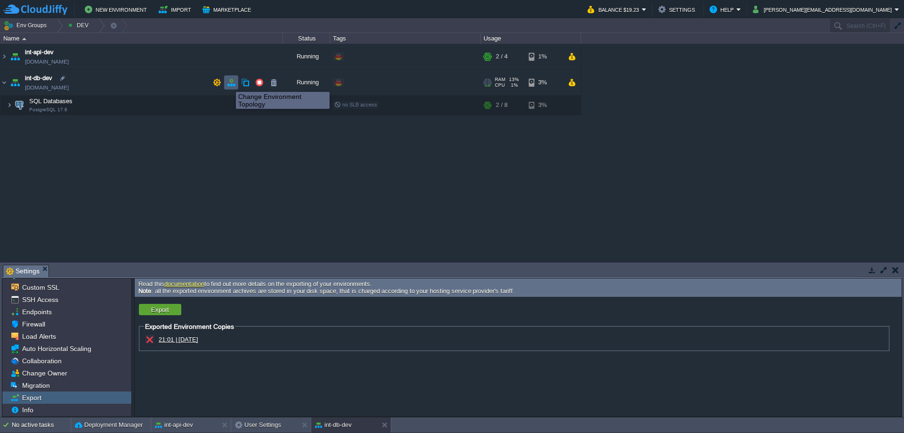
click at [229, 82] on button "button" at bounding box center [231, 82] width 8 height 8
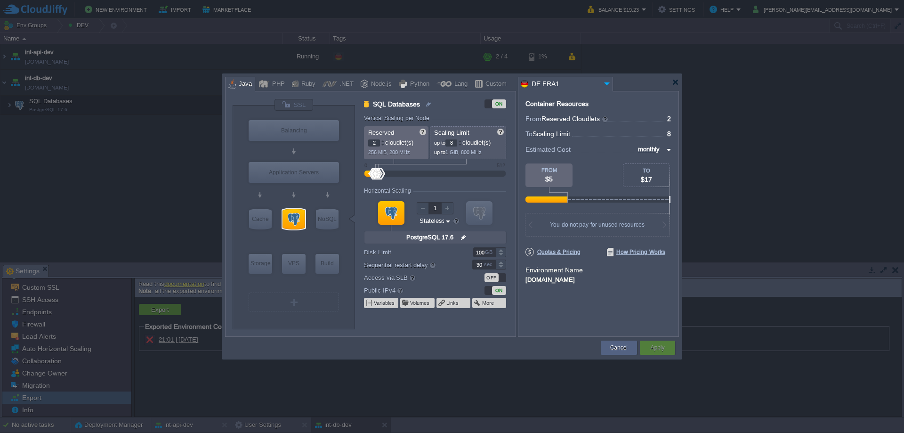
type input "PostgreSQL 17.6"
click at [297, 218] on div at bounding box center [294, 219] width 23 height 21
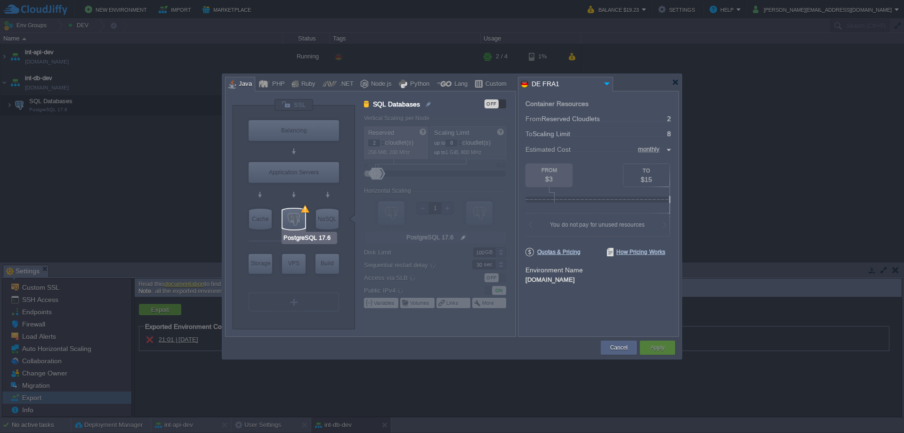
click at [291, 217] on div at bounding box center [294, 219] width 23 height 21
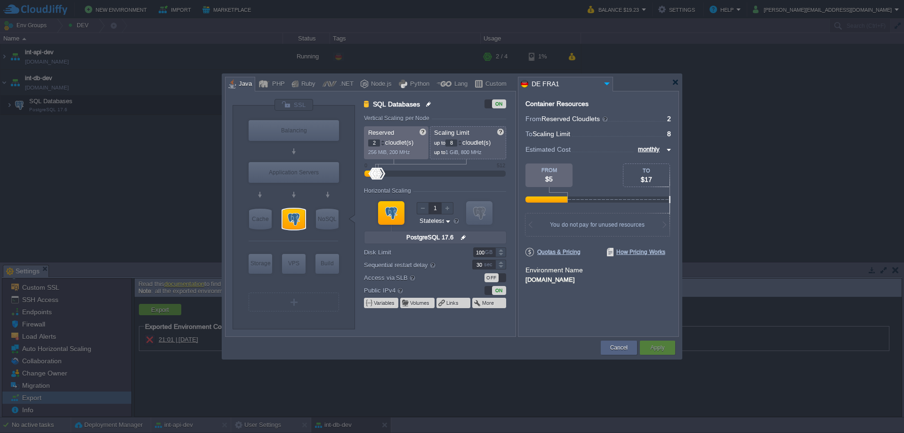
click at [429, 103] on img at bounding box center [429, 103] width 8 height 11
type input "SQL Databases"
drag, startPoint x: 491, startPoint y: 102, endPoint x: 498, endPoint y: 103, distance: 7.1
click at [492, 102] on div "ON" at bounding box center [496, 103] width 22 height 9
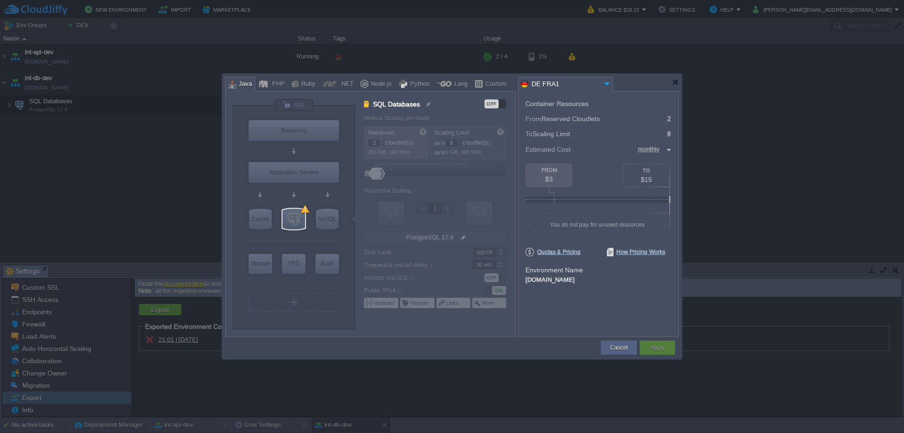
click at [495, 103] on div "OFF" at bounding box center [492, 103] width 14 height 9
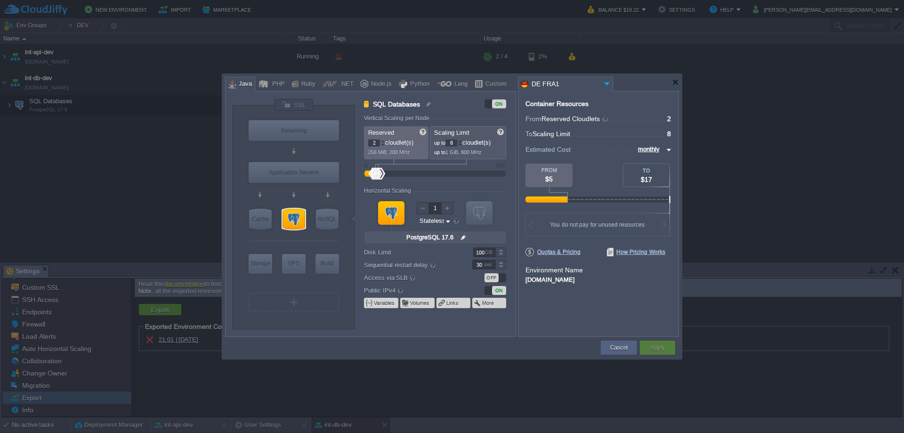
type input "Redis 7.2.4"
click at [676, 82] on div at bounding box center [675, 82] width 7 height 7
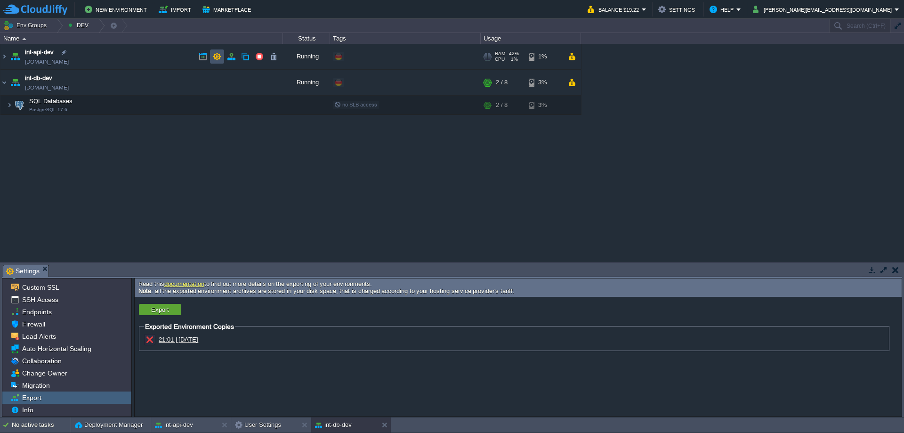
click at [218, 57] on button "button" at bounding box center [217, 56] width 8 height 8
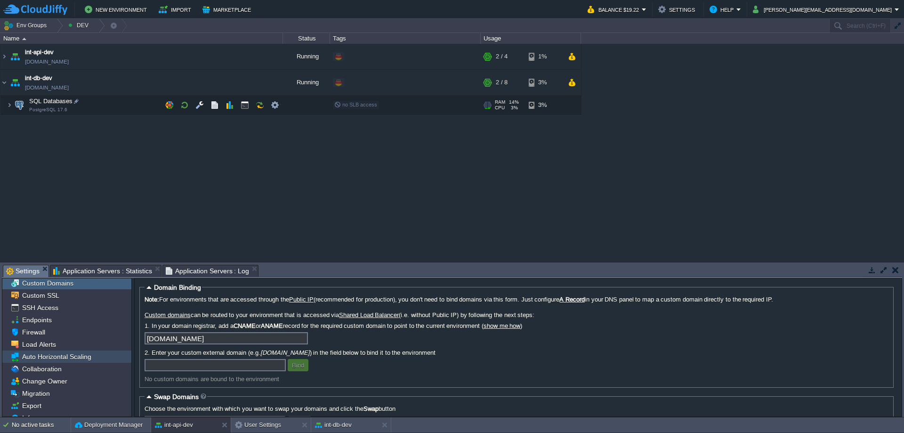
scroll to position [0, 0]
click at [39, 297] on span "Custom SSL" at bounding box center [40, 297] width 41 height 8
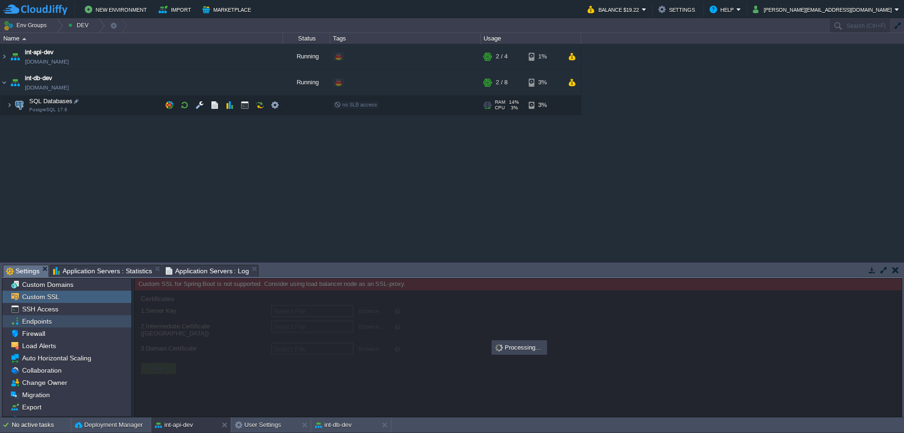
type input "Select File"
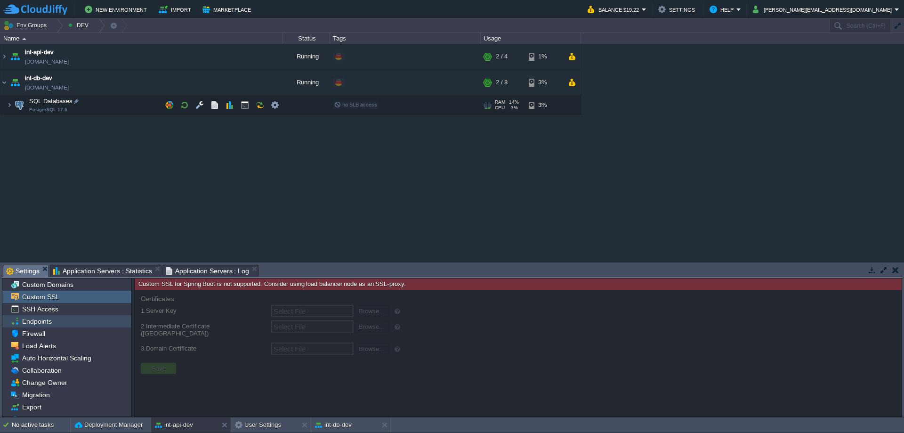
click at [47, 323] on span "Endpoints" at bounding box center [36, 321] width 33 height 8
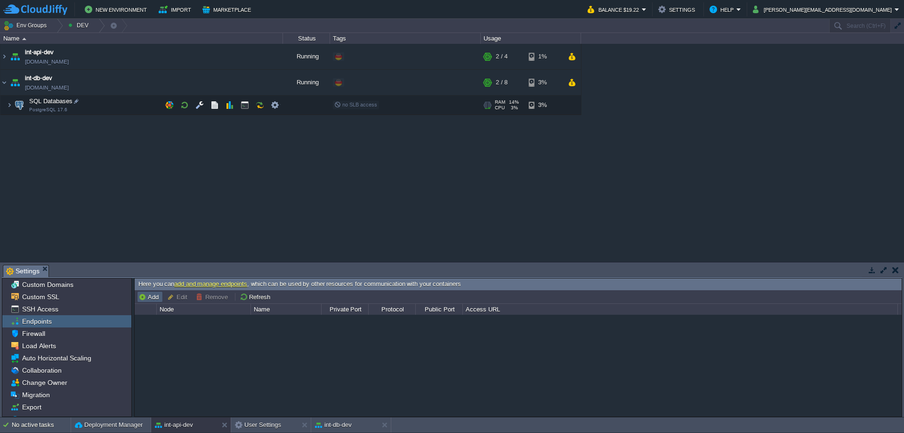
click at [155, 297] on button "Add" at bounding box center [149, 297] width 23 height 8
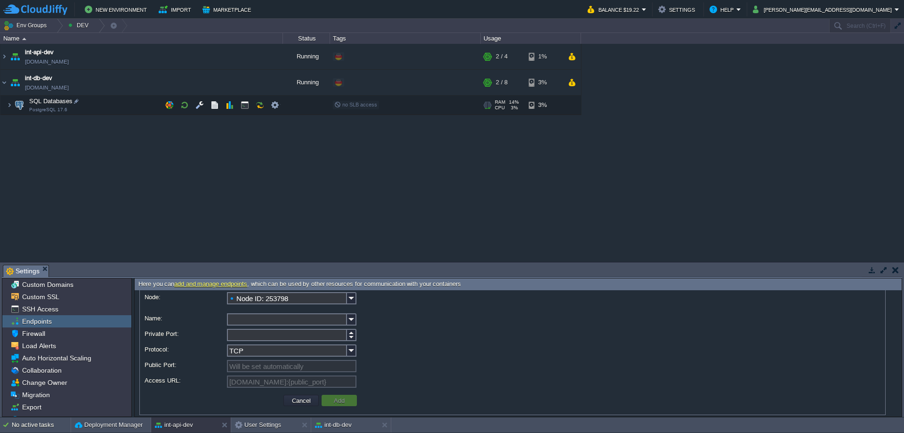
scroll to position [24, 0]
click at [301, 391] on button "Cancel" at bounding box center [301, 392] width 24 height 8
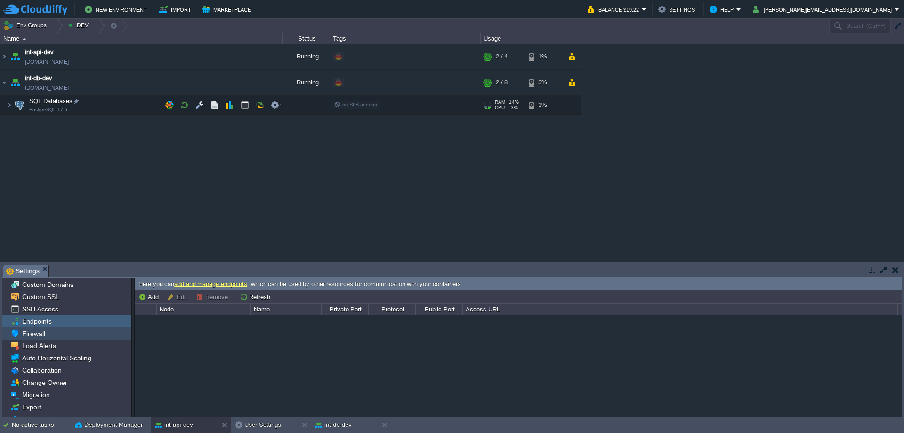
click at [40, 335] on span "Firewall" at bounding box center [33, 333] width 26 height 8
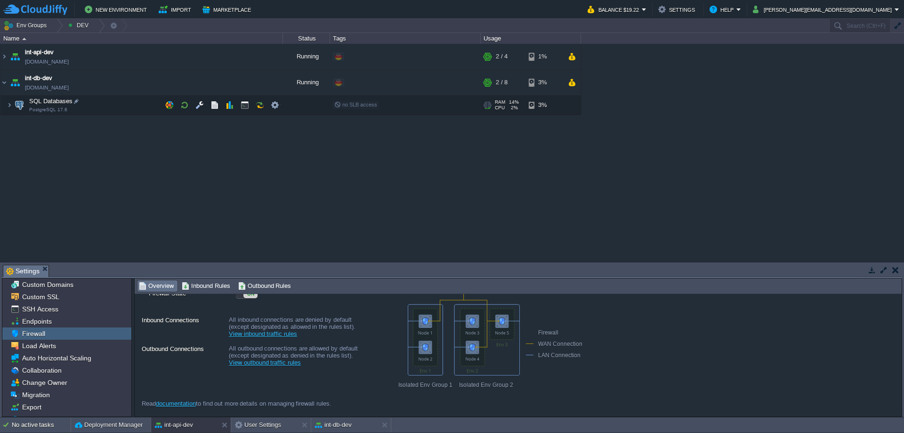
scroll to position [0, 0]
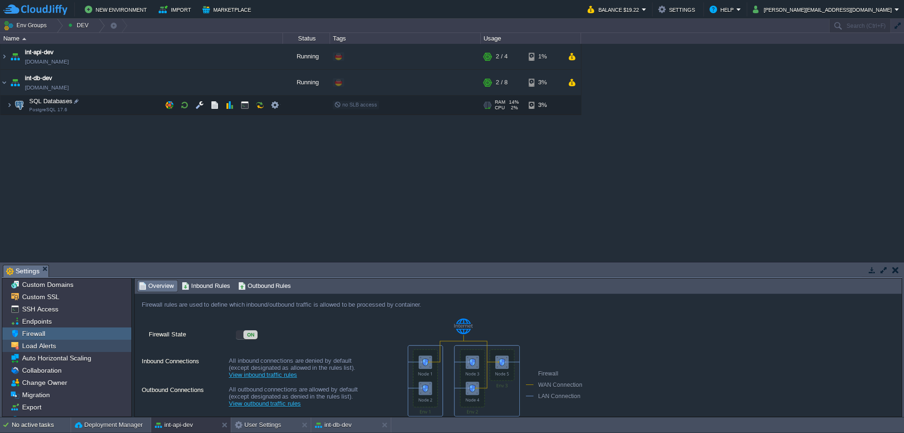
click at [45, 346] on span "Load Alerts" at bounding box center [38, 346] width 37 height 8
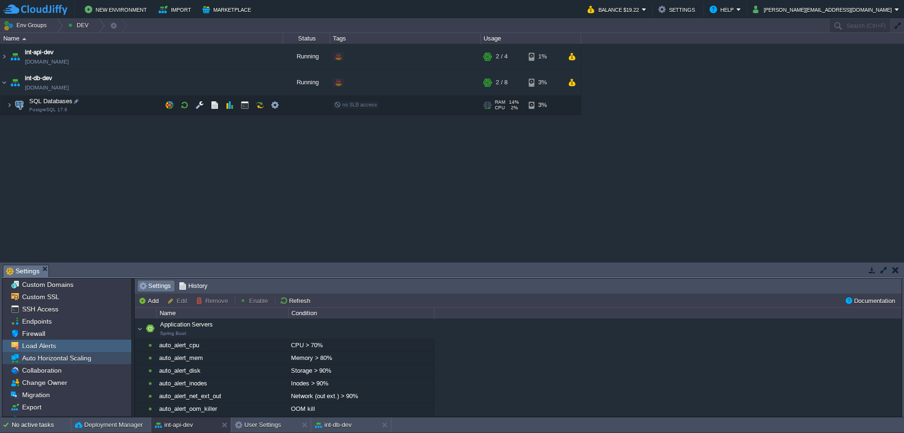
click at [57, 359] on span "Auto Horizontal Scaling" at bounding box center [56, 358] width 73 height 8
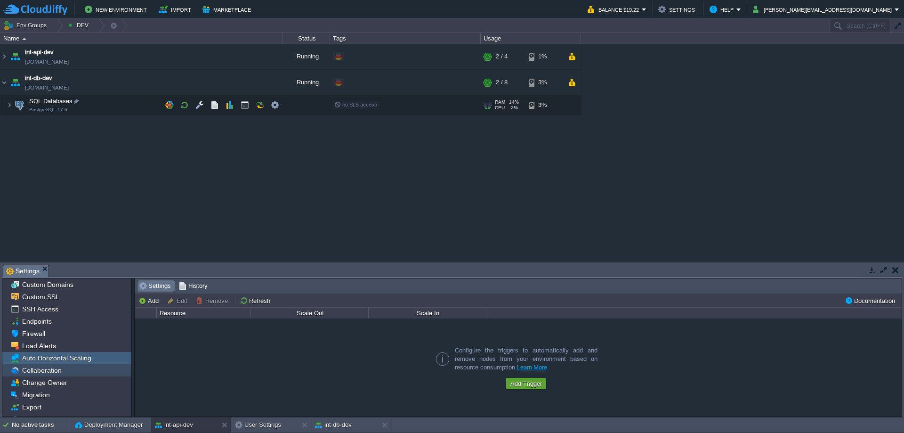
click at [57, 372] on span "Collaboration" at bounding box center [41, 370] width 43 height 8
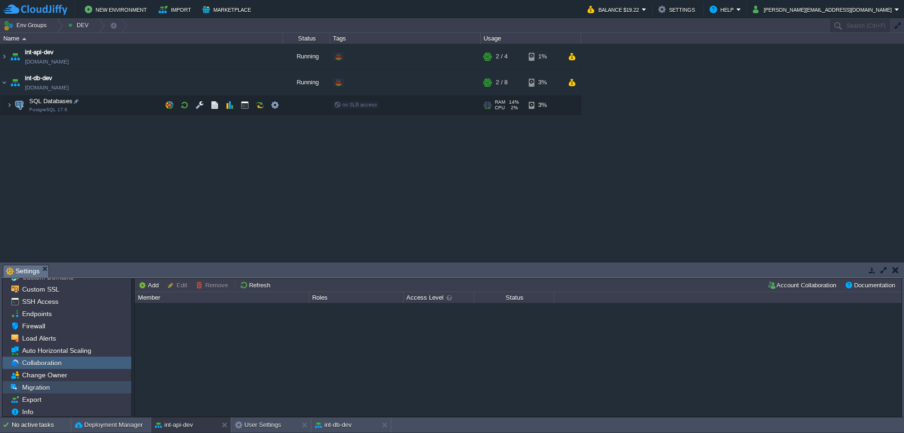
scroll to position [9, 0]
click at [33, 407] on span "Info" at bounding box center [27, 410] width 15 height 8
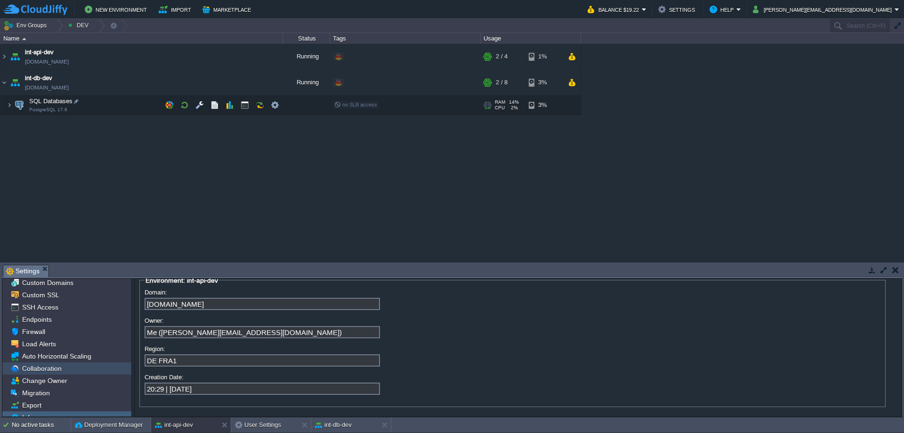
scroll to position [0, 0]
click at [52, 284] on span "Custom Domains" at bounding box center [47, 284] width 55 height 8
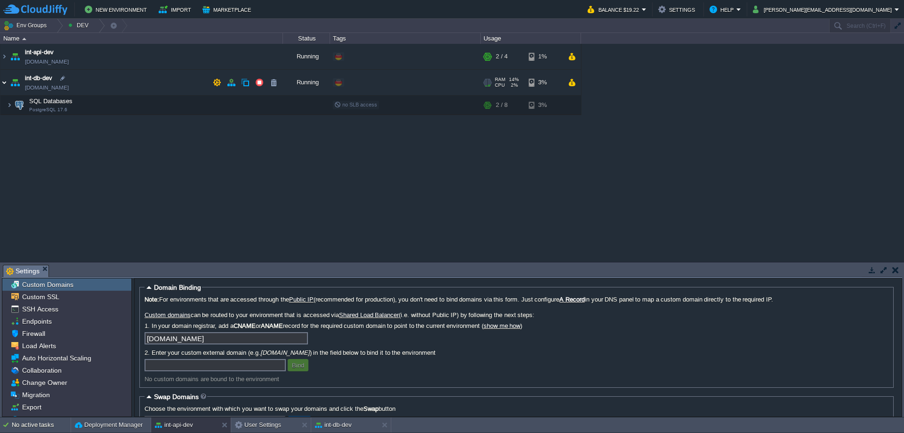
drag, startPoint x: 4, startPoint y: 82, endPoint x: 6, endPoint y: 65, distance: 17.5
click at [4, 81] on img at bounding box center [4, 82] width 8 height 25
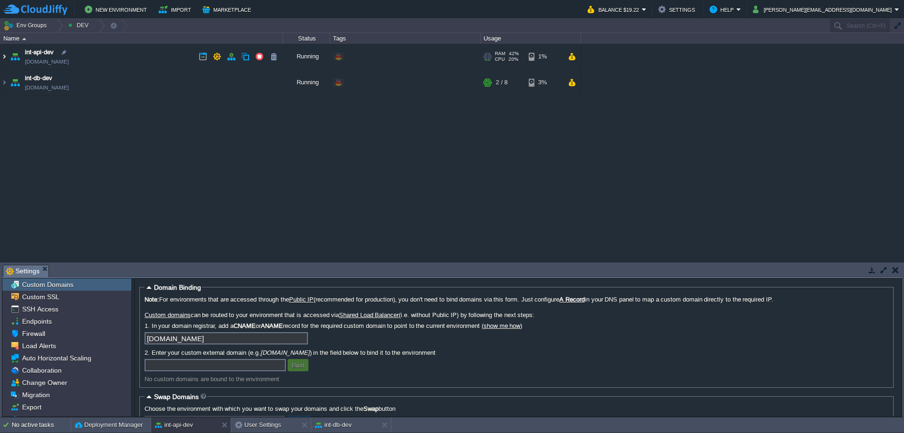
click at [7, 53] on img at bounding box center [4, 56] width 8 height 25
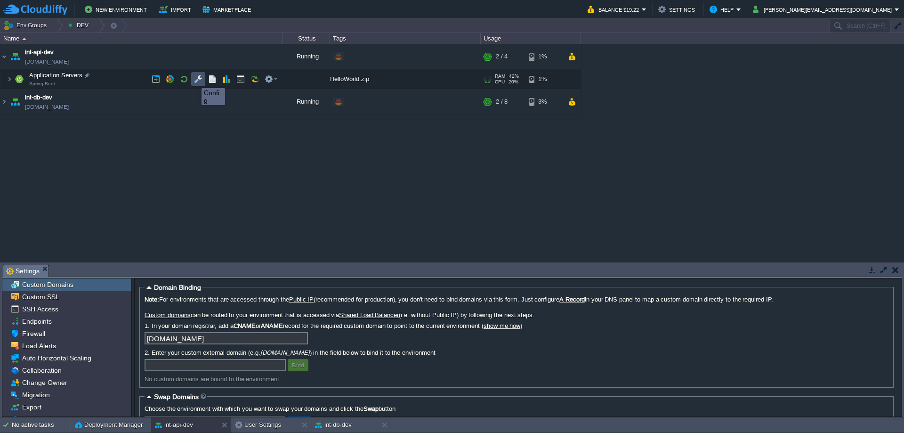
click at [196, 80] on button "button" at bounding box center [198, 79] width 8 height 8
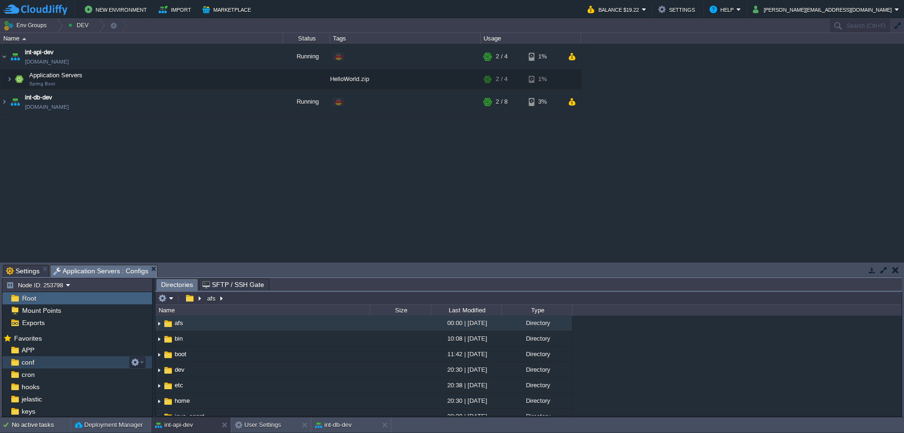
click at [26, 364] on span "conf" at bounding box center [28, 362] width 16 height 8
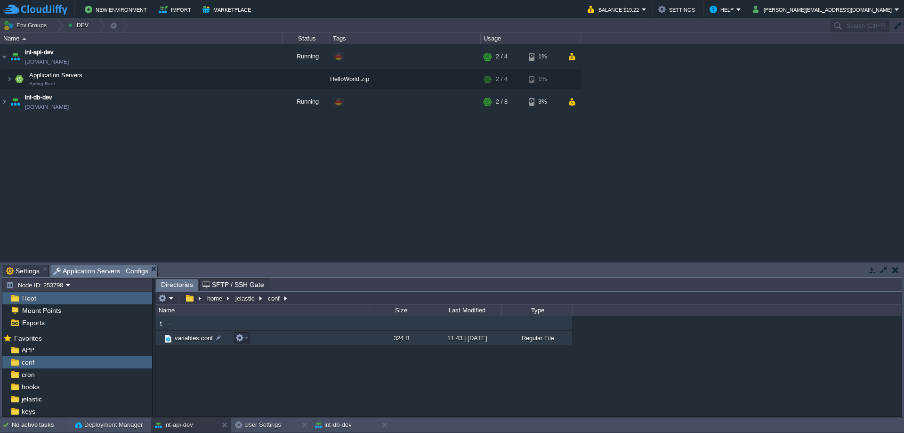
click at [191, 338] on span "variables.conf" at bounding box center [193, 338] width 41 height 8
click at [220, 339] on div at bounding box center [218, 338] width 8 height 8
click at [247, 338] on em at bounding box center [242, 338] width 13 height 8
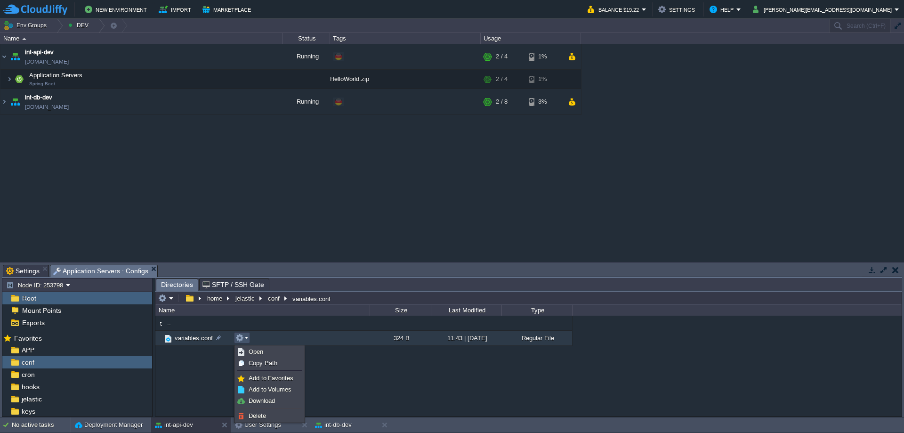
click at [205, 357] on div ".. variables.conf 324 B 11:43 | [DATE] Regular File variables.conf" at bounding box center [528, 366] width 747 height 100
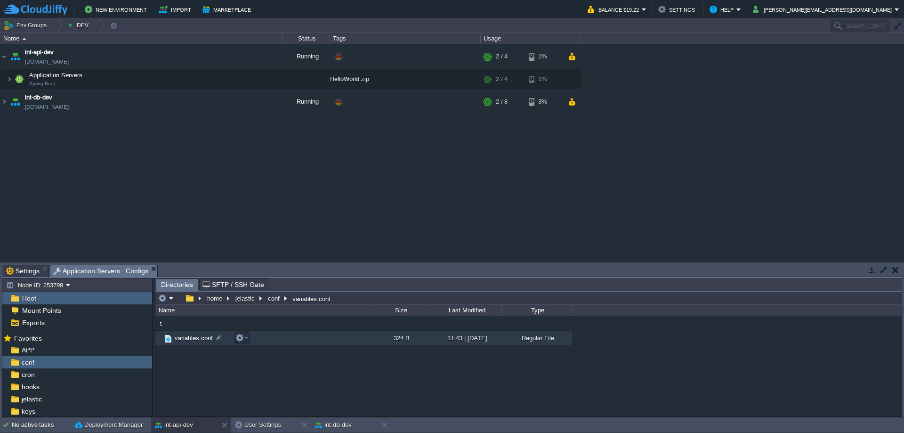
click at [186, 339] on span "variables.conf" at bounding box center [193, 338] width 41 height 8
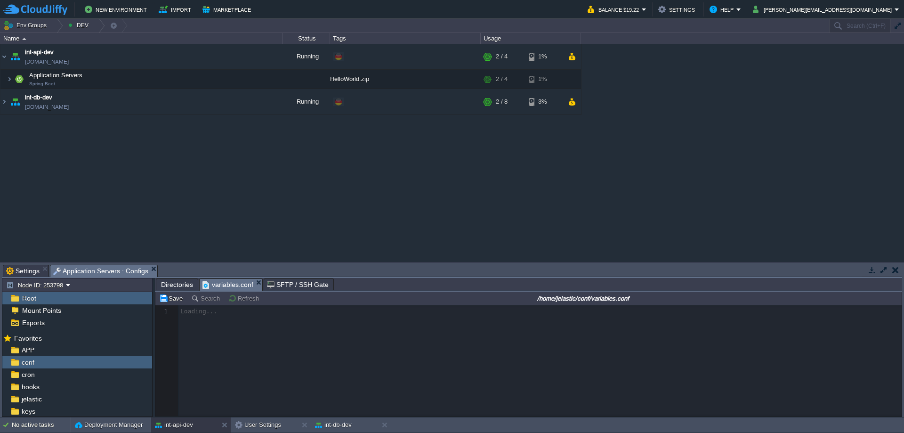
scroll to position [3, 0]
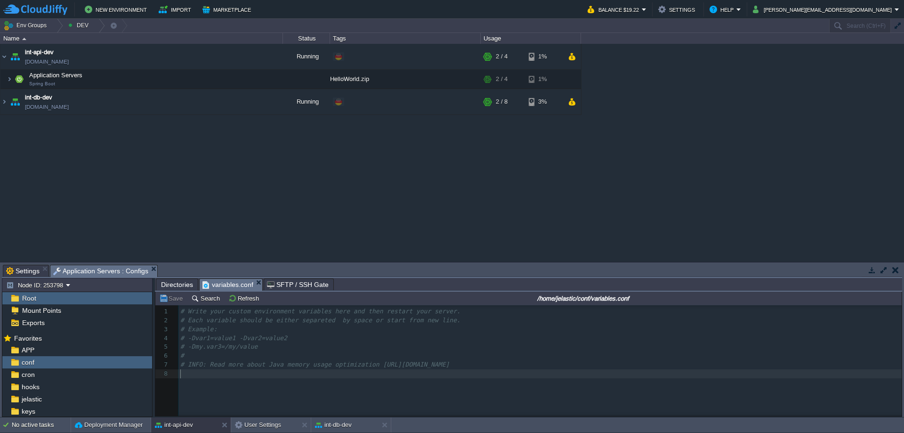
click at [237, 378] on pre "​" at bounding box center [542, 373] width 727 height 9
click at [193, 377] on span "jdbc" at bounding box center [187, 373] width 15 height 7
paste textarea "="
type textarea "-D="
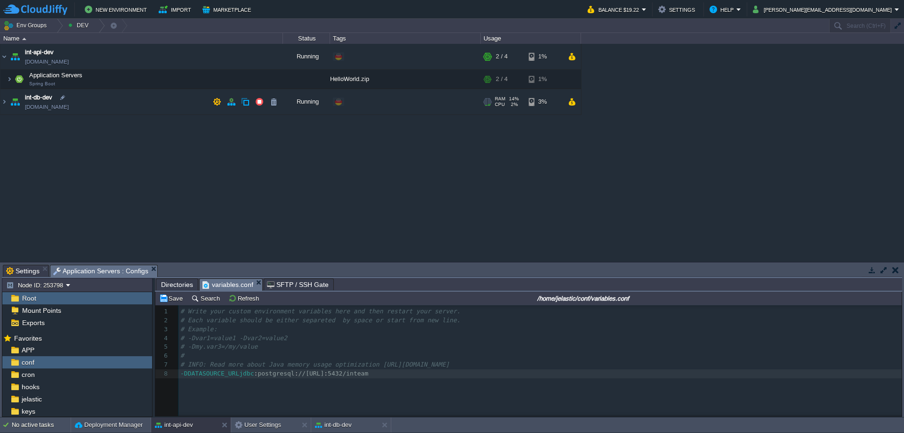
scroll to position [3, 9]
click at [397, 372] on pre "-DDATASOURCE_URL = jdbc : postgresql : //[URL] : 5432/inteam" at bounding box center [542, 373] width 727 height 9
type textarea "-DDATASOURCE_URL=jdbc:postgresql://[TECHNICAL_ID]/inteam"
type textarea "DATASOURCE_URL"
drag, startPoint x: 187, startPoint y: 384, endPoint x: 233, endPoint y: 384, distance: 45.2
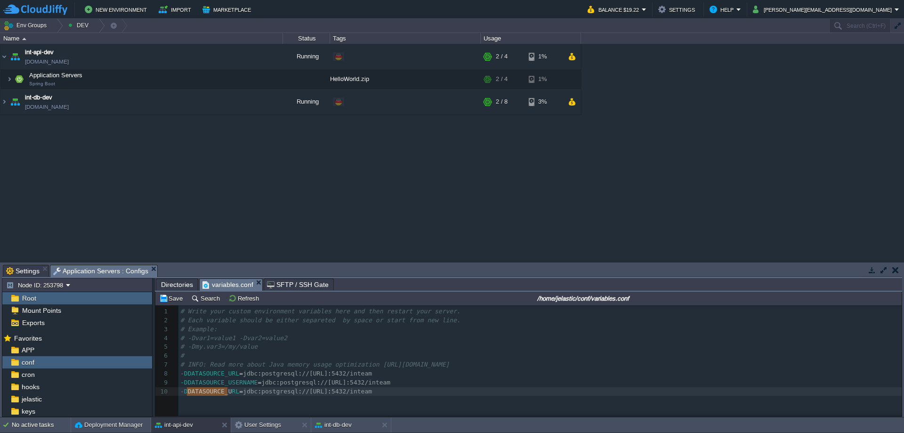
type textarea "DATASOURCE_URL"
drag, startPoint x: 188, startPoint y: 393, endPoint x: 229, endPoint y: 393, distance: 41.0
type textarea "jdbc:postgresql://[TECHNICAL_ID]/inteam"
drag, startPoint x: 255, startPoint y: 384, endPoint x: 464, endPoint y: 384, distance: 208.7
drag, startPoint x: 256, startPoint y: 391, endPoint x: 268, endPoint y: 393, distance: 12.3
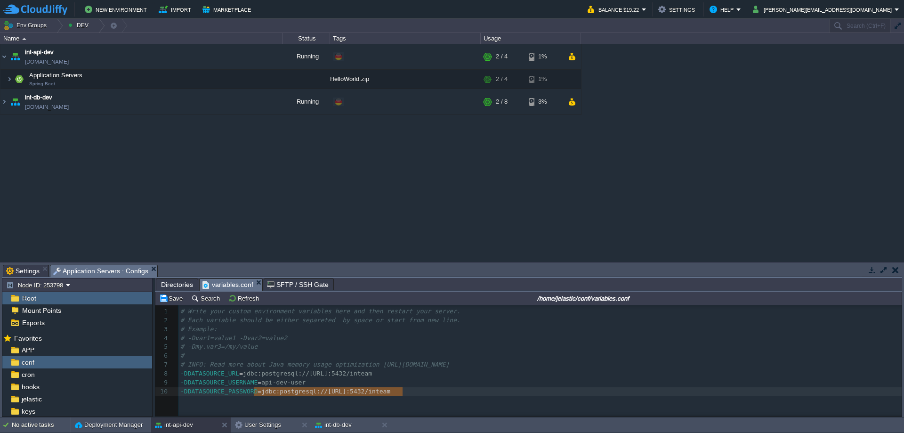
paste textarea "u"
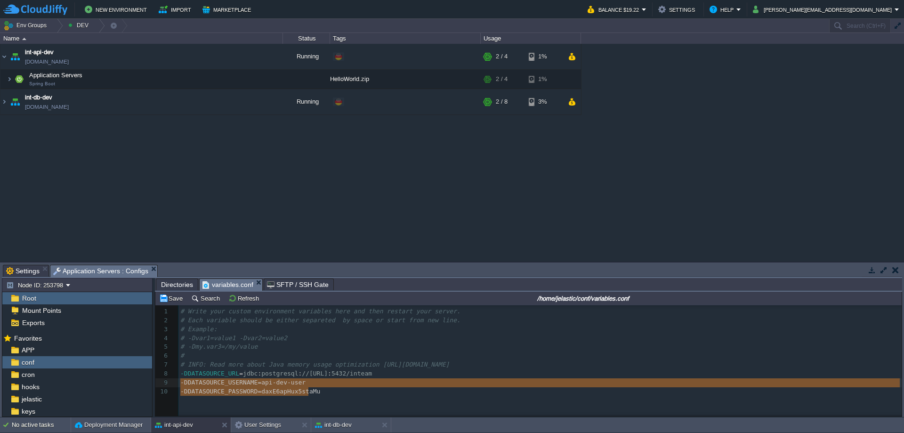
type textarea "-DDATASOURCE_URL=jdbc:postgresql://[TECHNICAL_ID]/inteam -DDATASOURCE_USERNAME=…"
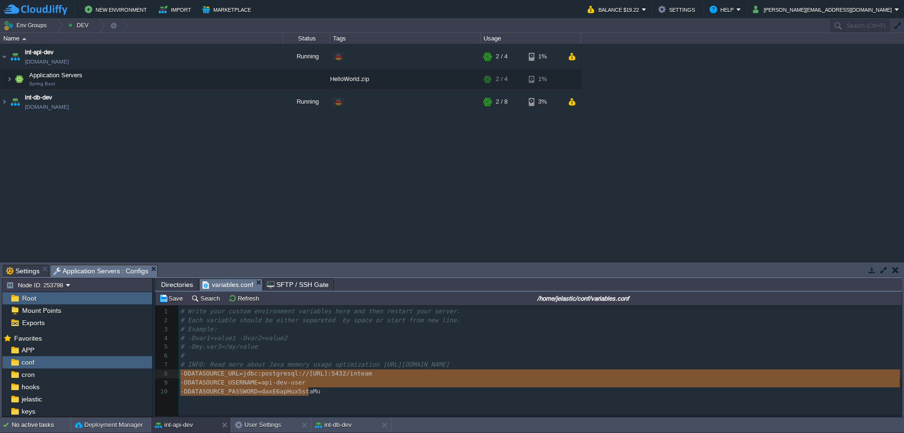
drag, startPoint x: 314, startPoint y: 392, endPoint x: 248, endPoint y: 381, distance: 66.8
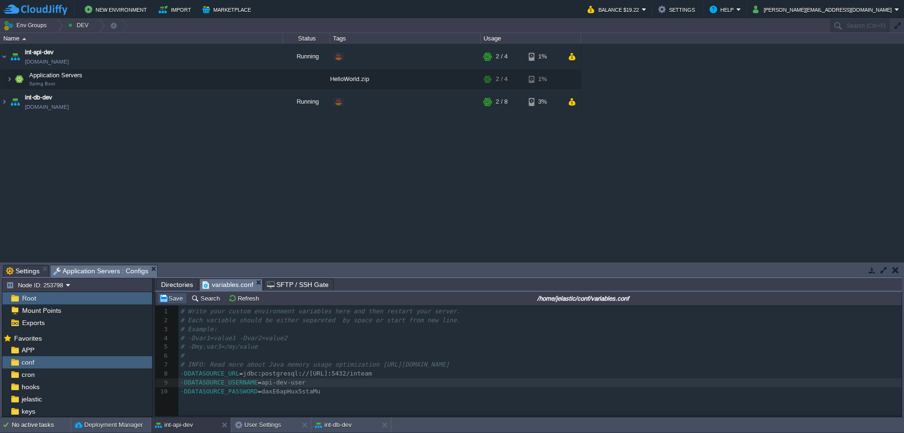
click at [177, 299] on button "Save" at bounding box center [172, 298] width 26 height 8
type textarea "AT"
drag, startPoint x: 191, startPoint y: 375, endPoint x: 196, endPoint y: 375, distance: 5.2
type textarea "var"
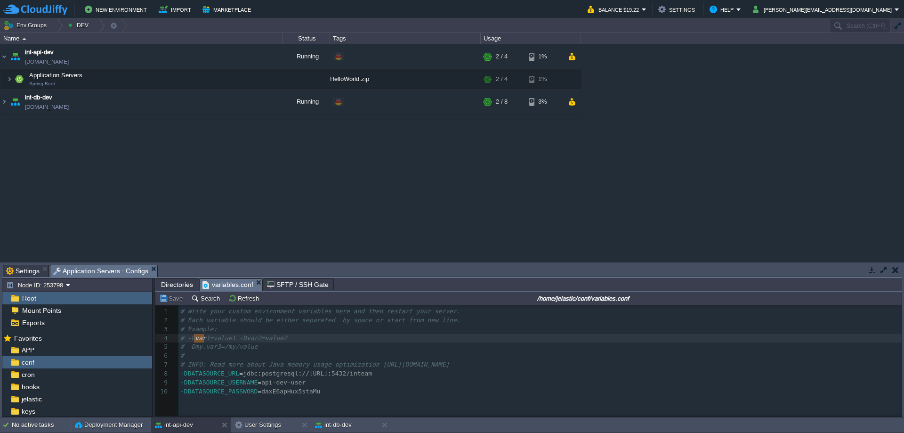
drag, startPoint x: 196, startPoint y: 340, endPoint x: 204, endPoint y: 340, distance: 8.0
type textarea "my.var"
drag, startPoint x: 194, startPoint y: 350, endPoint x: 219, endPoint y: 350, distance: 24.5
click at [7, 102] on img at bounding box center [4, 101] width 8 height 25
click at [9, 124] on img at bounding box center [10, 124] width 6 height 19
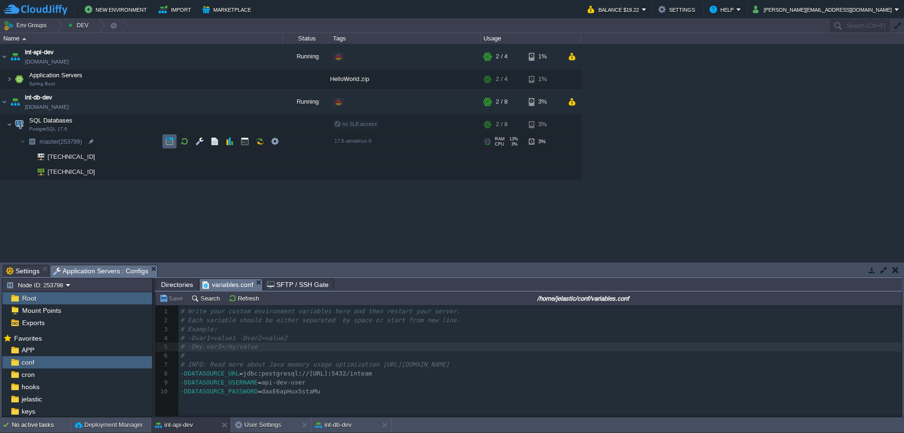
click at [168, 141] on button "button" at bounding box center [169, 141] width 8 height 8
click at [103, 55] on td "int-api-dev [DOMAIN_NAME]" at bounding box center [141, 57] width 283 height 26
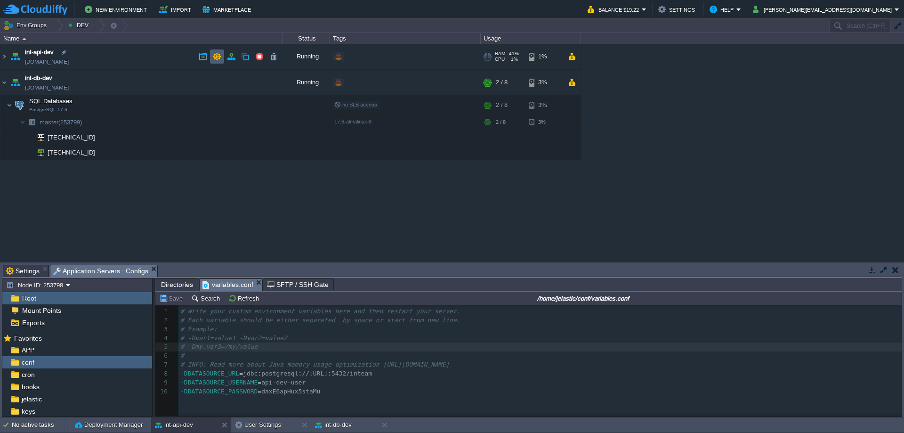
click at [215, 55] on button "button" at bounding box center [217, 56] width 8 height 8
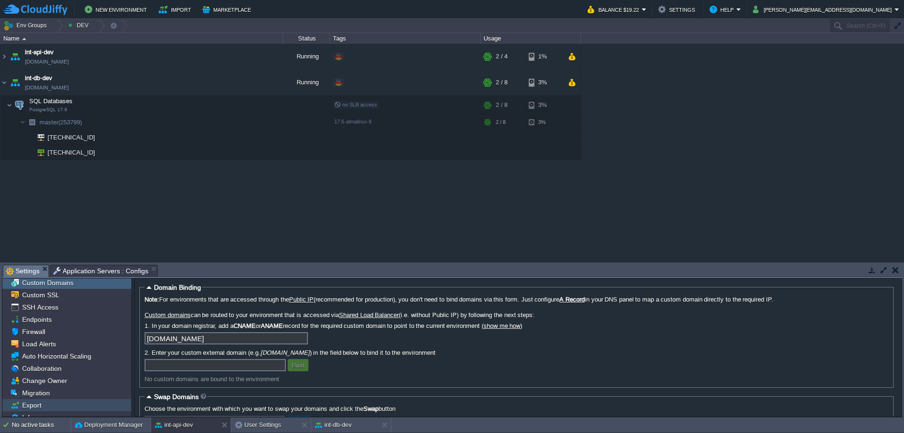
scroll to position [0, 0]
click at [43, 310] on span "SSH Access" at bounding box center [40, 309] width 40 height 8
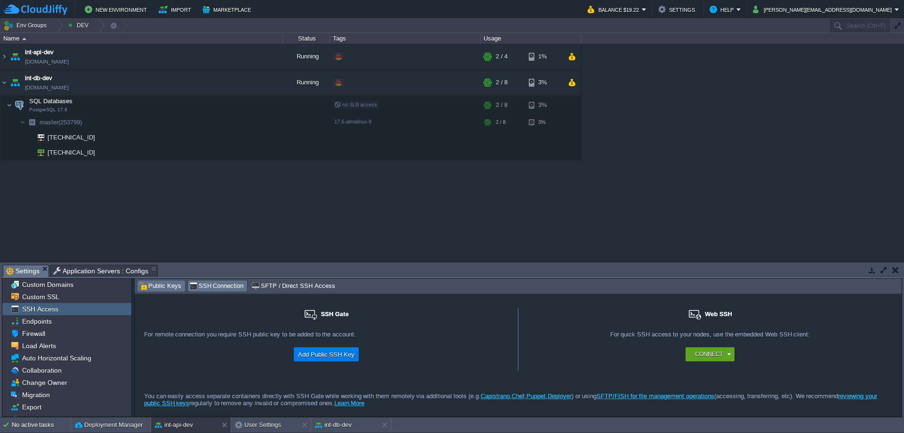
click at [159, 286] on span "Public Keys" at bounding box center [160, 286] width 42 height 10
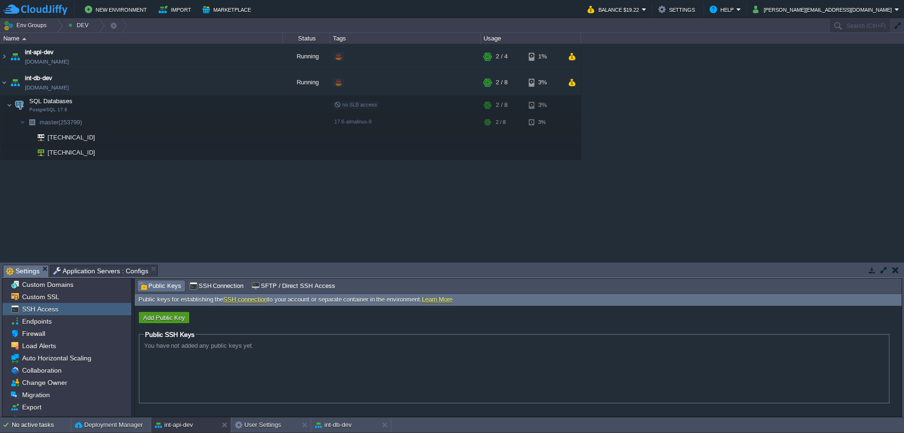
click at [172, 320] on button "Add Public Key" at bounding box center [164, 317] width 48 height 8
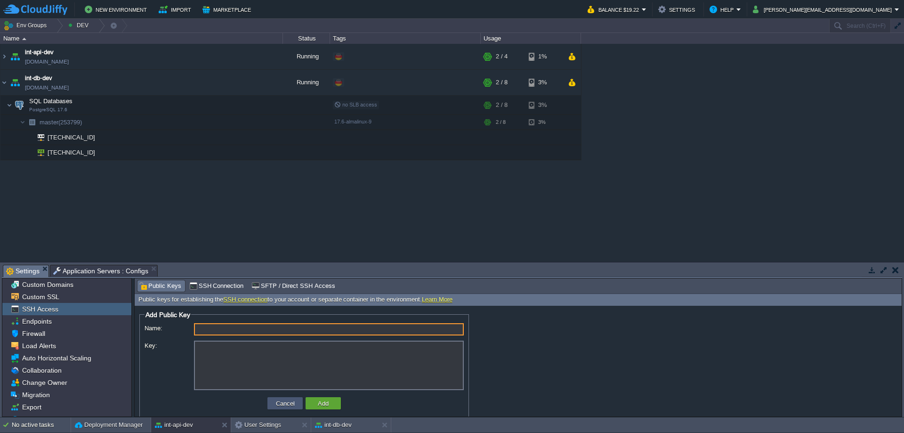
click at [284, 404] on button "Cancel" at bounding box center [285, 403] width 24 height 8
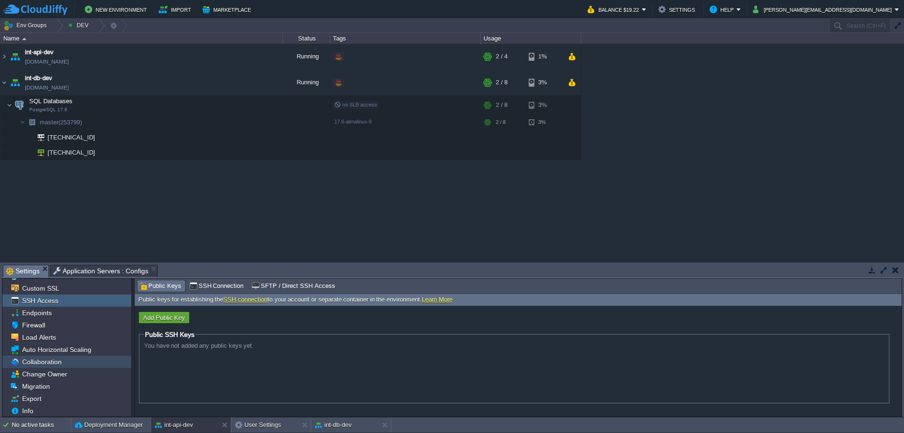
scroll to position [9, 0]
click at [698, 9] on button "Settings" at bounding box center [679, 9] width 40 height 11
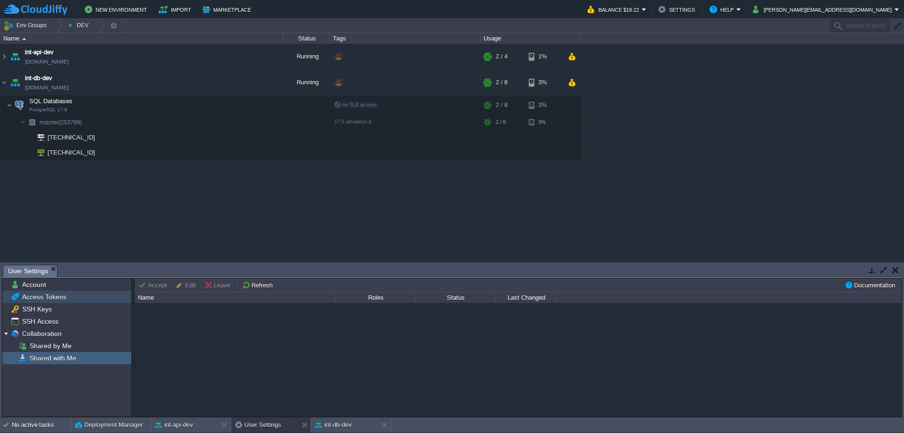
click at [51, 300] on span "Access Tokens" at bounding box center [44, 297] width 48 height 8
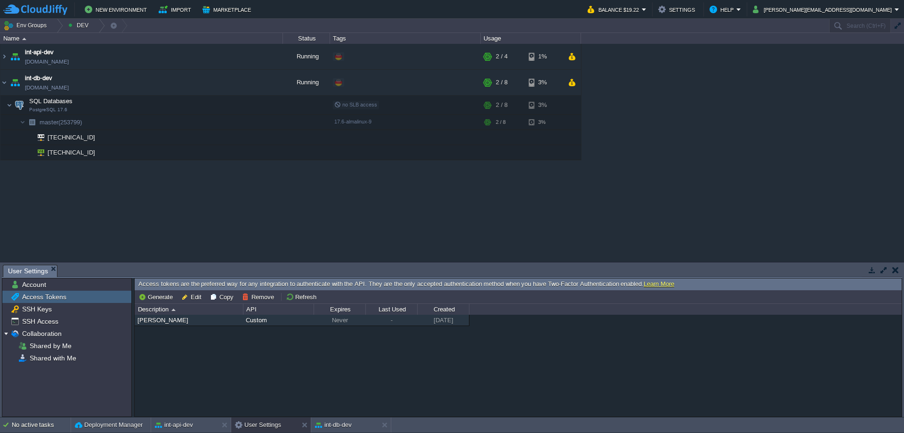
click at [191, 320] on div "[PERSON_NAME]" at bounding box center [188, 320] width 107 height 11
click at [159, 296] on button "Generate" at bounding box center [156, 297] width 37 height 8
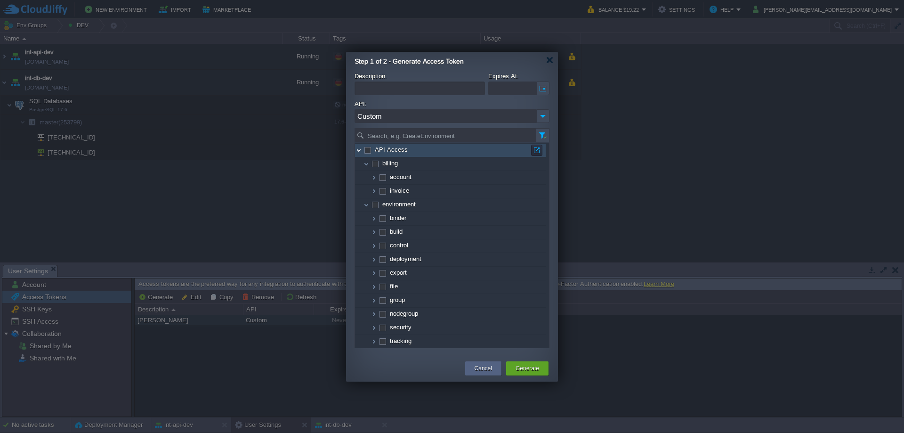
click at [358, 152] on img at bounding box center [359, 150] width 8 height 13
click at [359, 152] on img at bounding box center [359, 150] width 8 height 13
click at [367, 164] on img at bounding box center [367, 163] width 8 height 13
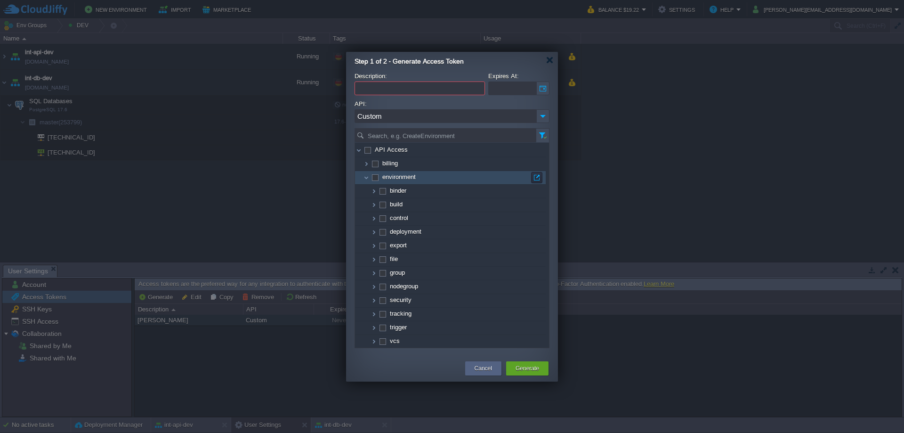
click at [376, 178] on span at bounding box center [375, 176] width 2 height 7
checkbox input "true"
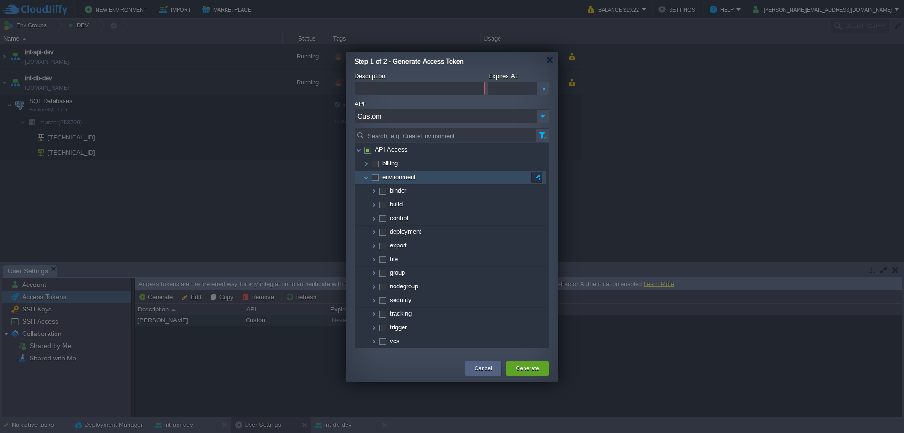
checkbox input "true"
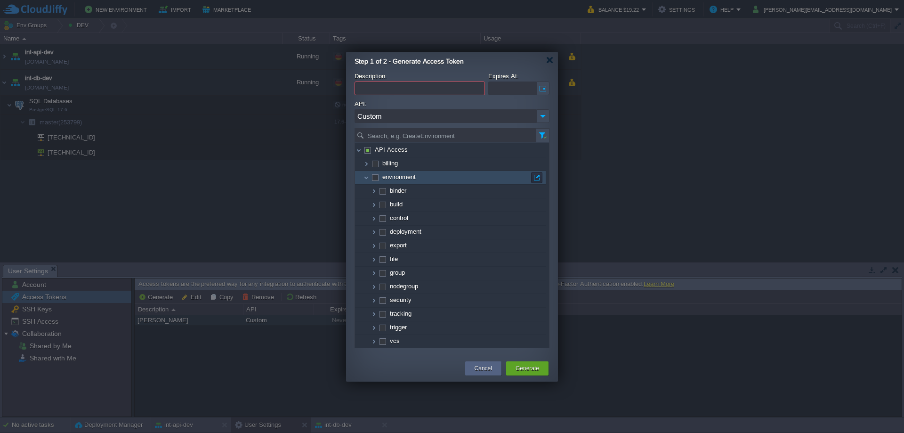
checkbox input "true"
click at [367, 179] on img at bounding box center [367, 177] width 8 height 13
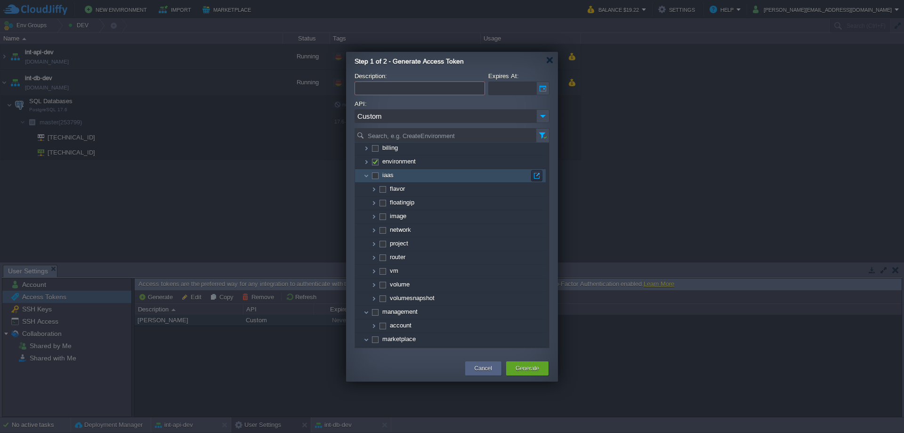
scroll to position [0, 0]
click at [367, 190] on img at bounding box center [367, 191] width 8 height 13
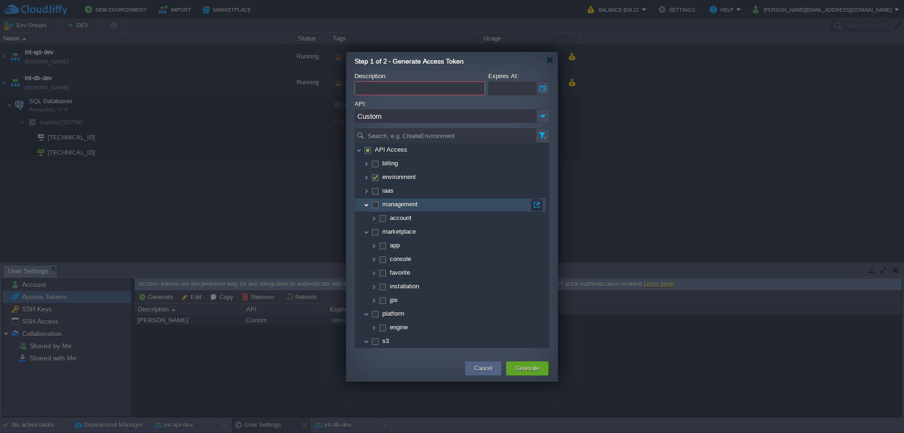
click at [367, 204] on img at bounding box center [367, 204] width 8 height 13
click at [366, 216] on img at bounding box center [367, 218] width 8 height 13
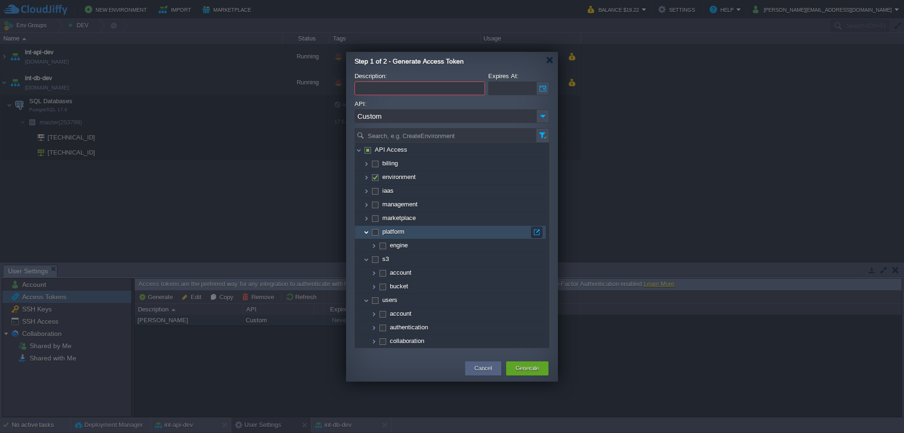
click at [366, 229] on img at bounding box center [367, 232] width 8 height 13
click at [367, 245] on img at bounding box center [367, 245] width 8 height 13
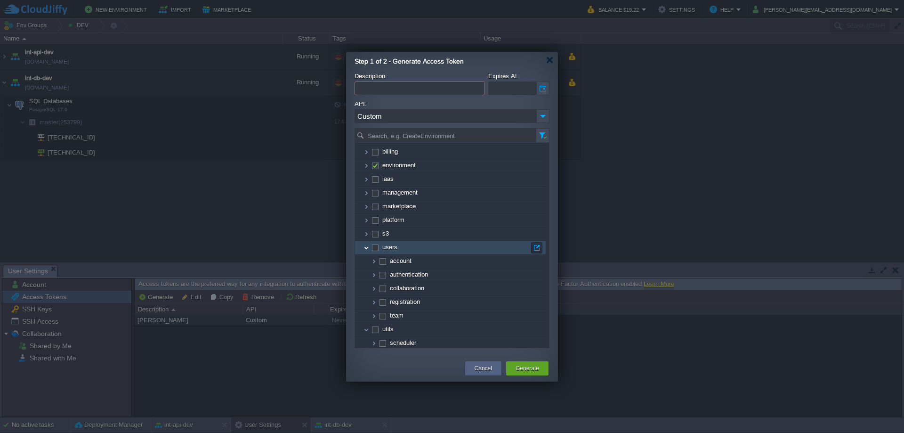
scroll to position [15, 0]
click at [366, 245] on img at bounding box center [367, 244] width 8 height 13
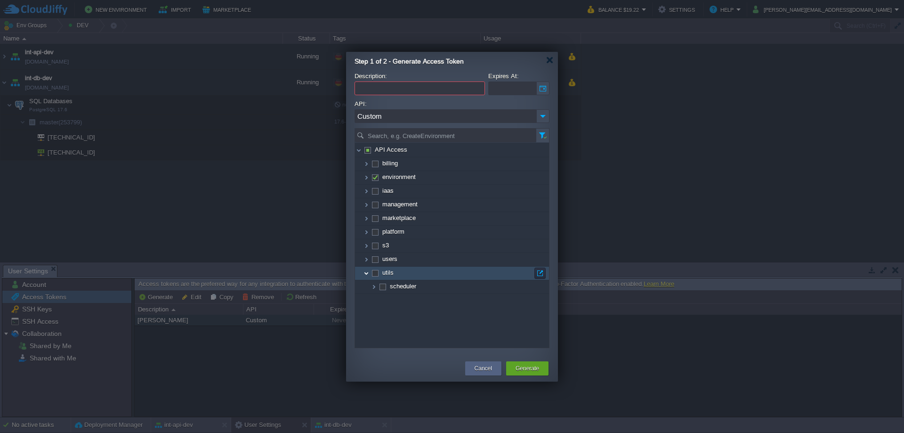
click at [369, 274] on img at bounding box center [367, 273] width 8 height 13
click at [542, 117] on img at bounding box center [543, 116] width 13 height 14
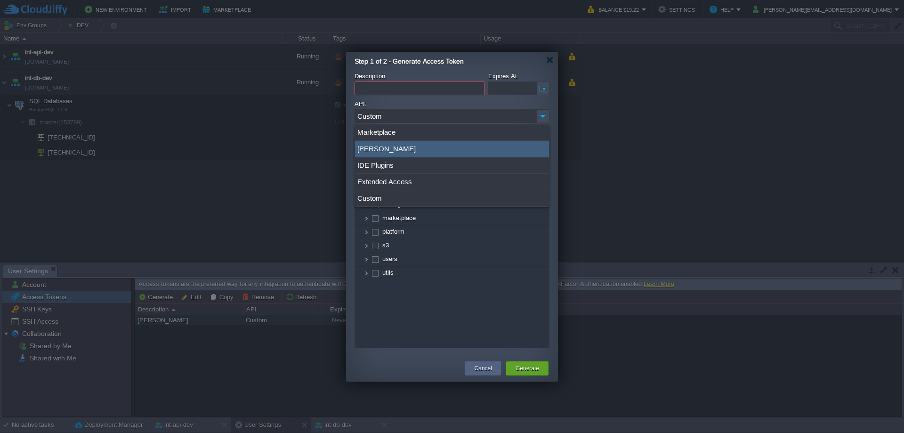
click at [402, 147] on div "[PERSON_NAME]" at bounding box center [452, 149] width 194 height 16
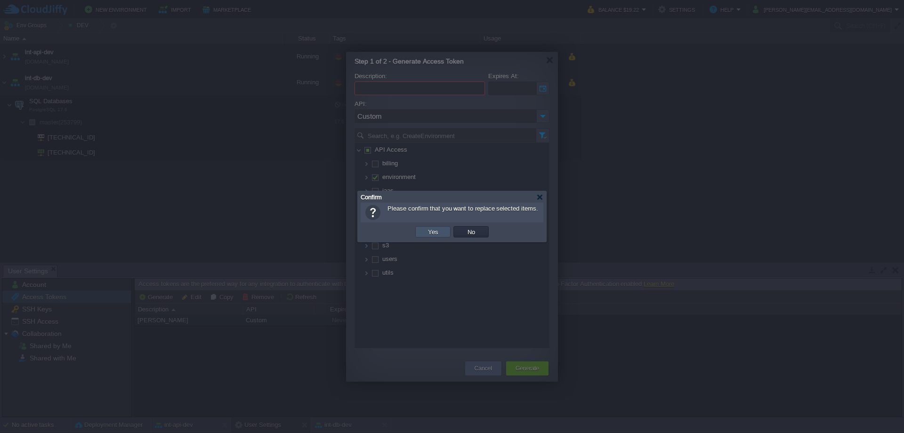
click at [439, 228] on button "Yes" at bounding box center [433, 232] width 16 height 8
type input "[PERSON_NAME]"
checkbox input "false"
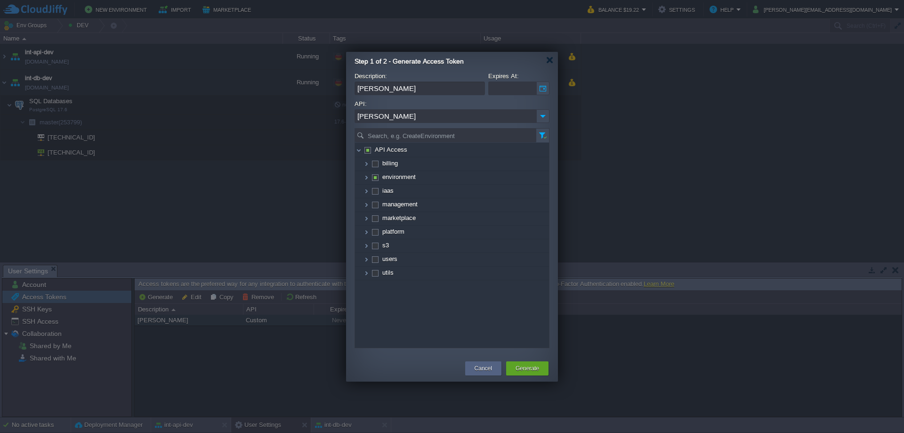
click at [423, 90] on input "[PERSON_NAME]" at bounding box center [420, 88] width 130 height 14
drag, startPoint x: 423, startPoint y: 89, endPoint x: 335, endPoint y: 90, distance: 87.2
click at [335, 90] on body "New Environment Import Marketplace Bonus $0.00 Upgrade Account Balance $19.22 S…" at bounding box center [452, 216] width 904 height 433
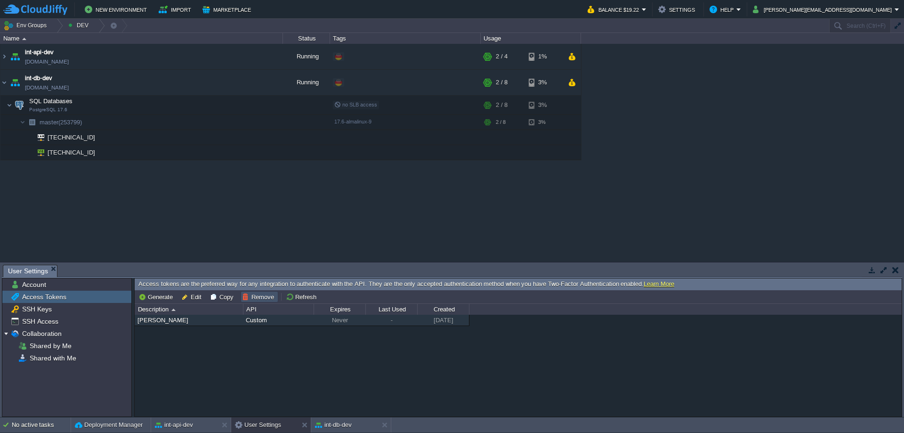
click at [258, 295] on button "Remove" at bounding box center [259, 297] width 35 height 8
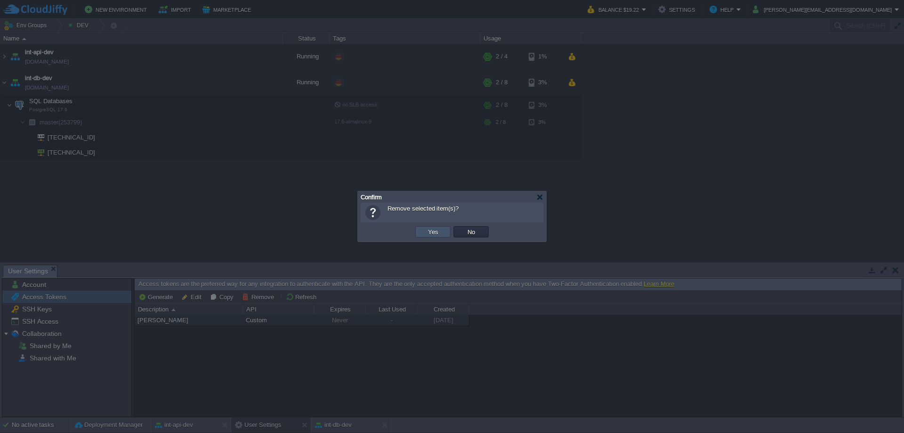
click at [435, 230] on button "Yes" at bounding box center [433, 232] width 16 height 8
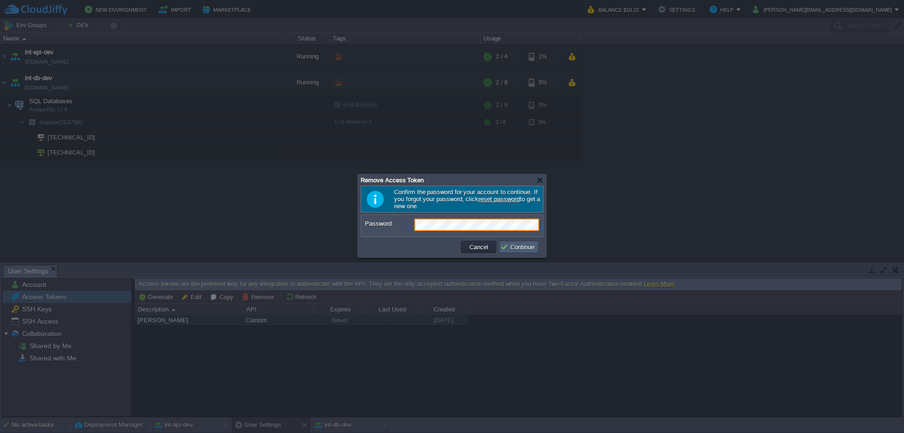
click at [515, 248] on button "Continue" at bounding box center [519, 247] width 37 height 8
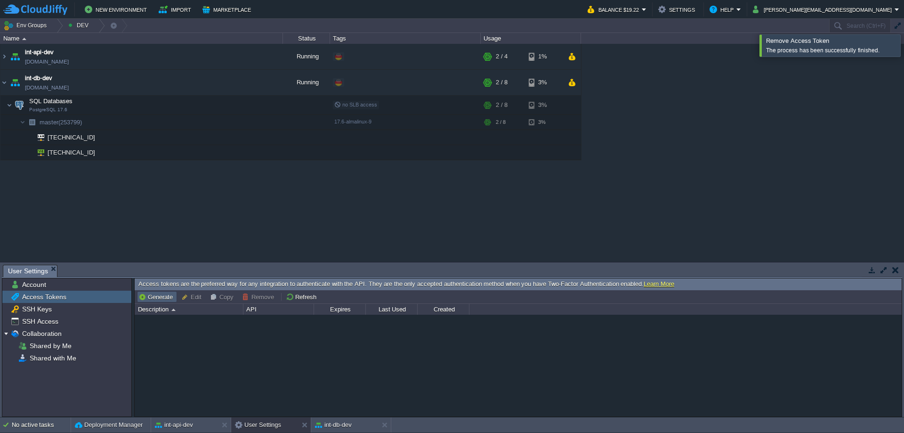
click at [163, 297] on button "Generate" at bounding box center [156, 297] width 37 height 8
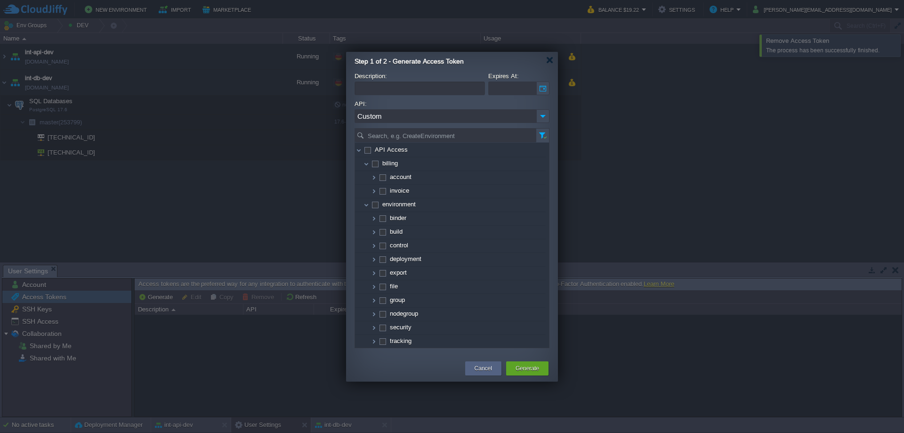
click at [416, 116] on input "Custom" at bounding box center [446, 116] width 182 height 14
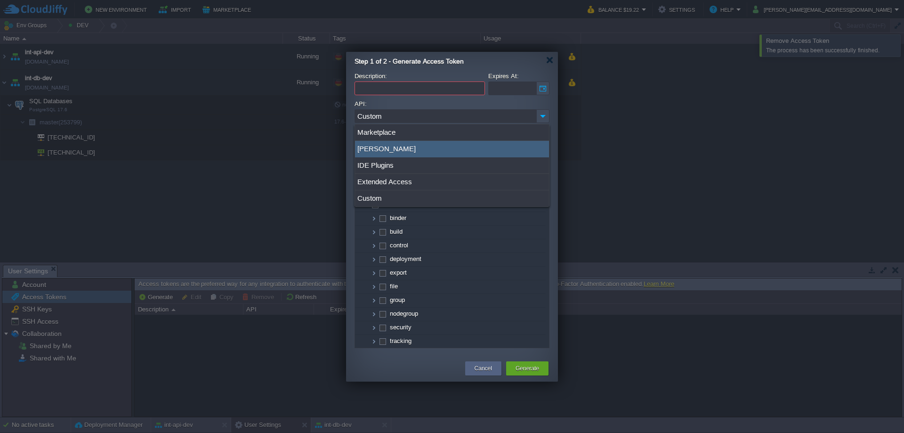
click at [386, 149] on div "[PERSON_NAME]" at bounding box center [452, 149] width 194 height 16
type input "[PERSON_NAME]"
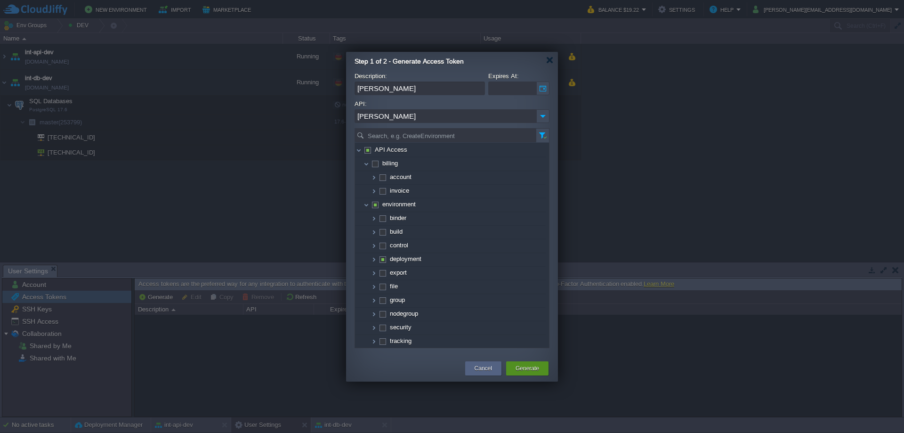
click at [530, 366] on button "Generate" at bounding box center [528, 368] width 24 height 9
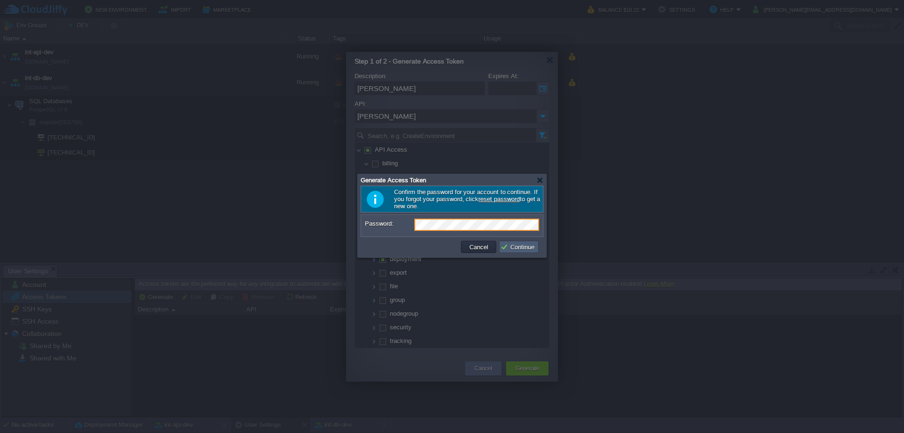
click at [521, 249] on button "Continue" at bounding box center [519, 247] width 37 height 8
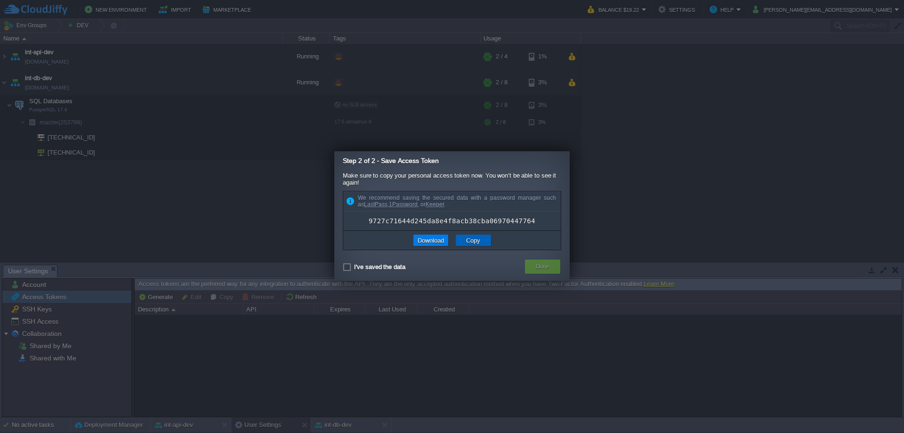
click at [472, 241] on button "Copy" at bounding box center [474, 240] width 20 height 8
checkbox input "true"
click at [544, 269] on button "Done" at bounding box center [543, 266] width 14 height 9
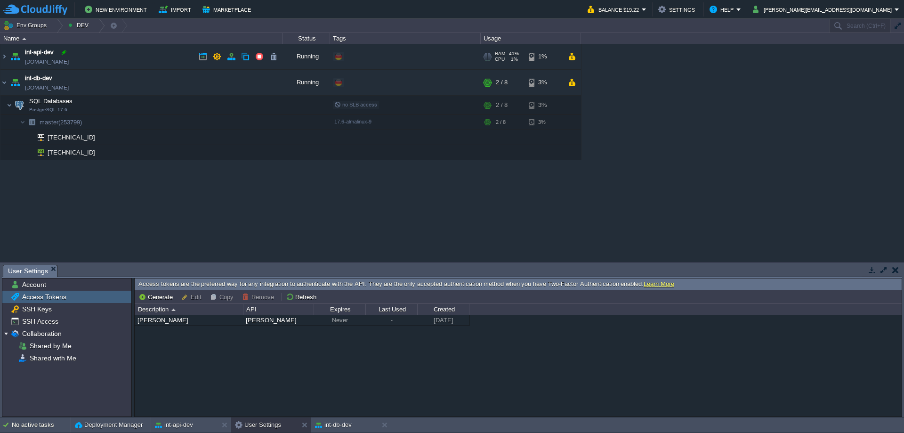
click at [63, 52] on div at bounding box center [64, 52] width 8 height 8
type input "int-api-dev"
click at [8, 103] on img at bounding box center [10, 105] width 6 height 19
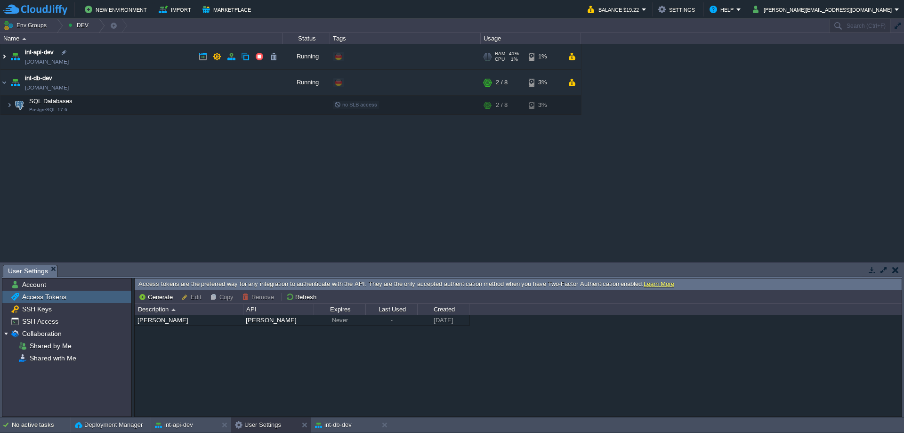
click at [4, 54] on img at bounding box center [4, 56] width 8 height 25
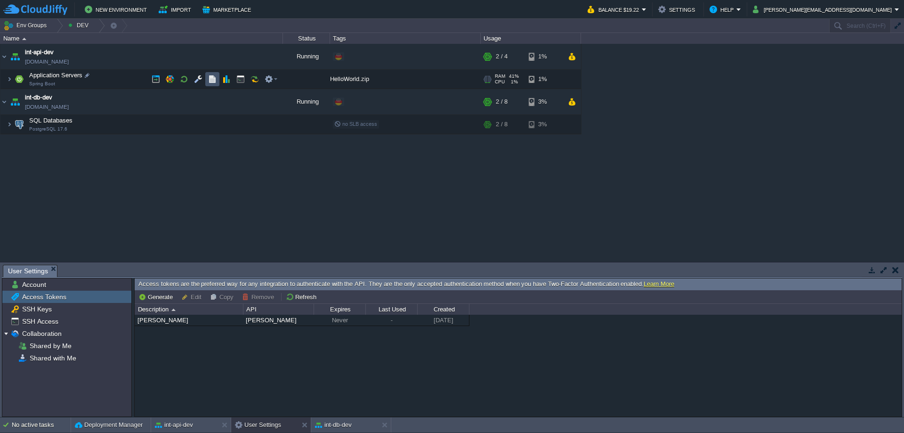
click at [212, 78] on button "button" at bounding box center [212, 79] width 8 height 8
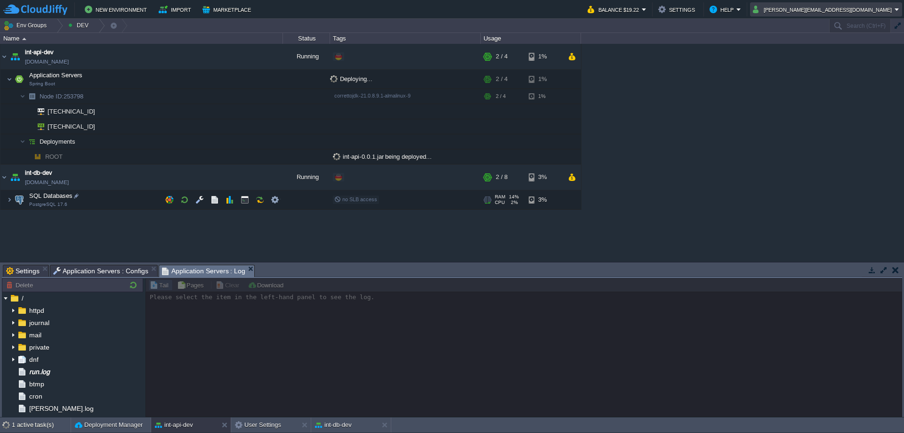
click at [855, 10] on button "[PERSON_NAME][EMAIL_ADDRESS][DOMAIN_NAME]" at bounding box center [824, 9] width 142 height 11
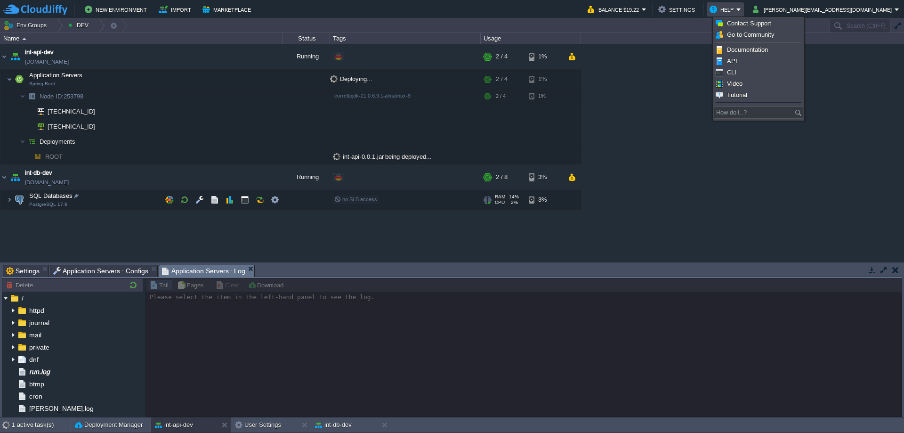
click at [668, 144] on div "int-api-dev [DOMAIN_NAME] Running Edit RAM 41% CPU 0% 2 / 4 1% Application Serv…" at bounding box center [452, 153] width 904 height 218
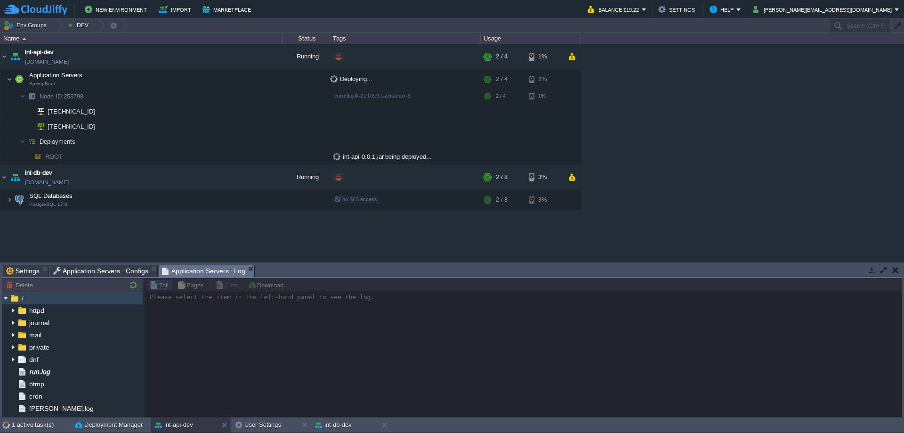
click at [7, 298] on img at bounding box center [6, 298] width 8 height 12
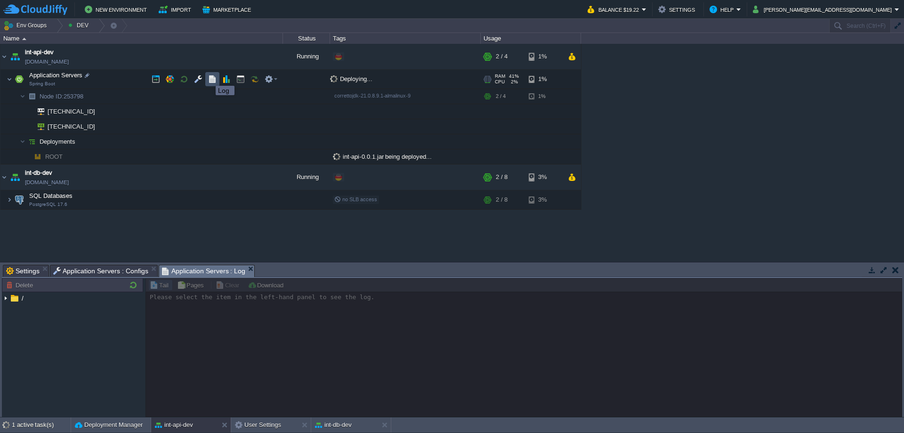
click at [209, 77] on button "button" at bounding box center [212, 79] width 8 height 8
click at [22, 95] on img at bounding box center [23, 96] width 6 height 15
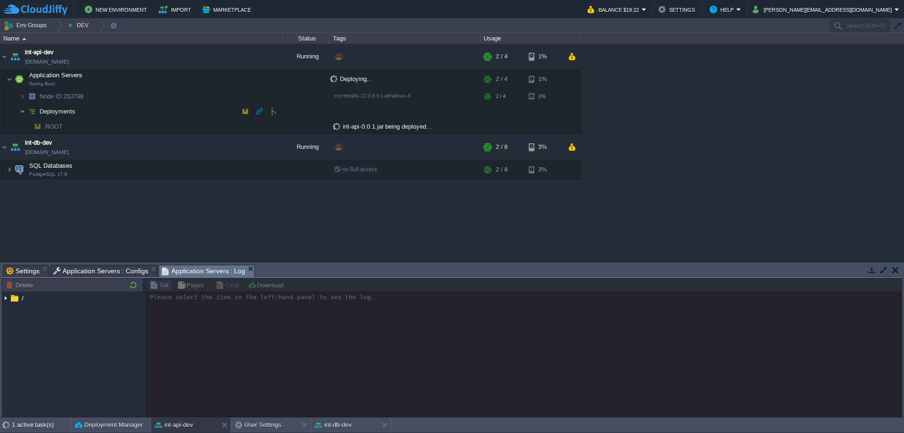
click at [24, 110] on img at bounding box center [23, 111] width 6 height 15
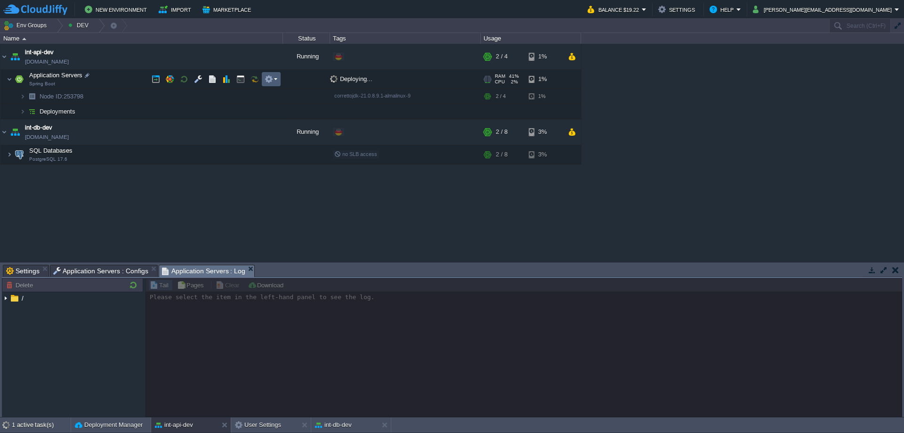
click at [274, 79] on em at bounding box center [271, 79] width 13 height 8
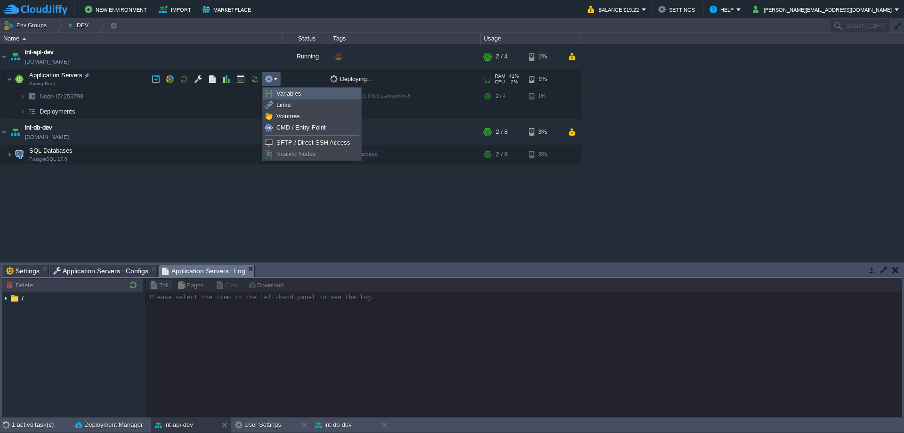
click at [287, 95] on span "Variables" at bounding box center [289, 93] width 25 height 7
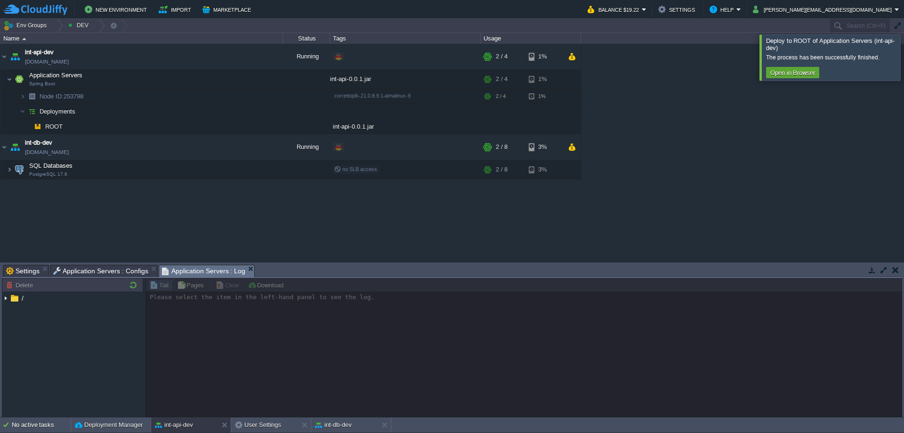
click at [904, 58] on div at bounding box center [916, 57] width 0 height 46
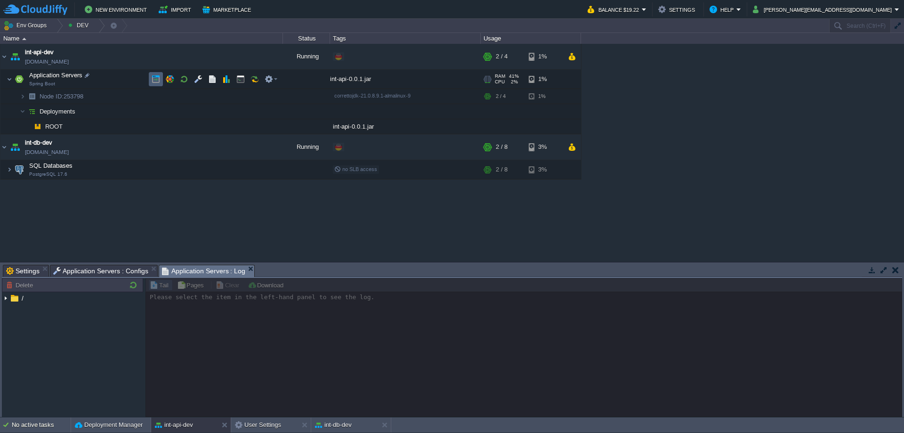
click at [154, 79] on button "button" at bounding box center [156, 79] width 8 height 8
click at [212, 96] on button "button" at bounding box center [212, 96] width 8 height 8
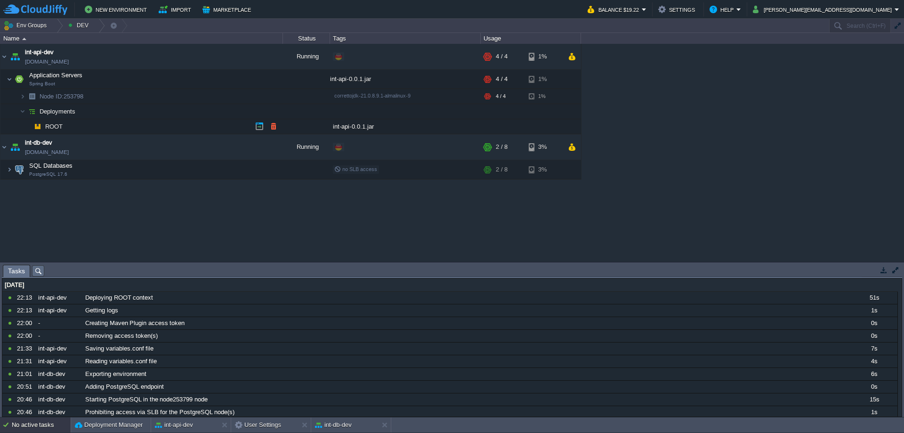
click at [52, 124] on span "ROOT" at bounding box center [54, 126] width 20 height 8
click at [8, 79] on img at bounding box center [10, 79] width 6 height 19
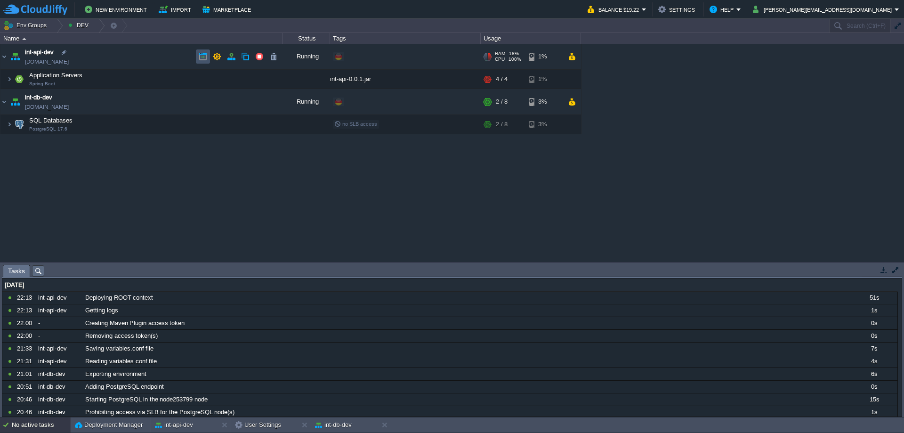
click at [205, 56] on button "button" at bounding box center [203, 56] width 8 height 8
click at [210, 78] on button "button" at bounding box center [212, 79] width 8 height 8
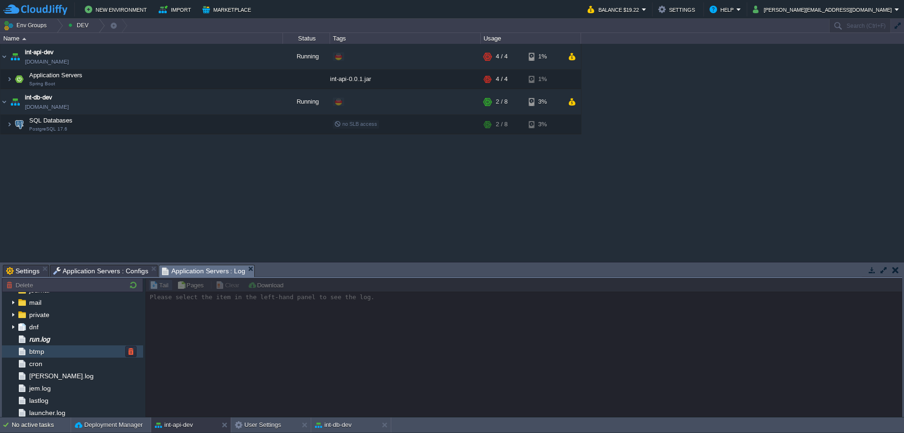
scroll to position [47, 0]
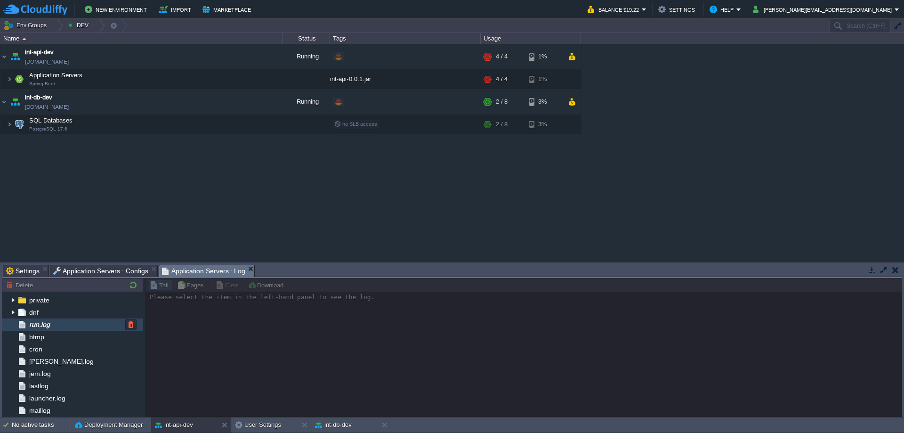
click at [48, 325] on span "run.log" at bounding box center [39, 324] width 24 height 8
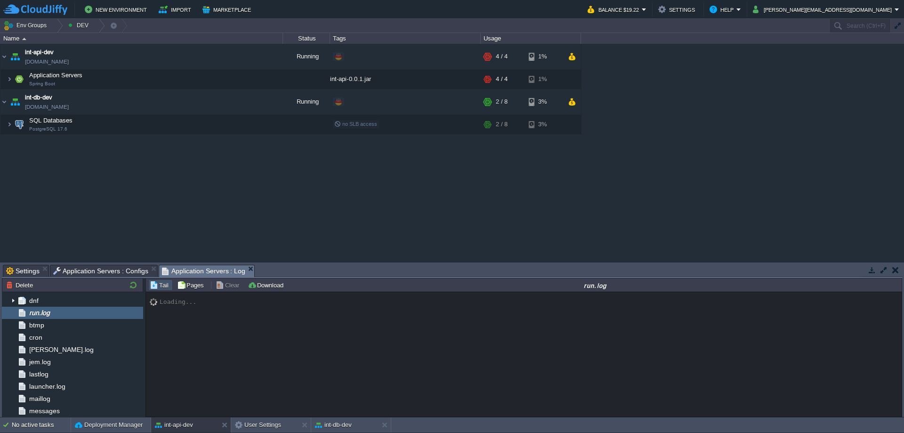
scroll to position [0, 0]
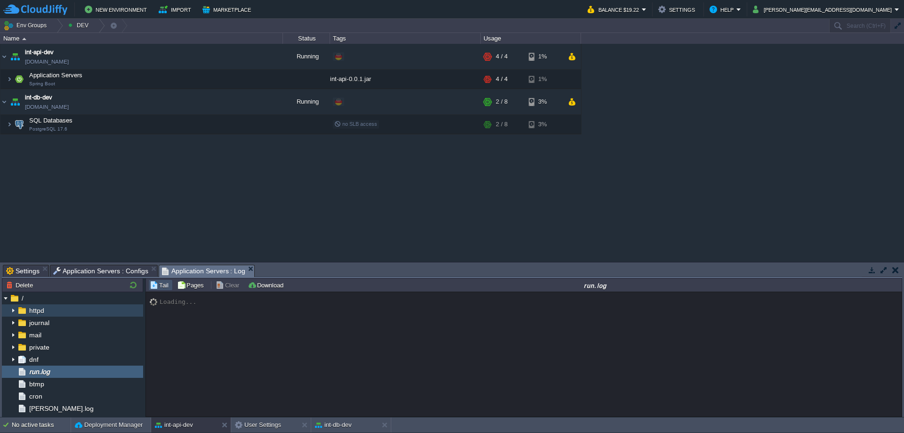
click at [12, 309] on img at bounding box center [13, 310] width 8 height 12
click at [13, 324] on img at bounding box center [13, 323] width 8 height 12
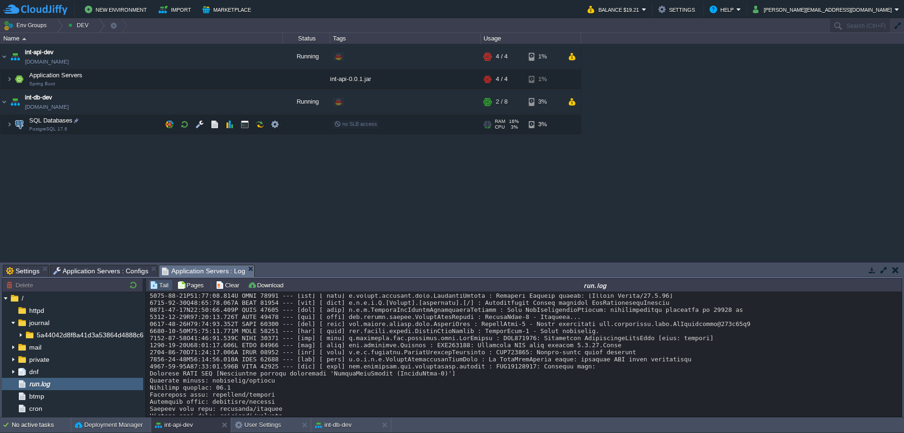
scroll to position [7134, 0]
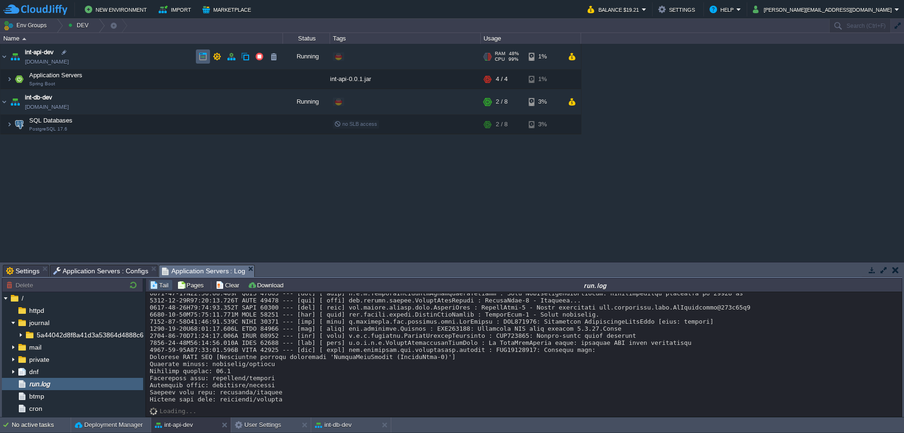
click at [203, 57] on button "button" at bounding box center [203, 56] width 8 height 8
click at [14, 78] on img at bounding box center [19, 79] width 13 height 19
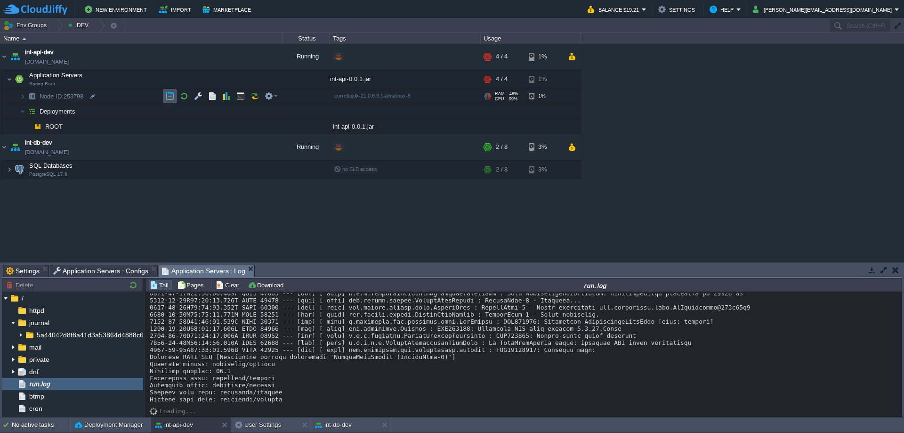
click at [172, 98] on button "button" at bounding box center [170, 96] width 8 height 8
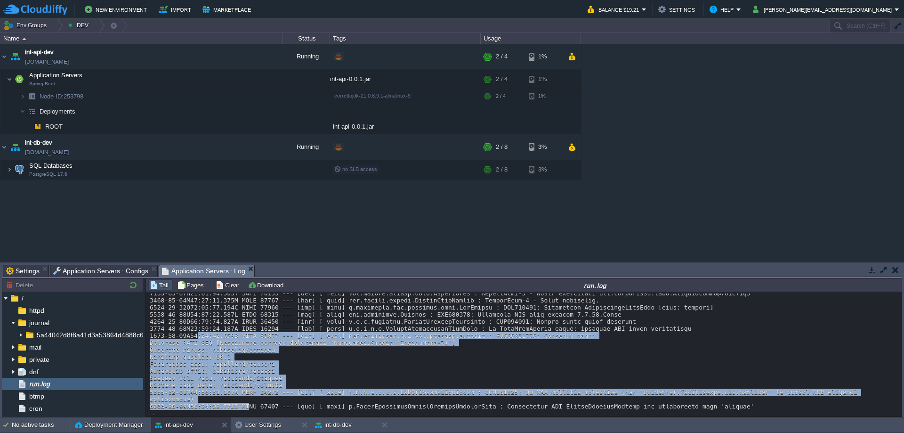
drag, startPoint x: 193, startPoint y: 336, endPoint x: 245, endPoint y: 396, distance: 79.5
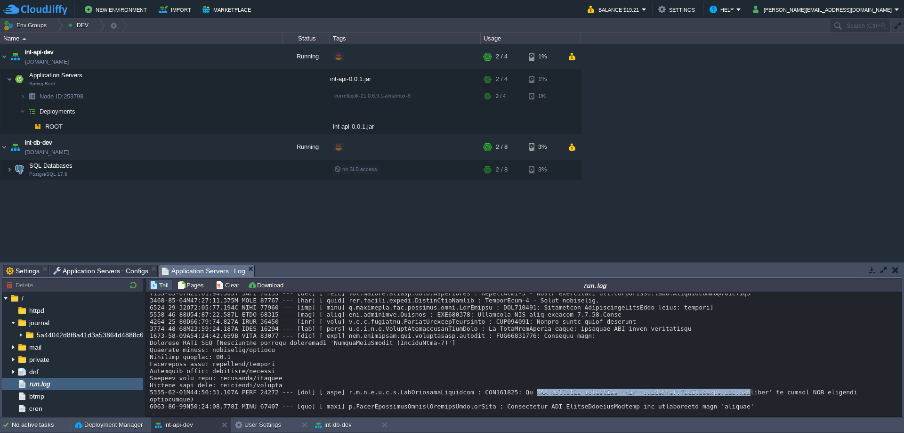
drag, startPoint x: 503, startPoint y: 391, endPoint x: 700, endPoint y: 393, distance: 196.9
drag, startPoint x: 493, startPoint y: 397, endPoint x: 614, endPoint y: 397, distance: 121.1
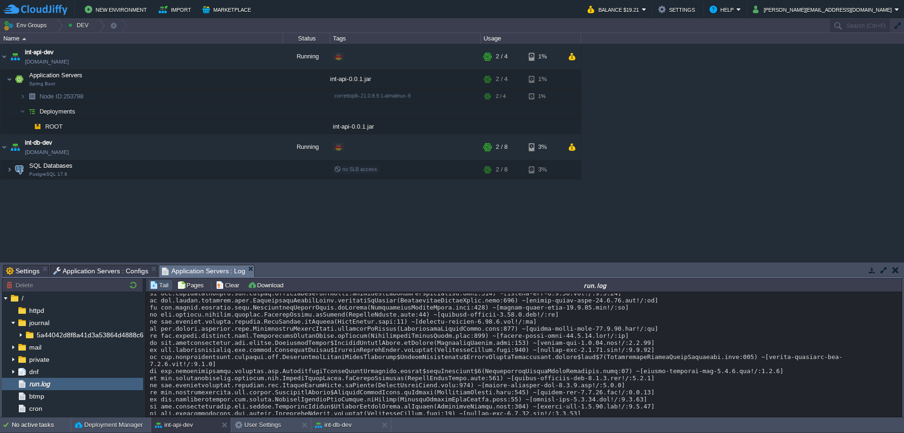
scroll to position [8257, 0]
